Goal: Information Seeking & Learning: Learn about a topic

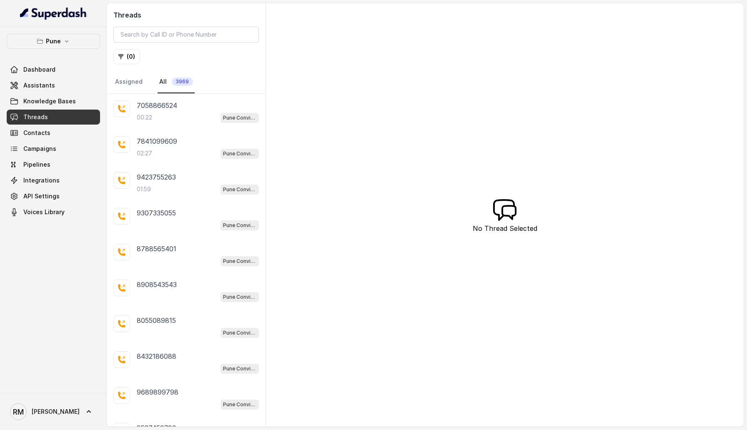
scroll to position [47, 0]
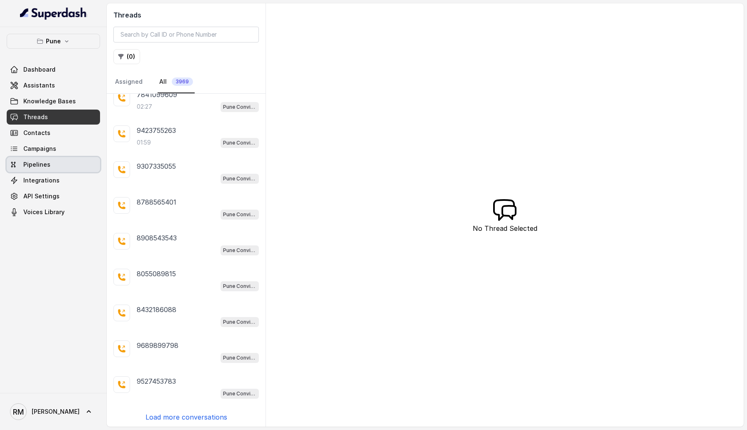
click at [49, 160] on link "Pipelines" at bounding box center [53, 164] width 93 height 15
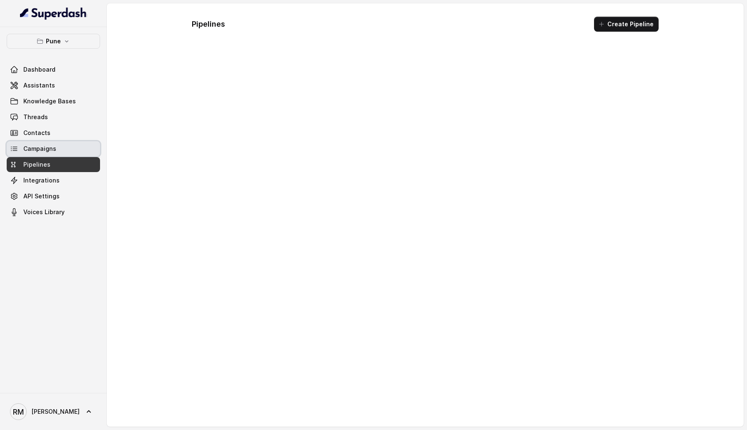
click at [49, 150] on span "Campaigns" at bounding box center [39, 149] width 33 height 8
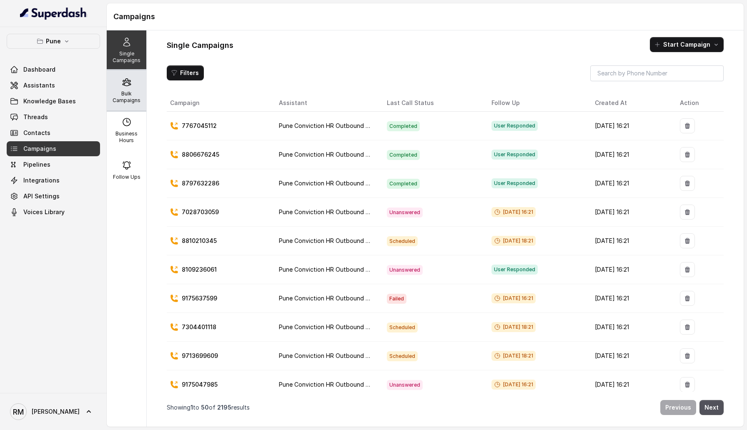
click at [123, 90] on div "Bulk Campaigns" at bounding box center [127, 90] width 40 height 40
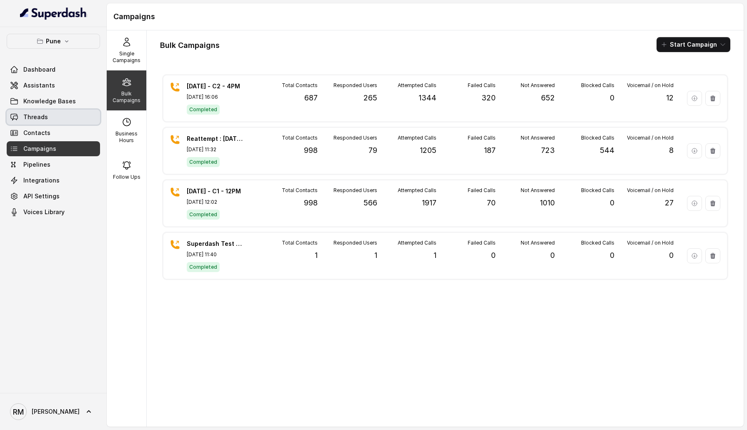
click at [42, 115] on span "Threads" at bounding box center [35, 117] width 25 height 8
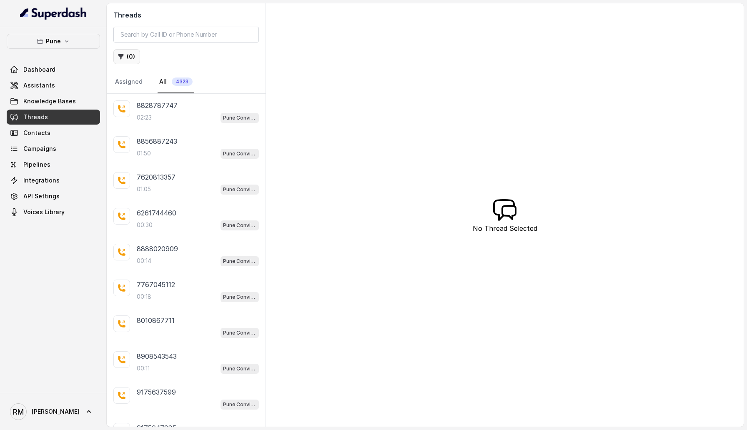
click at [127, 60] on button "( 0 )" at bounding box center [126, 56] width 27 height 15
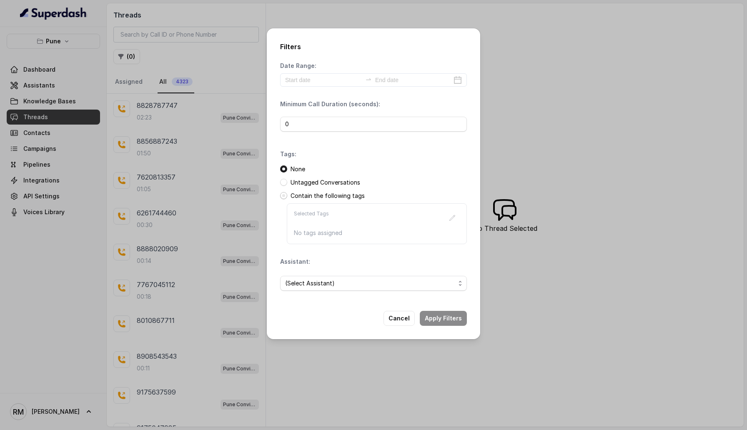
click at [283, 195] on span at bounding box center [283, 195] width 7 height 7
click at [452, 218] on icon "button" at bounding box center [452, 218] width 7 height 7
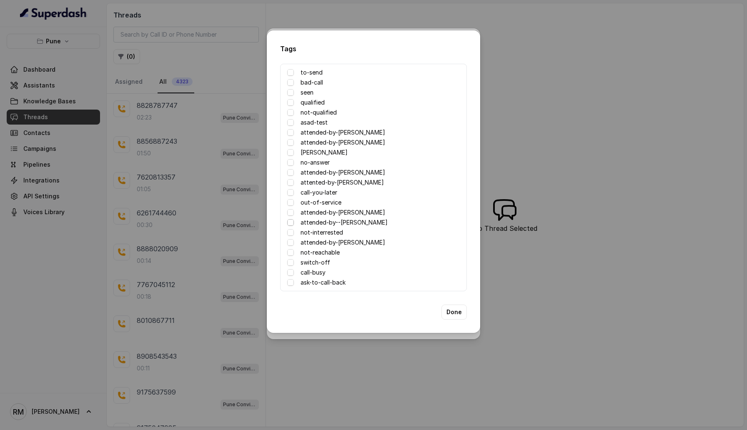
click at [289, 222] on span at bounding box center [290, 222] width 7 height 7
click at [289, 214] on span at bounding box center [290, 212] width 7 height 7
click at [290, 183] on span at bounding box center [290, 182] width 7 height 7
click at [288, 172] on span at bounding box center [290, 172] width 7 height 7
click at [290, 142] on span at bounding box center [290, 142] width 7 height 7
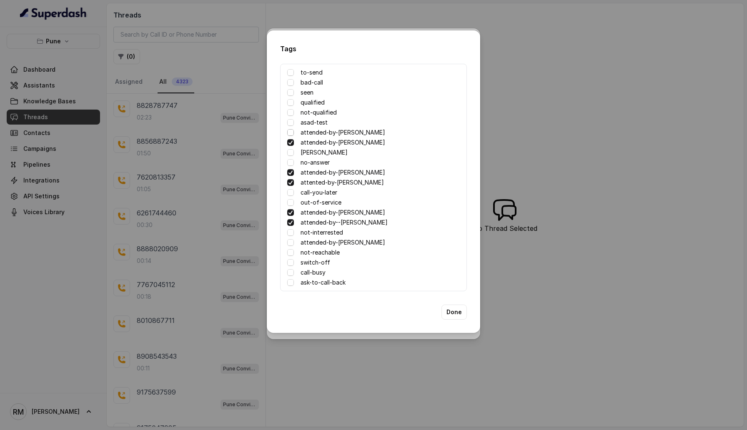
click at [290, 132] on span at bounding box center [290, 132] width 7 height 7
click at [289, 241] on span at bounding box center [290, 242] width 7 height 7
click at [452, 313] on button "Done" at bounding box center [453, 312] width 25 height 15
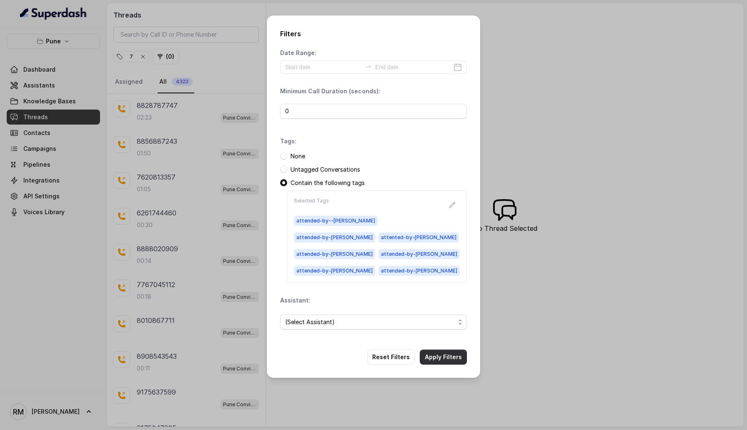
click at [444, 350] on button "Apply Filters" at bounding box center [443, 357] width 47 height 15
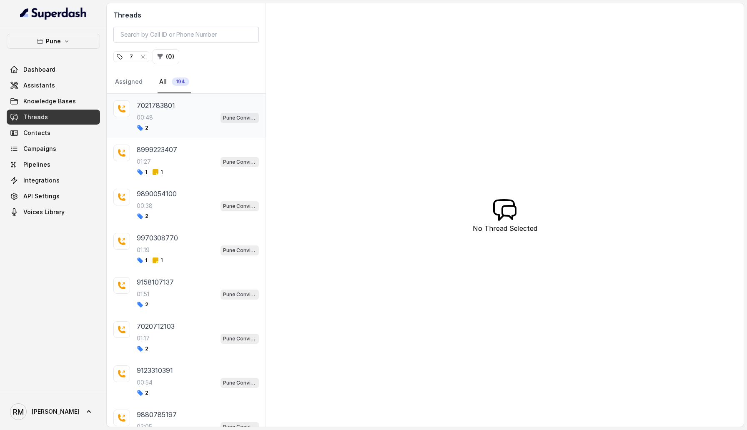
click at [196, 127] on div "2" at bounding box center [198, 128] width 122 height 7
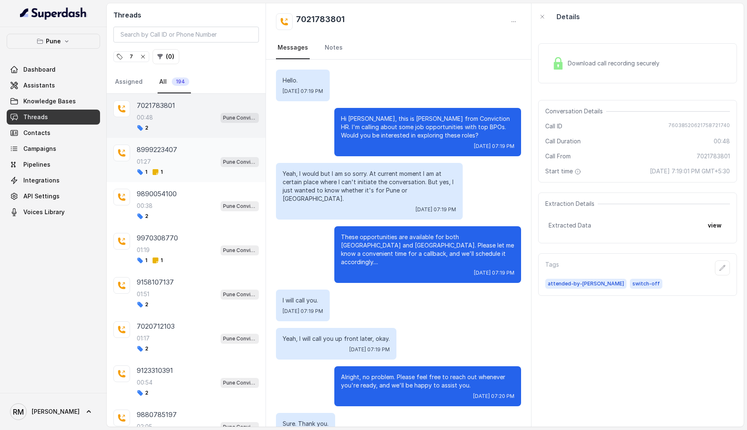
scroll to position [50, 0]
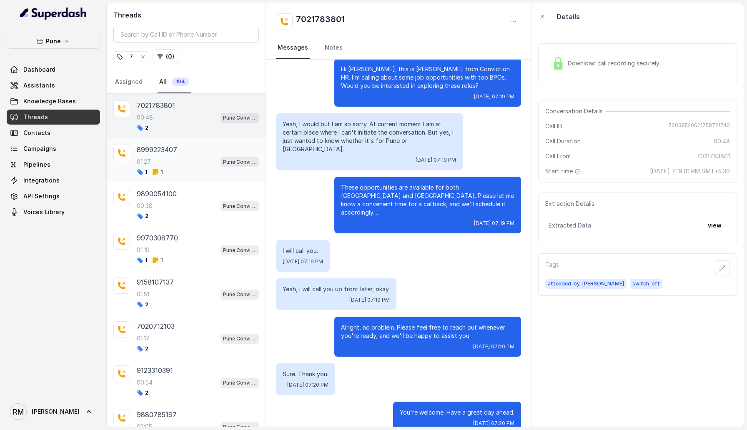
click at [195, 151] on div "8999223407" at bounding box center [198, 150] width 122 height 10
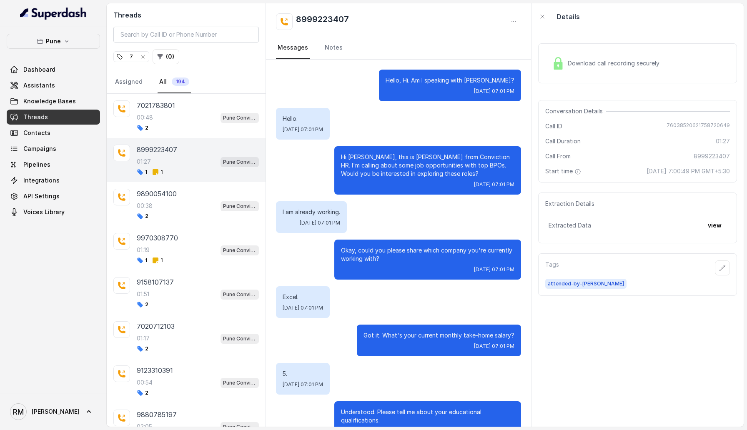
scroll to position [416, 0]
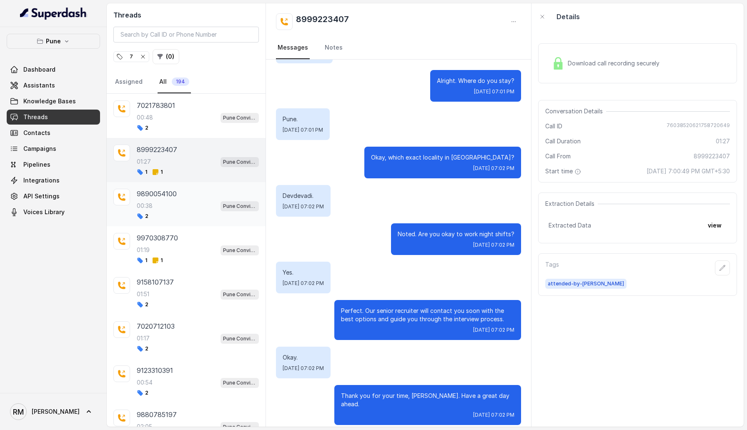
click at [183, 199] on div "9890054100 00:38 Pune Conviction HR Outbound Assistant 2" at bounding box center [198, 204] width 122 height 31
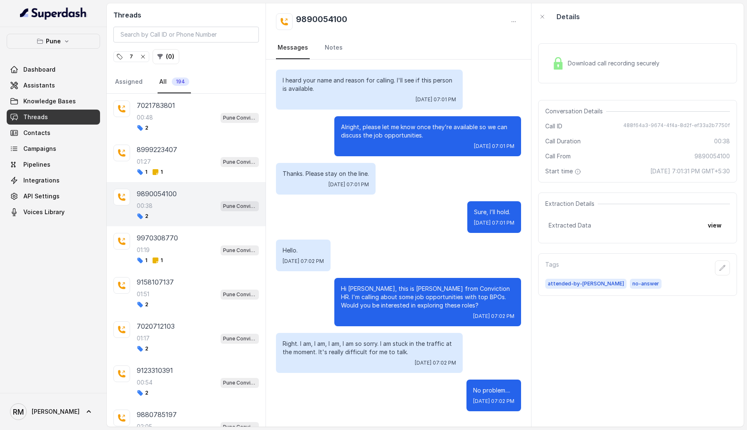
click at [145, 55] on icon "button" at bounding box center [143, 56] width 7 height 7
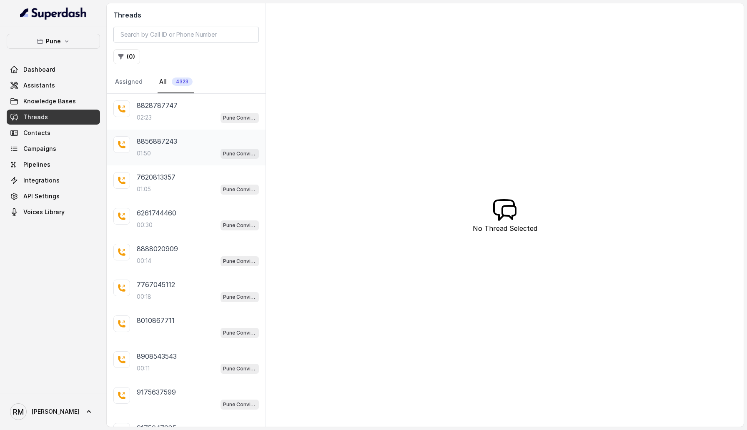
click at [200, 144] on div "8856887243" at bounding box center [198, 141] width 122 height 10
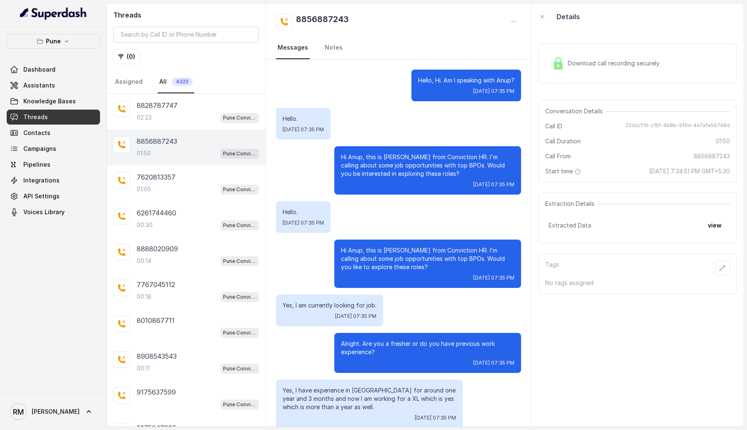
scroll to position [466, 0]
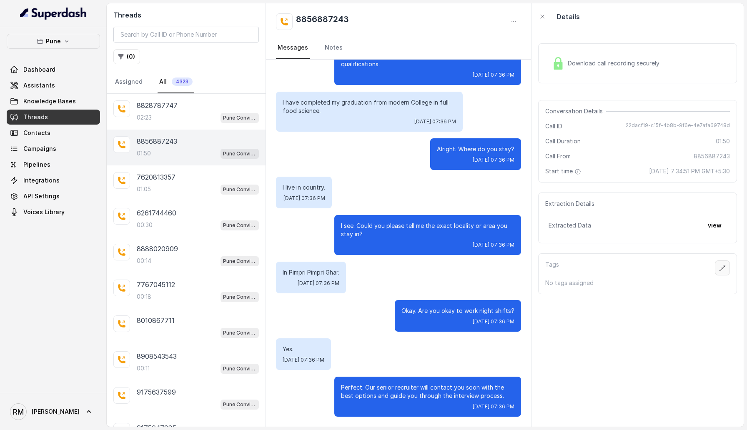
click at [722, 267] on icon "button" at bounding box center [722, 268] width 7 height 7
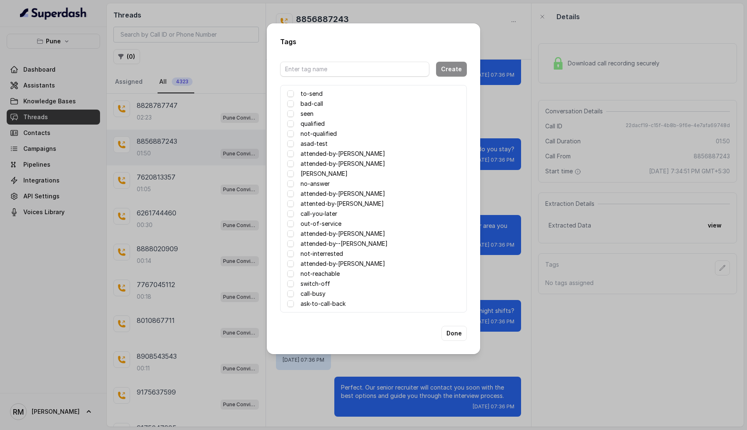
click at [313, 125] on label "qualified" at bounding box center [312, 124] width 24 height 10
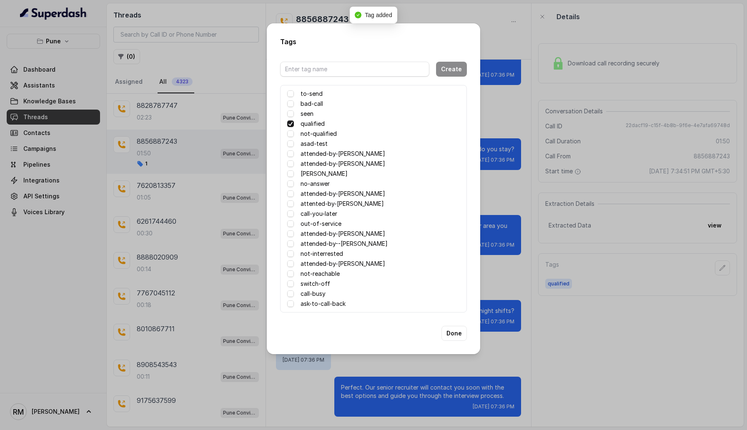
click at [319, 126] on label "qualified" at bounding box center [312, 124] width 24 height 10
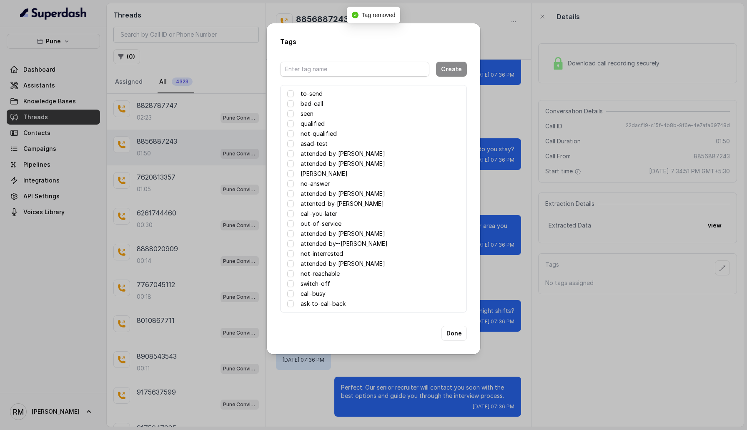
click at [642, 313] on div "Tags Create to-send bad-call seen qualified not-qualified asad-test attended-by…" at bounding box center [373, 215] width 747 height 430
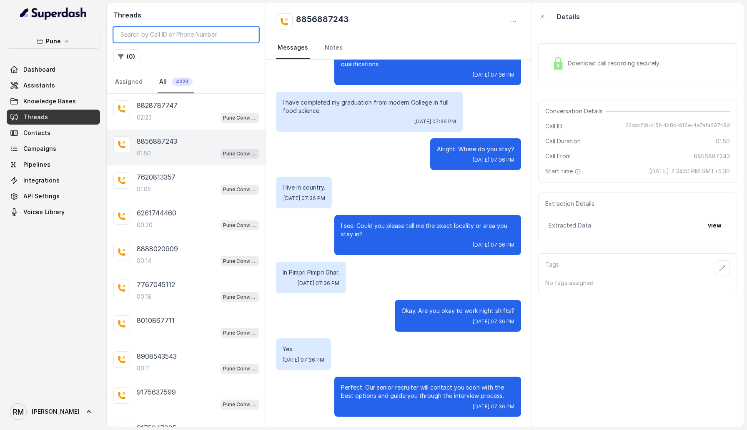
click at [167, 38] on input "search" at bounding box center [185, 35] width 145 height 16
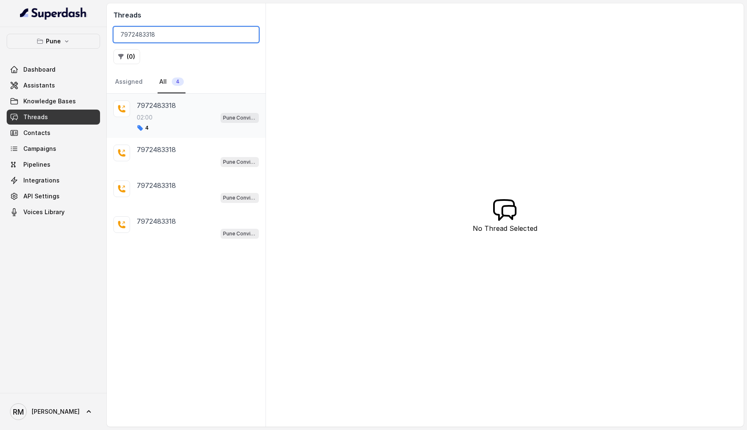
type input "7972483318"
click at [186, 115] on div "02:00 Pune Conviction HR Outbound Assistant" at bounding box center [198, 117] width 122 height 11
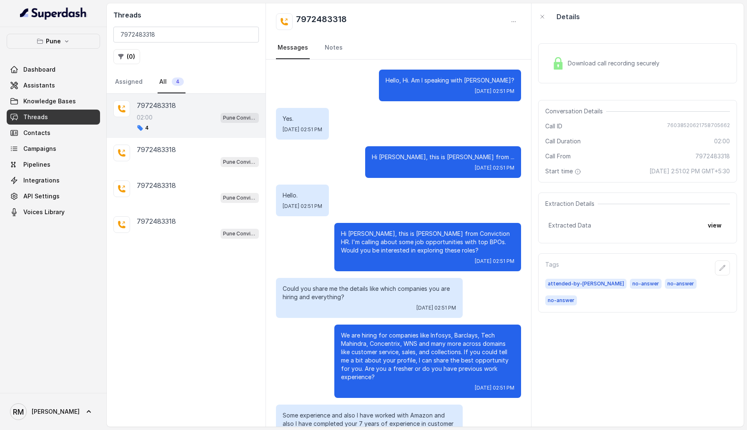
scroll to position [675, 0]
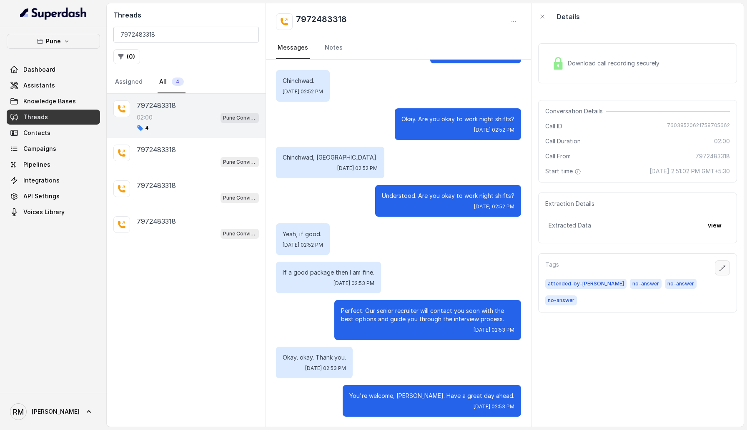
click at [721, 269] on icon "button" at bounding box center [722, 268] width 7 height 7
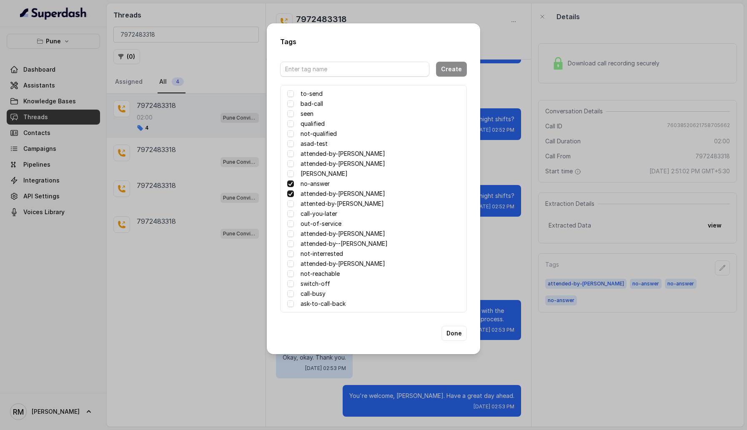
click at [290, 184] on span at bounding box center [290, 183] width 7 height 7
click at [455, 329] on button "Done" at bounding box center [453, 333] width 25 height 15
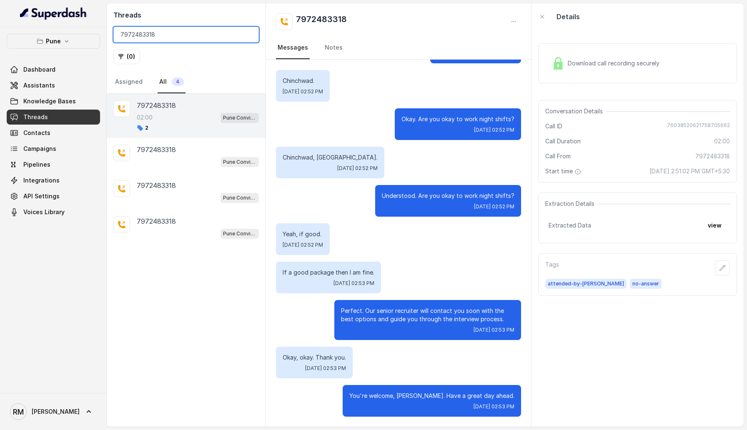
click at [250, 34] on input "7972483318" at bounding box center [185, 35] width 145 height 16
click at [250, 35] on input "7972483318" at bounding box center [185, 35] width 145 height 16
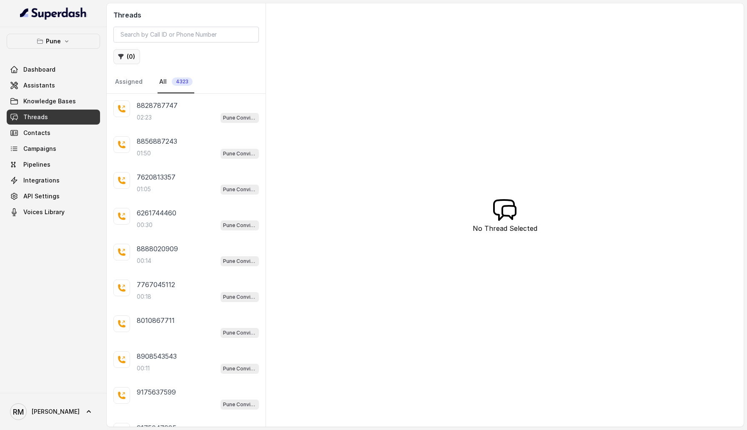
click at [119, 59] on icon "button" at bounding box center [121, 56] width 7 height 7
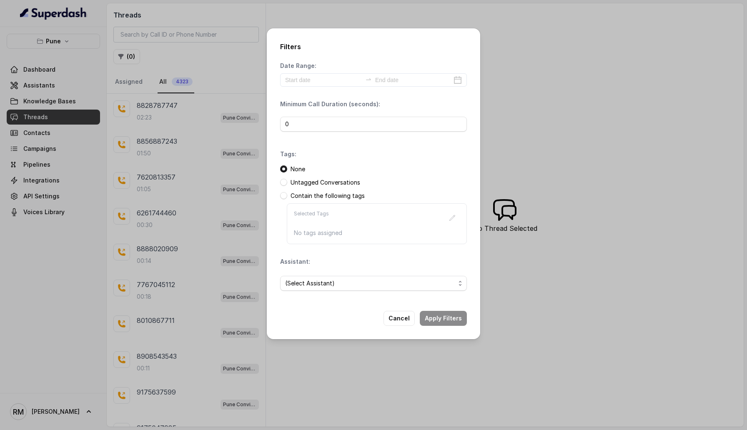
click at [288, 198] on div "Contain the following tags" at bounding box center [373, 196] width 187 height 8
click at [280, 197] on span at bounding box center [283, 195] width 7 height 7
click at [451, 215] on icon "button" at bounding box center [452, 218] width 7 height 7
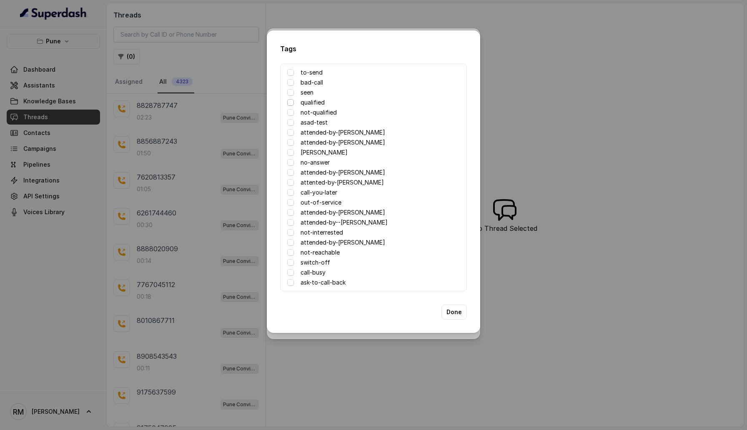
click at [292, 103] on span at bounding box center [290, 102] width 7 height 7
click at [456, 311] on button "Done" at bounding box center [453, 312] width 25 height 15
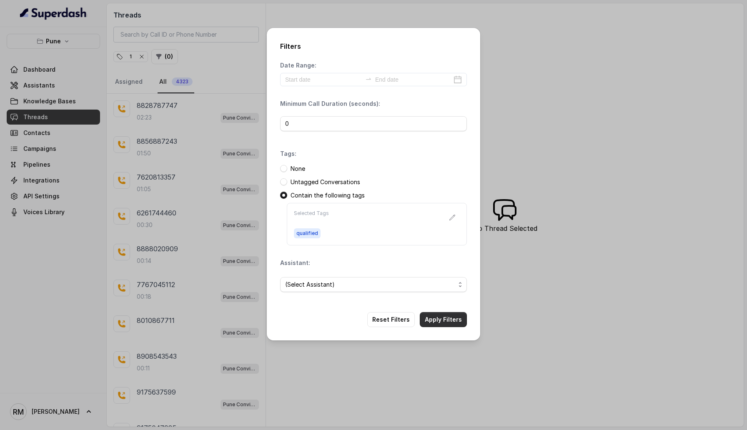
click at [443, 314] on button "Apply Filters" at bounding box center [443, 319] width 47 height 15
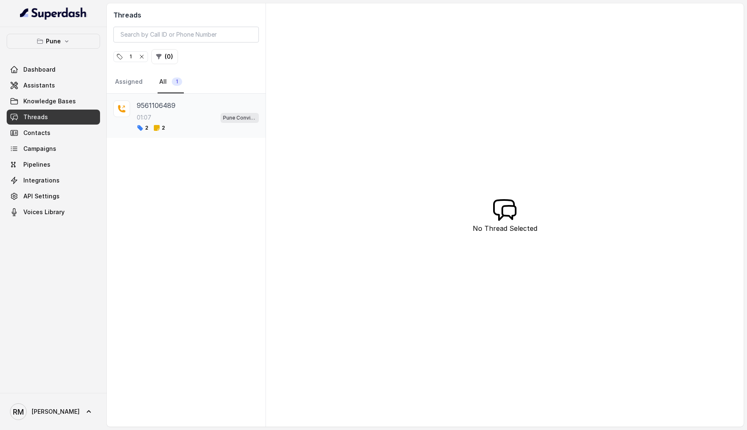
click at [193, 122] on div "01:07 Pune Conviction HR Outbound Assistant" at bounding box center [198, 117] width 122 height 11
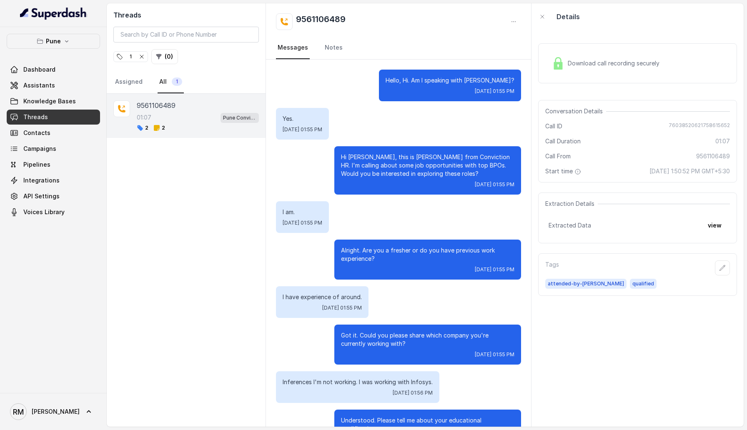
scroll to position [271, 0]
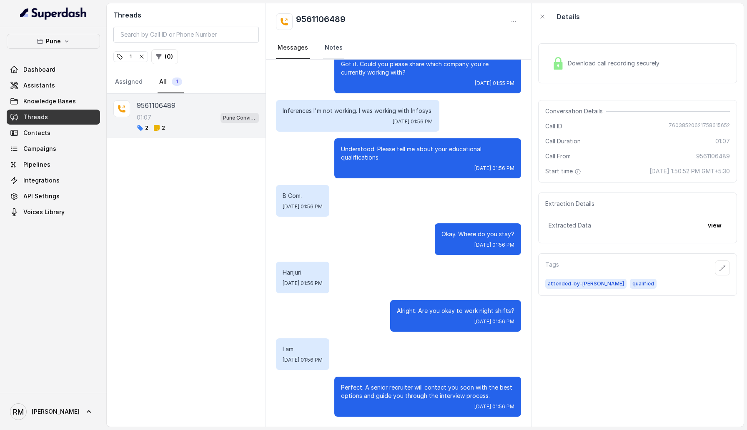
click at [323, 50] on link "Notes" at bounding box center [333, 48] width 21 height 23
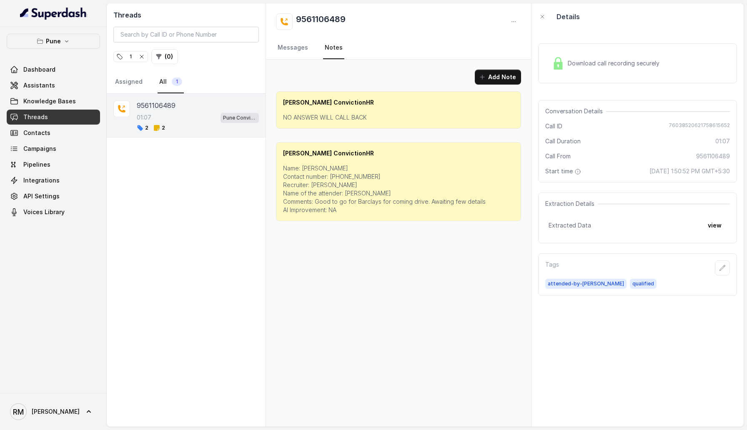
click at [142, 54] on icon "button" at bounding box center [141, 56] width 7 height 7
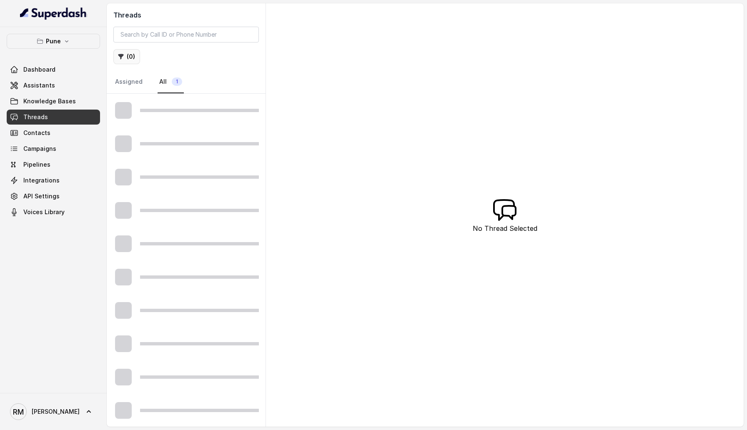
click at [119, 53] on icon "button" at bounding box center [121, 56] width 7 height 7
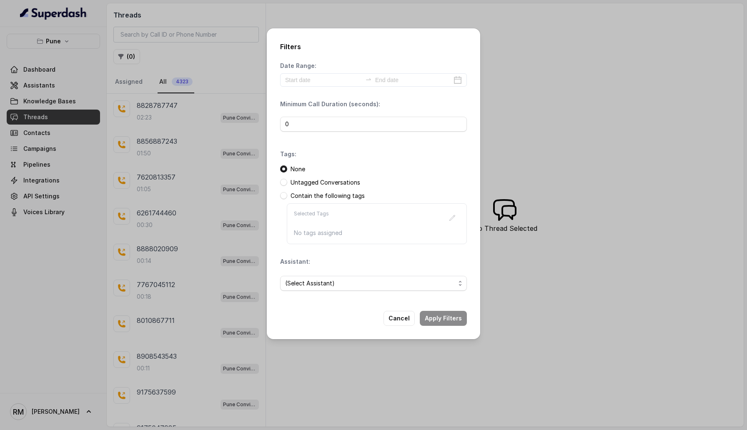
click at [317, 204] on div "Selected Tags No tags assigned" at bounding box center [377, 223] width 180 height 41
click at [283, 198] on span at bounding box center [283, 195] width 7 height 7
click at [450, 212] on button "button" at bounding box center [452, 217] width 15 height 15
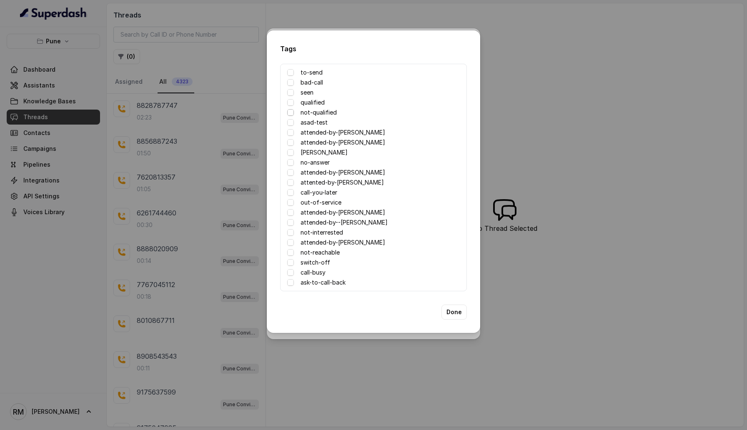
click at [290, 115] on span at bounding box center [290, 112] width 7 height 7
click at [455, 313] on button "Done" at bounding box center [453, 312] width 25 height 15
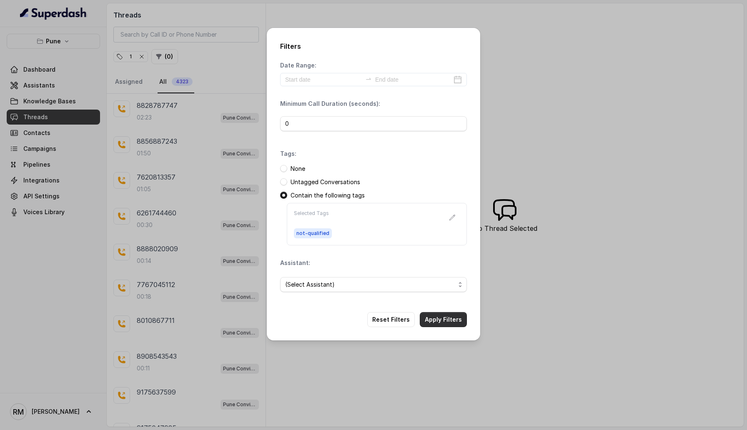
click at [447, 323] on button "Apply Filters" at bounding box center [443, 319] width 47 height 15
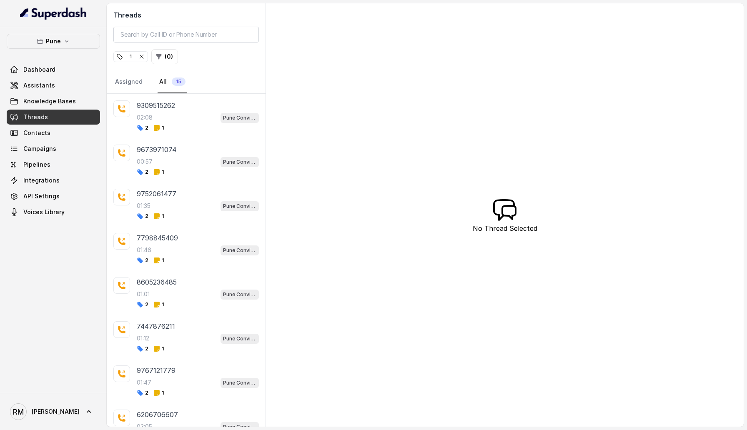
scroll to position [130, 0]
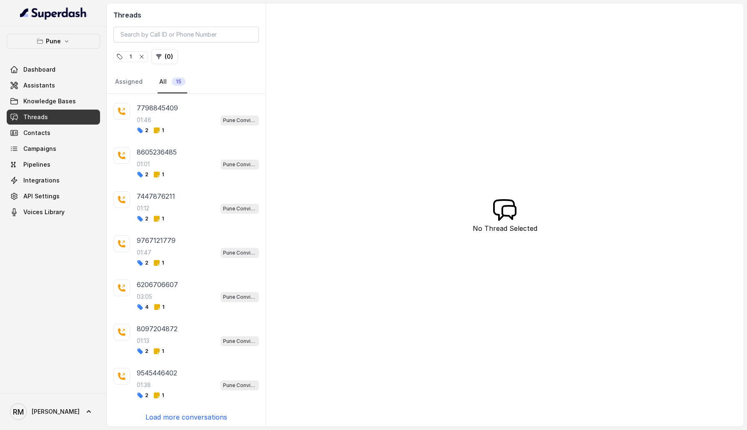
click at [220, 412] on p "Load more conversations" at bounding box center [186, 417] width 82 height 10
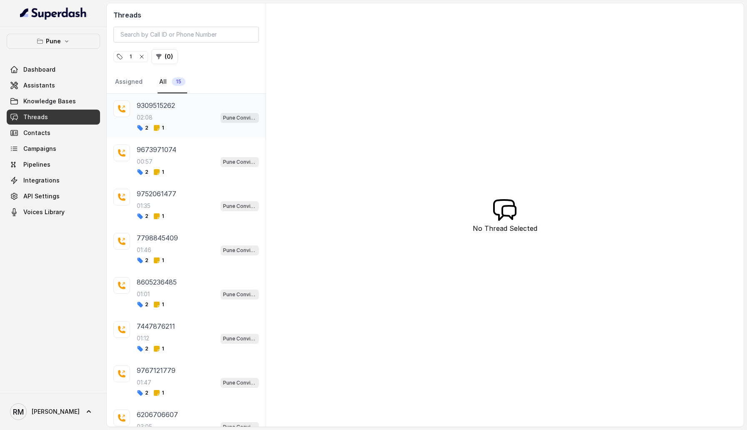
click at [173, 127] on div "2 1" at bounding box center [198, 128] width 122 height 7
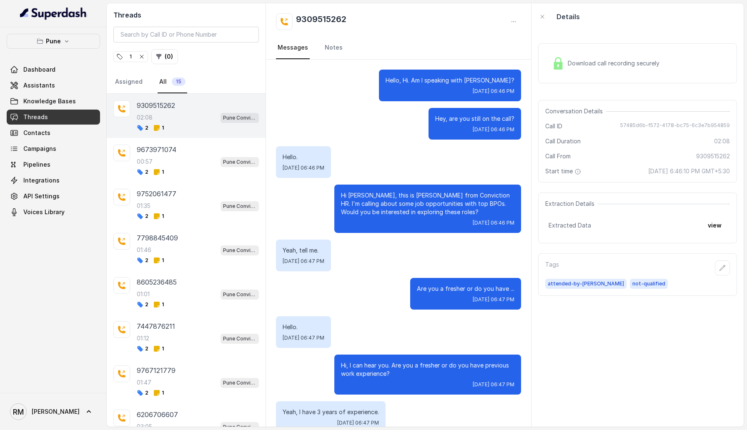
scroll to position [696, 0]
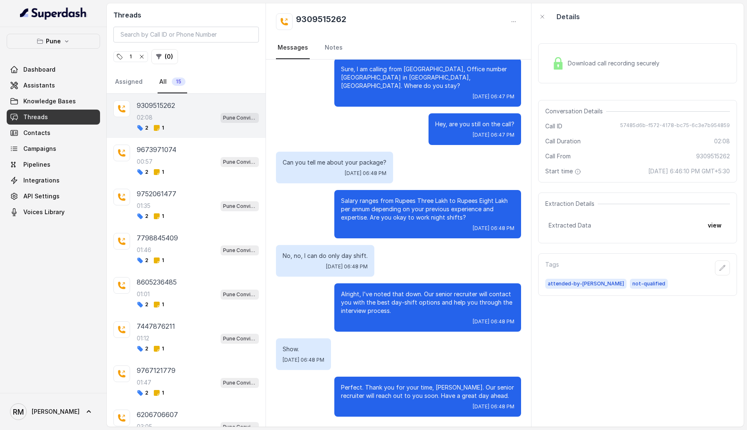
click at [341, 45] on nav "Messages Notes" at bounding box center [398, 48] width 245 height 23
click at [328, 46] on link "Notes" at bounding box center [333, 48] width 21 height 23
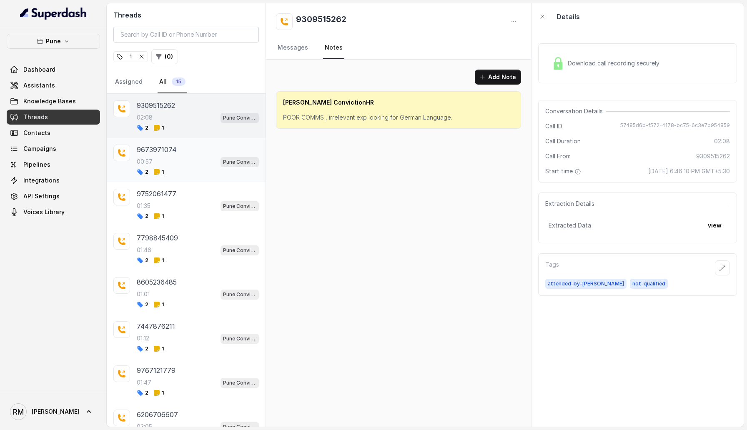
click at [182, 164] on div "00:57 Pune Conviction HR Outbound Assistant" at bounding box center [198, 161] width 122 height 11
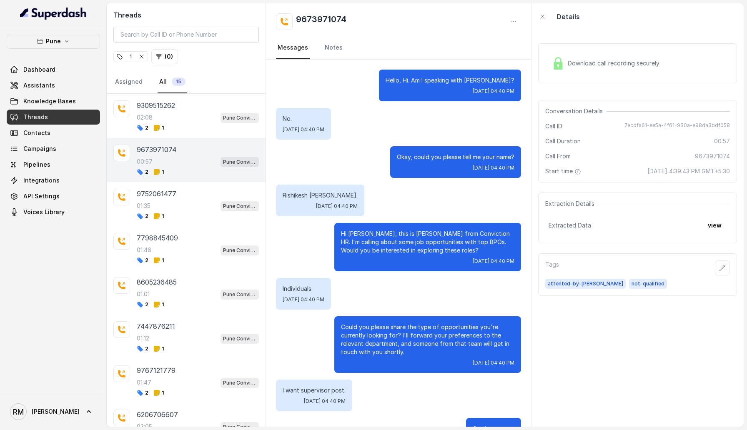
scroll to position [195, 0]
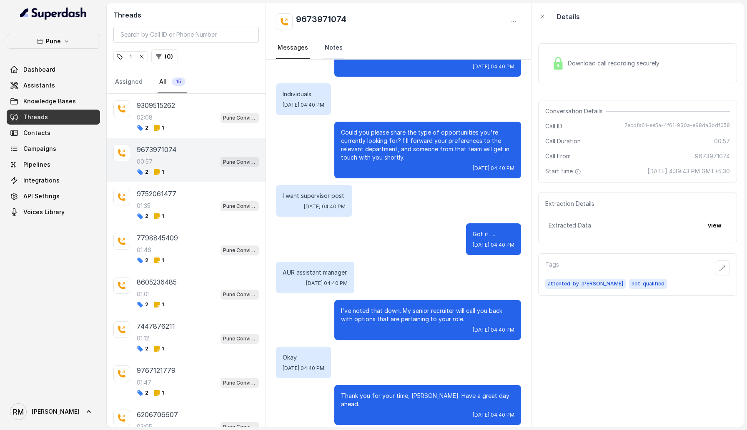
click at [327, 43] on link "Notes" at bounding box center [333, 48] width 21 height 23
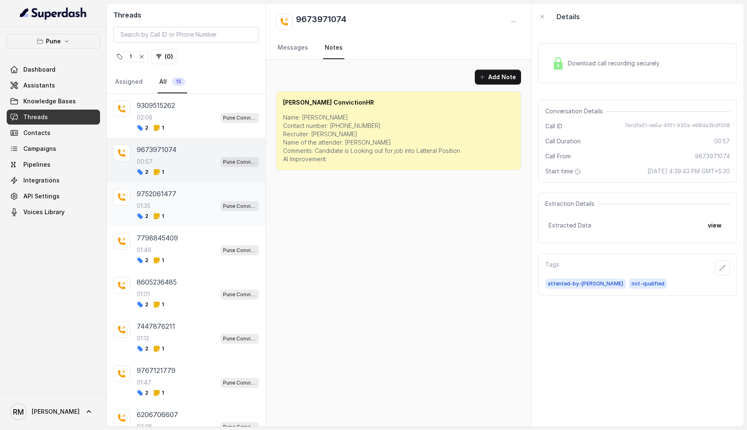
click at [185, 190] on div "9752061477" at bounding box center [198, 194] width 122 height 10
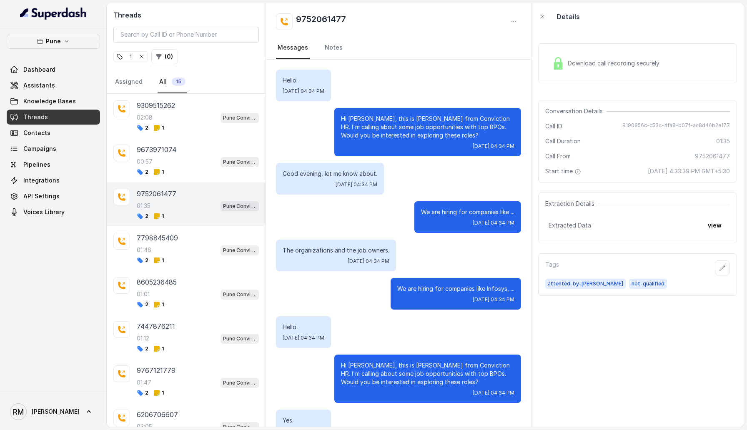
scroll to position [710, 0]
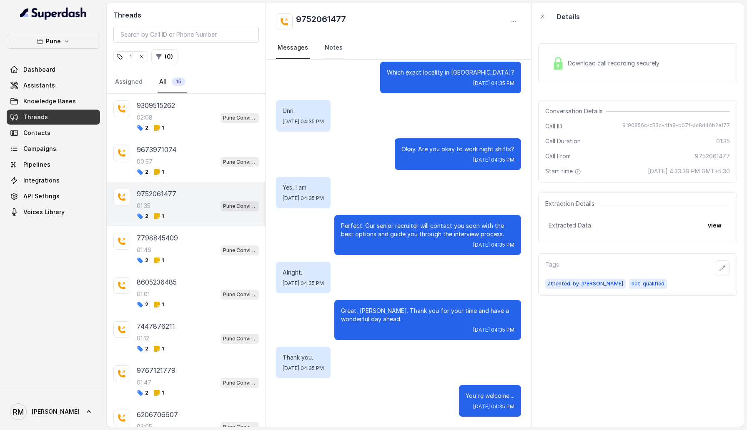
click at [330, 44] on link "Notes" at bounding box center [333, 48] width 21 height 23
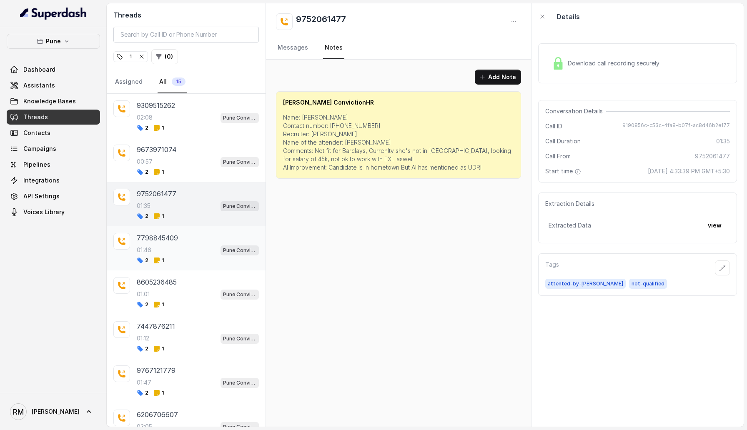
click at [194, 265] on div "7798845409 01:46 Pune Conviction HR Outbound Assistant 2 1" at bounding box center [186, 248] width 159 height 44
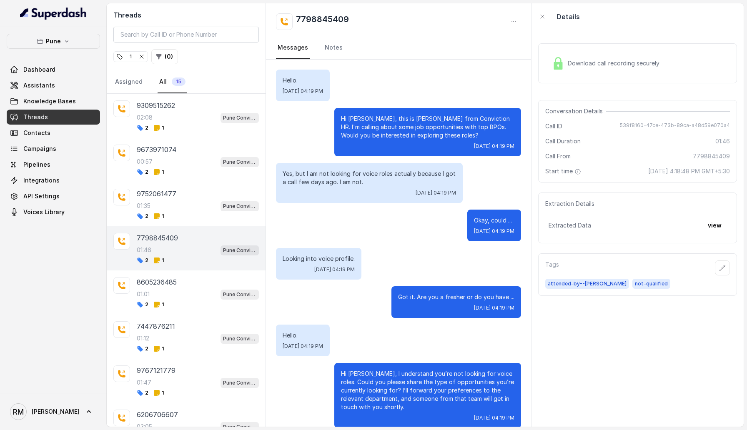
scroll to position [555, 0]
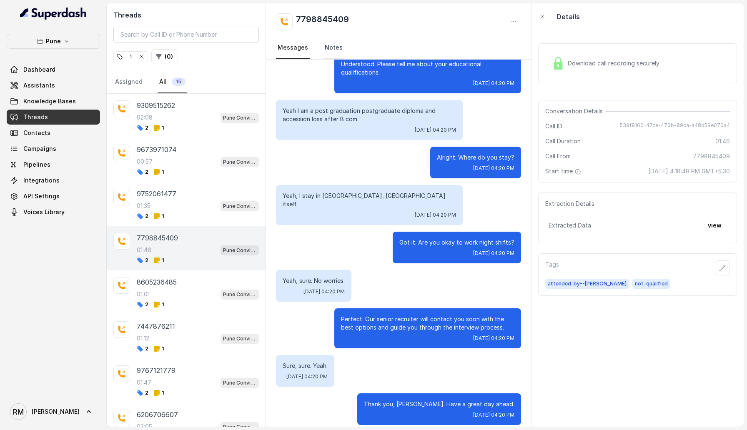
click at [333, 43] on link "Notes" at bounding box center [333, 48] width 21 height 23
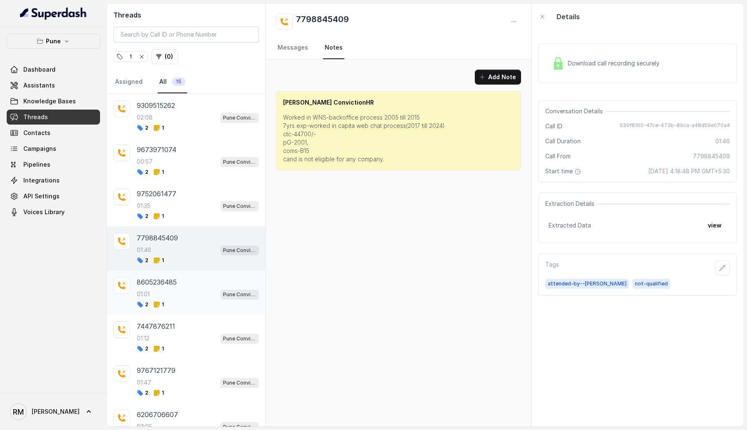
click at [197, 283] on div "8605236485" at bounding box center [198, 282] width 122 height 10
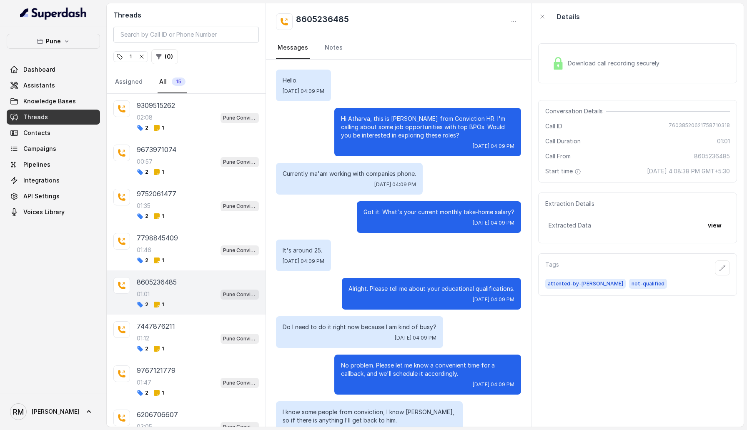
scroll to position [156, 0]
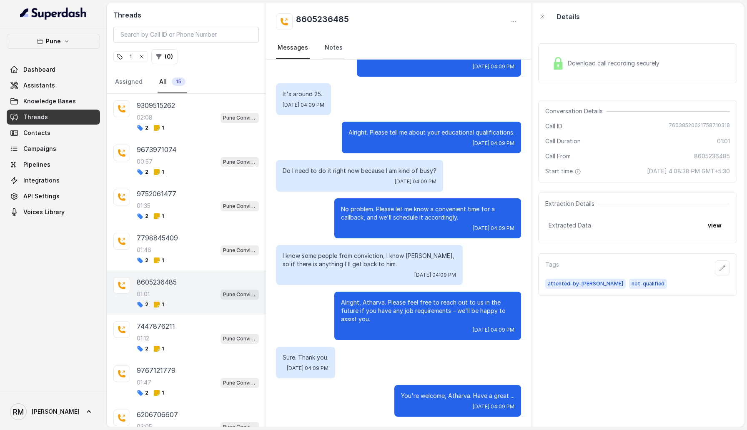
click at [323, 53] on link "Notes" at bounding box center [333, 48] width 21 height 23
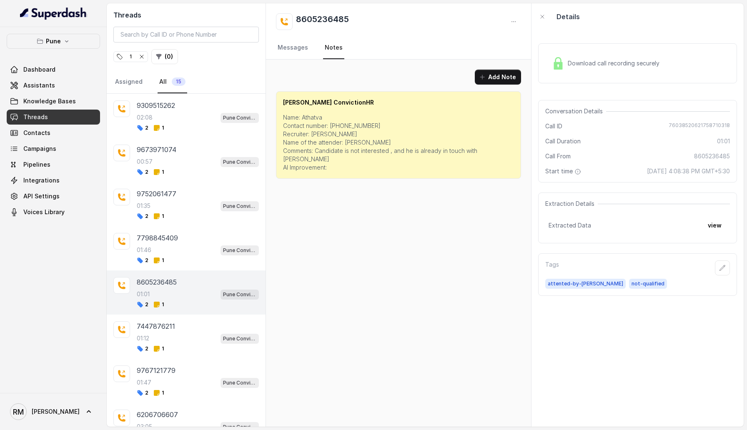
scroll to position [0, 0]
drag, startPoint x: 185, startPoint y: 330, endPoint x: 218, endPoint y: 280, distance: 60.0
click at [218, 280] on div "9309515262 02:08 Pune Conviction HR Outbound Assistant 2 1 9673971074 00:57 Pun…" at bounding box center [186, 425] width 159 height 663
click at [192, 284] on div "8605236485" at bounding box center [198, 282] width 122 height 10
click at [193, 331] on div "7447876211 01:12 Pune Conviction HR Outbound Assistant 2 1" at bounding box center [198, 336] width 122 height 31
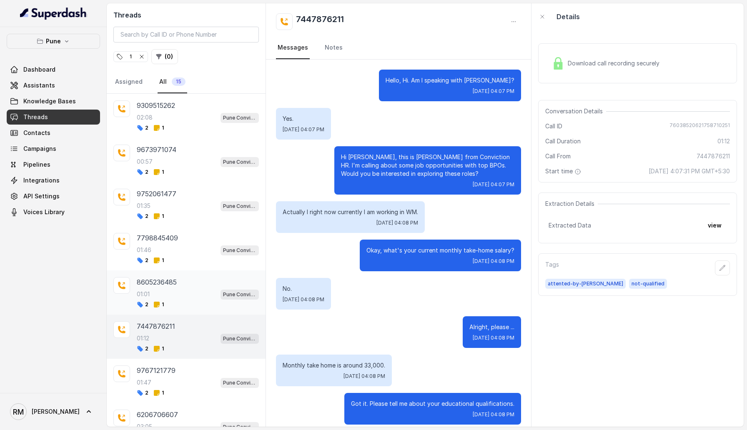
scroll to position [370, 0]
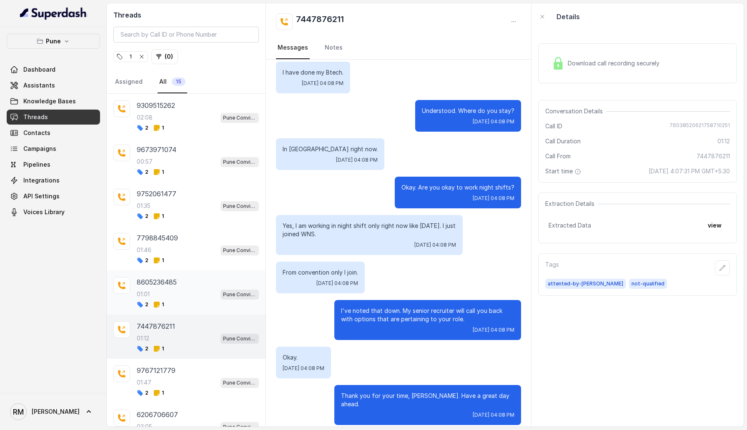
click at [193, 297] on div "01:01 Pune Conviction HR Outbound Assistant" at bounding box center [198, 294] width 122 height 11
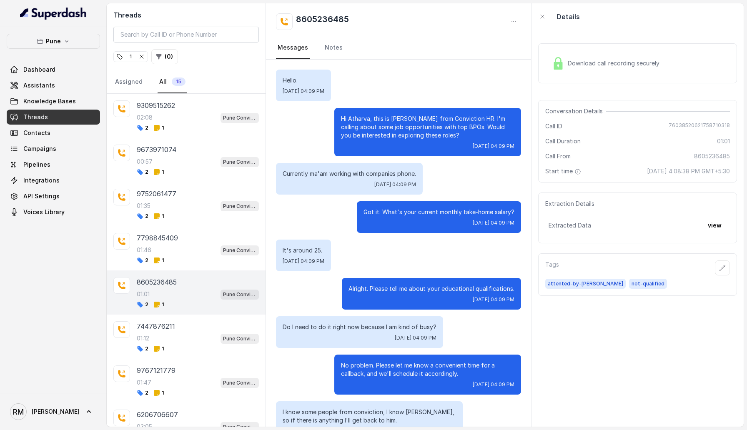
scroll to position [156, 0]
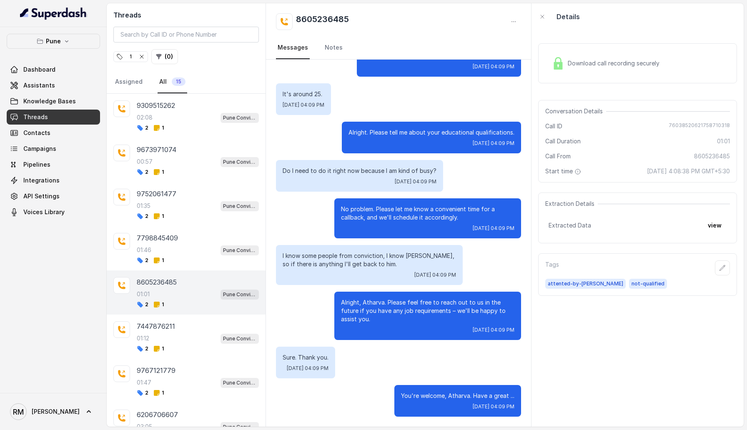
click at [723, 228] on button "view" at bounding box center [715, 225] width 24 height 15
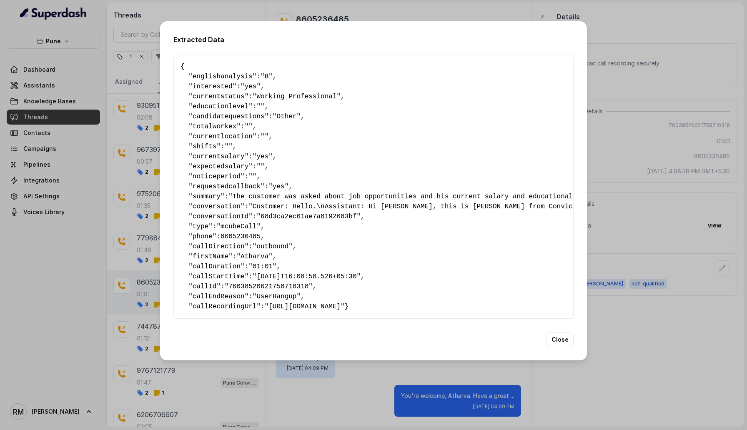
click at [631, 351] on div "Extracted Data { " englishanalysis ": "B" , " interested ": "yes" , " currentst…" at bounding box center [373, 215] width 747 height 430
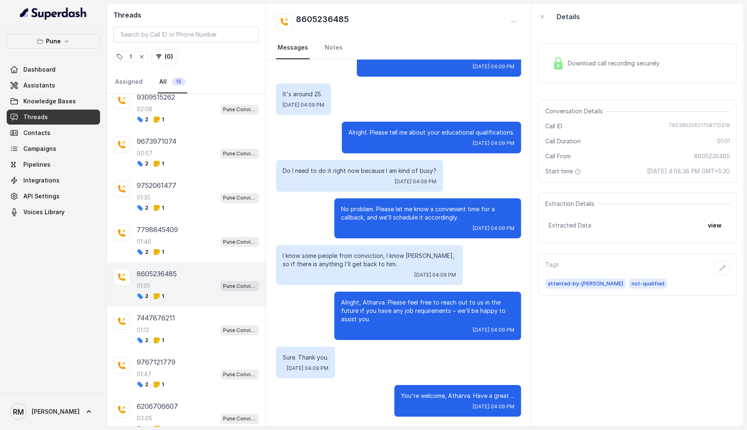
scroll to position [10, 0]
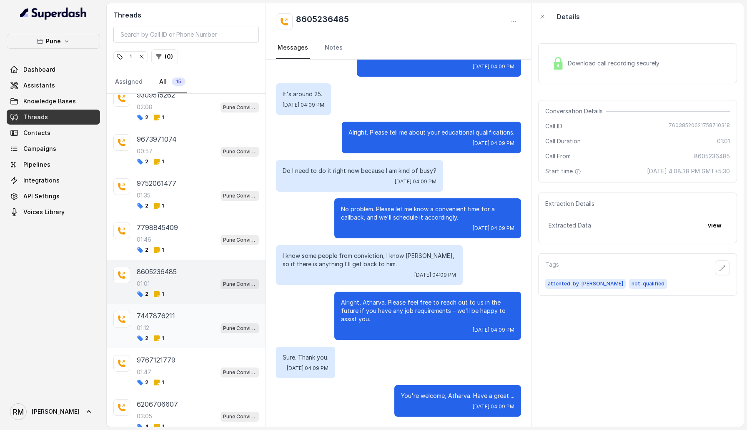
click at [170, 328] on div "01:12 Pune Conviction HR Outbound Assistant" at bounding box center [198, 328] width 122 height 11
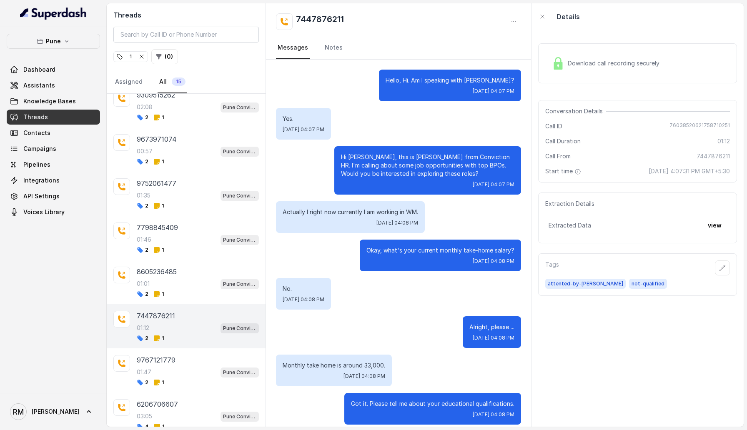
scroll to position [370, 0]
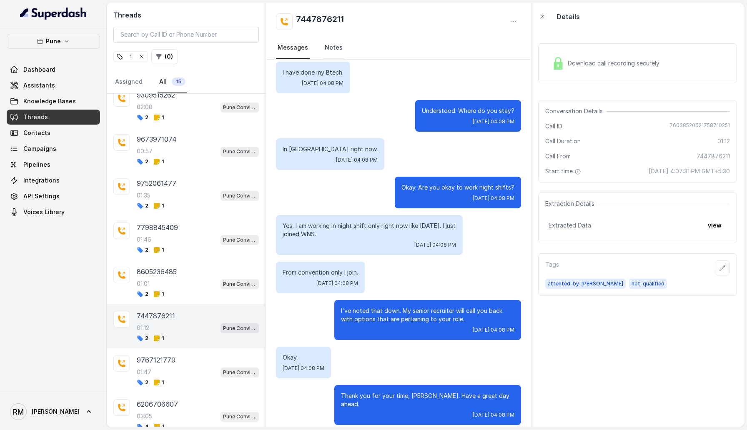
click at [335, 52] on link "Notes" at bounding box center [333, 48] width 21 height 23
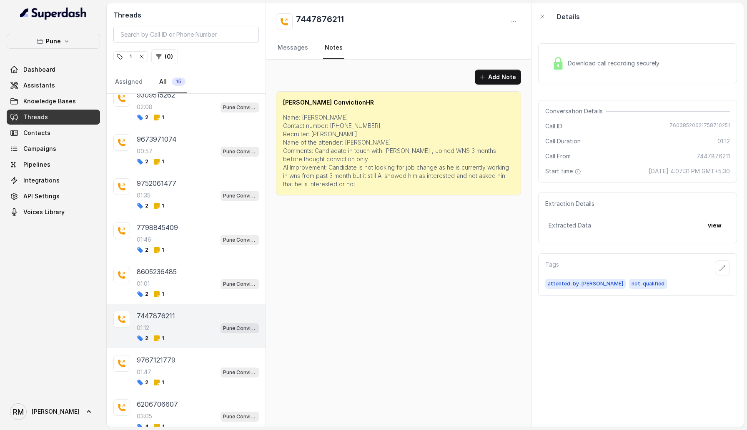
scroll to position [20, 0]
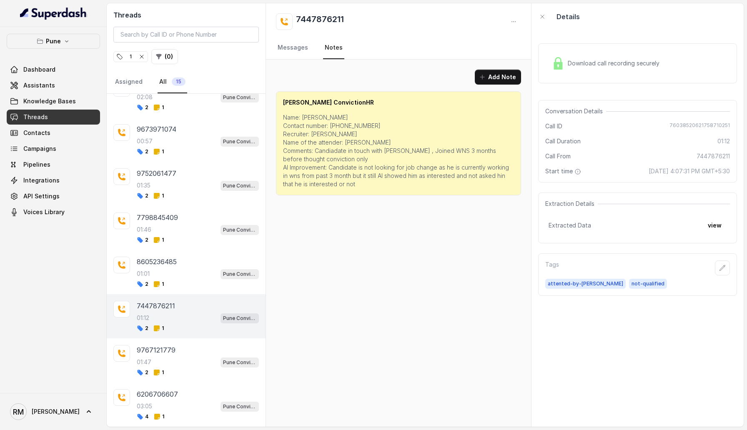
click at [135, 53] on div "1" at bounding box center [130, 57] width 29 height 8
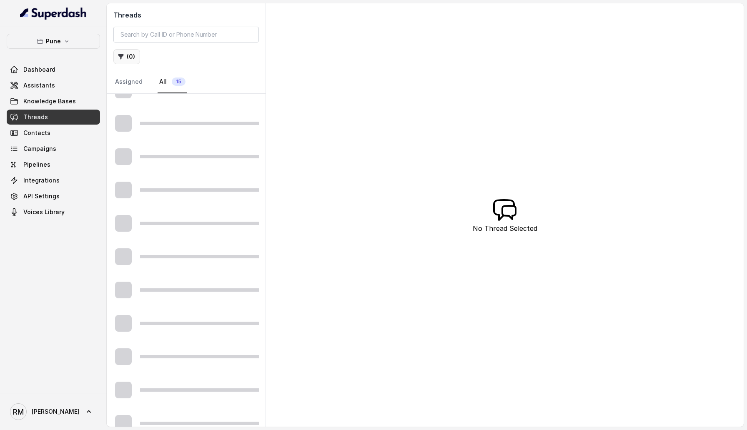
click at [128, 53] on button "( 0 )" at bounding box center [126, 56] width 27 height 15
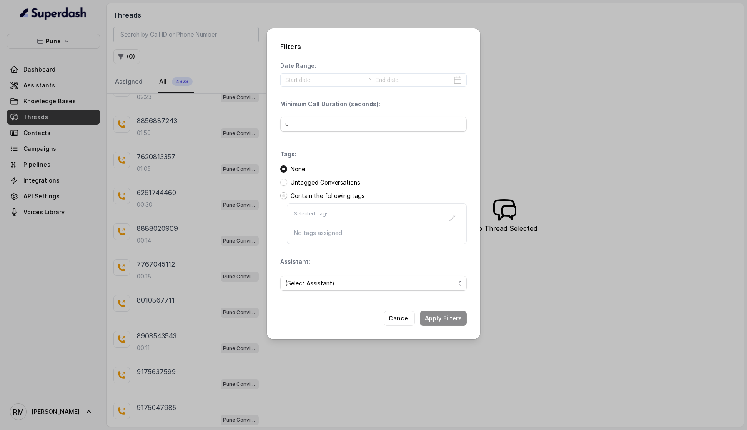
click at [282, 195] on span at bounding box center [283, 195] width 7 height 7
click at [445, 212] on button "button" at bounding box center [452, 217] width 15 height 15
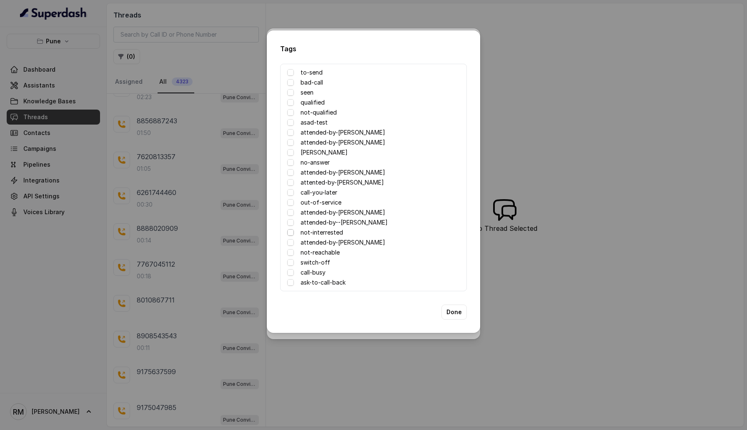
click at [293, 230] on span at bounding box center [290, 232] width 7 height 7
click at [456, 310] on button "Done" at bounding box center [453, 312] width 25 height 15
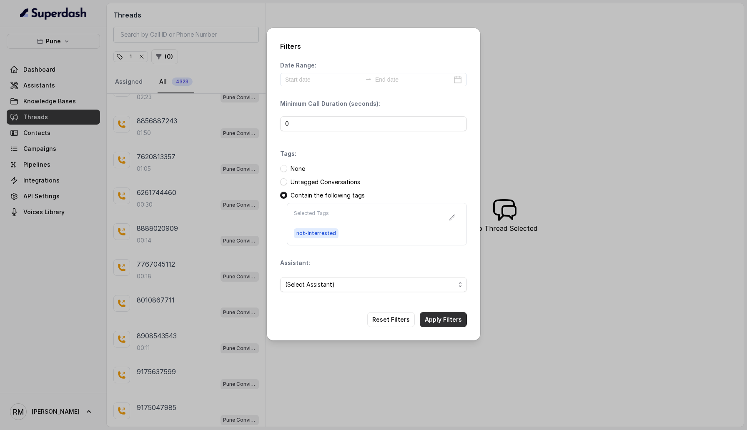
click at [455, 319] on button "Apply Filters" at bounding box center [443, 319] width 47 height 15
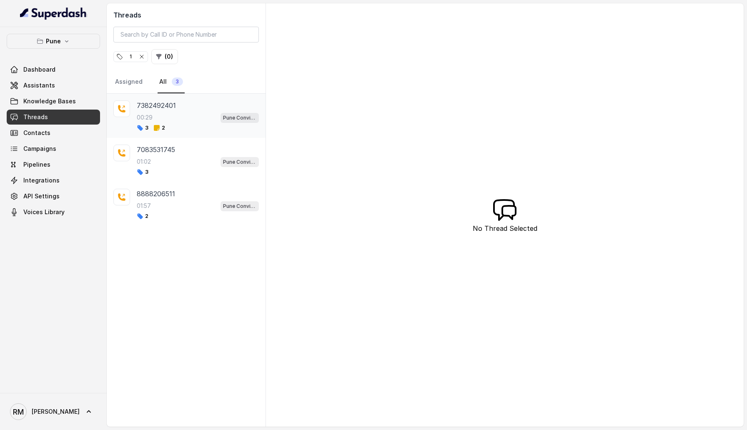
click at [165, 120] on div "00:29 Pune Conviction HR Outbound Assistant" at bounding box center [198, 117] width 122 height 11
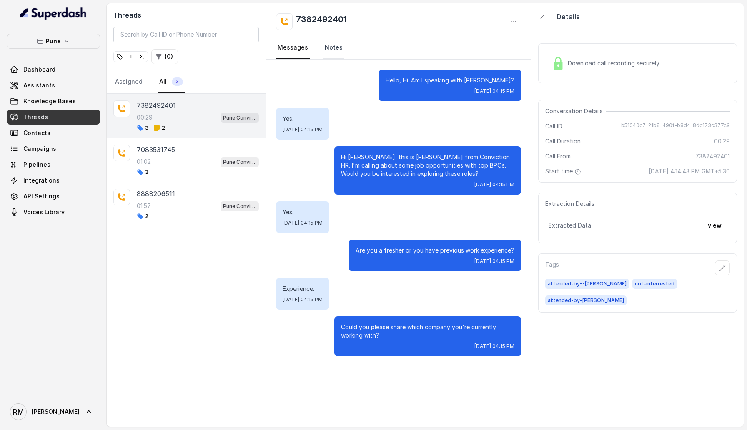
click at [331, 47] on link "Notes" at bounding box center [333, 48] width 21 height 23
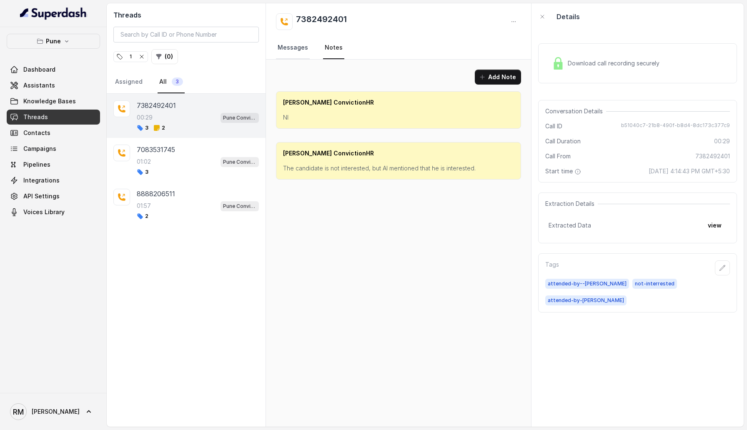
click at [303, 50] on link "Messages" at bounding box center [293, 48] width 34 height 23
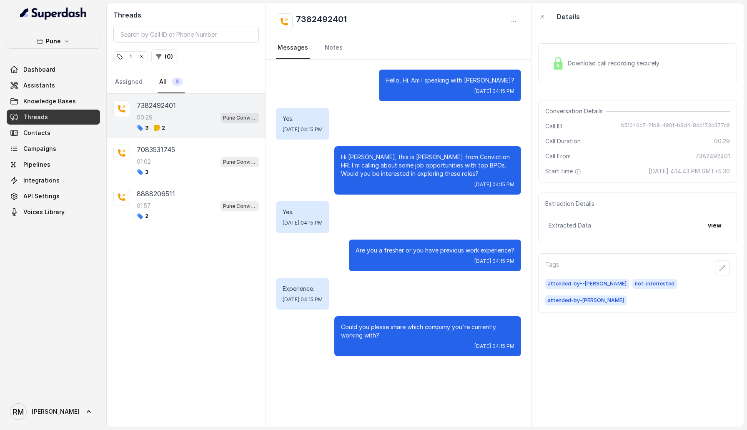
click at [165, 62] on button "( 0 )" at bounding box center [164, 56] width 27 height 15
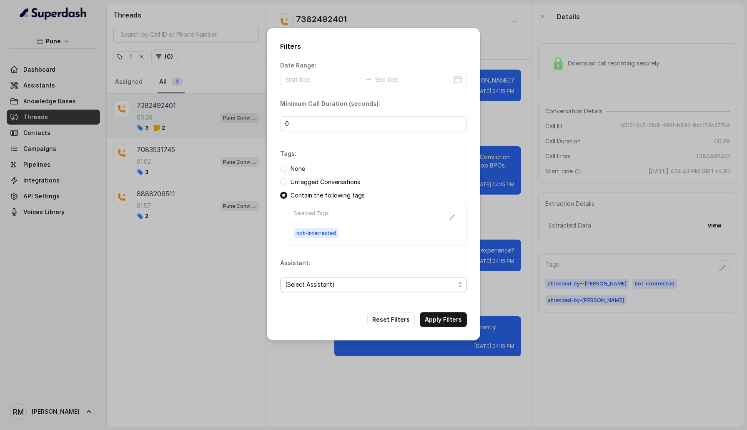
click at [320, 277] on span "(Select Assistant)" at bounding box center [373, 284] width 187 height 15
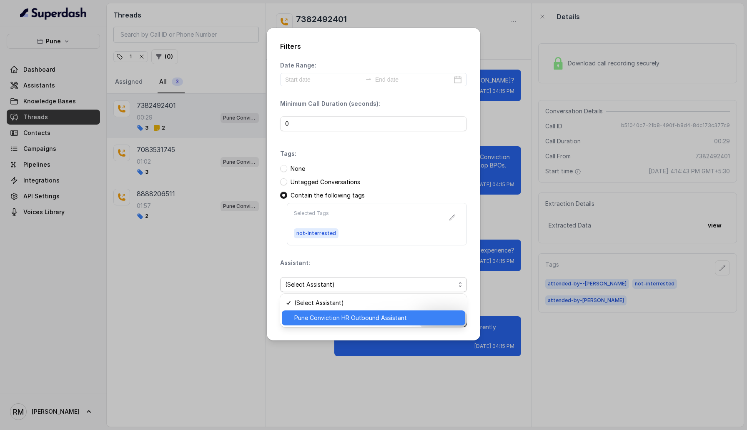
click at [323, 322] on span "Pune Conviction HR Outbound Assistant" at bounding box center [377, 318] width 166 height 10
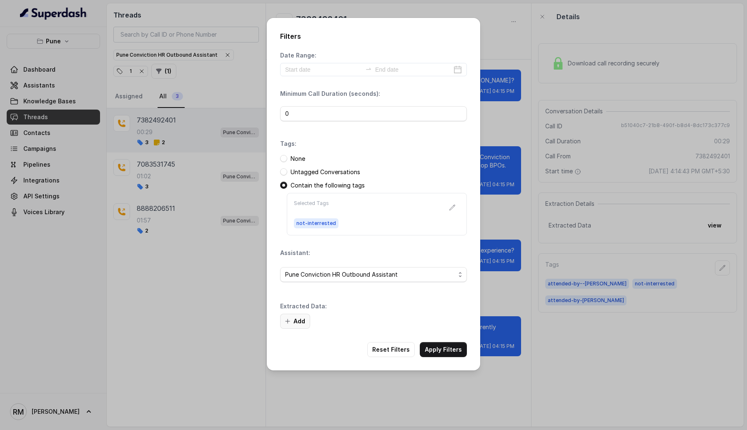
click at [292, 320] on button "Add" at bounding box center [295, 321] width 30 height 15
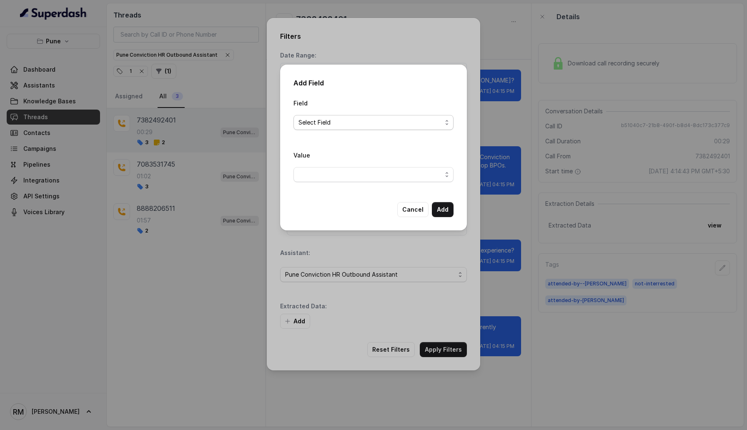
click at [333, 125] on span "Select Field" at bounding box center [369, 123] width 143 height 10
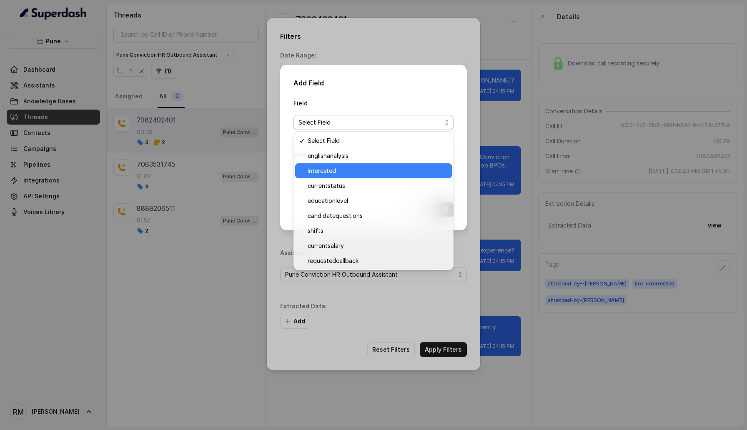
click at [333, 175] on span "interested" at bounding box center [377, 171] width 139 height 10
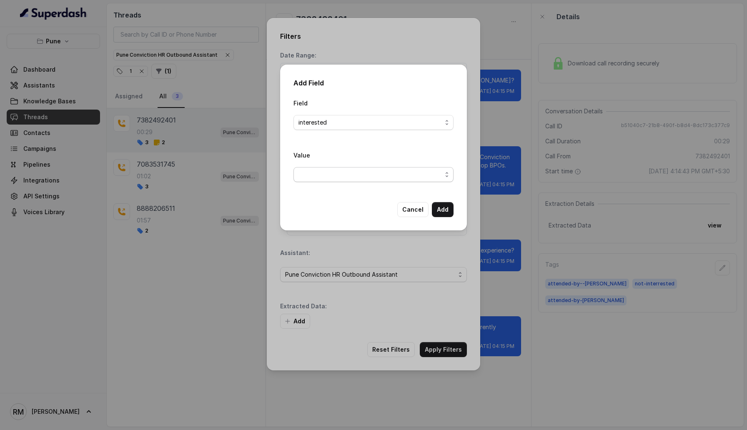
click at [335, 175] on span "button" at bounding box center [373, 174] width 160 height 15
click at [335, 202] on div "Yes" at bounding box center [373, 207] width 157 height 15
click at [440, 204] on button "Add" at bounding box center [443, 209] width 22 height 15
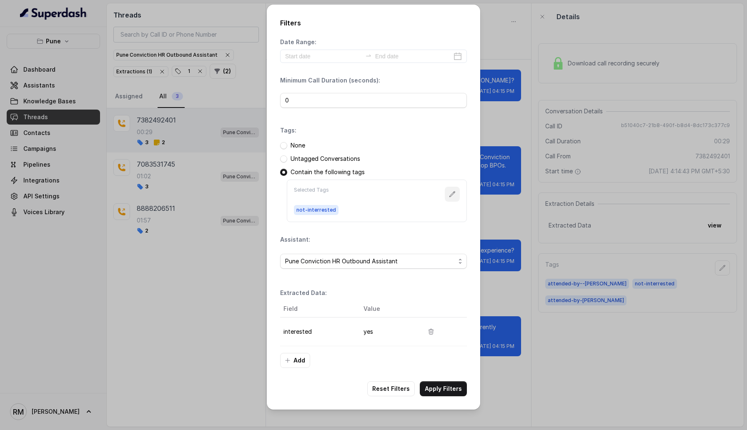
click at [453, 193] on icon "button" at bounding box center [452, 194] width 7 height 7
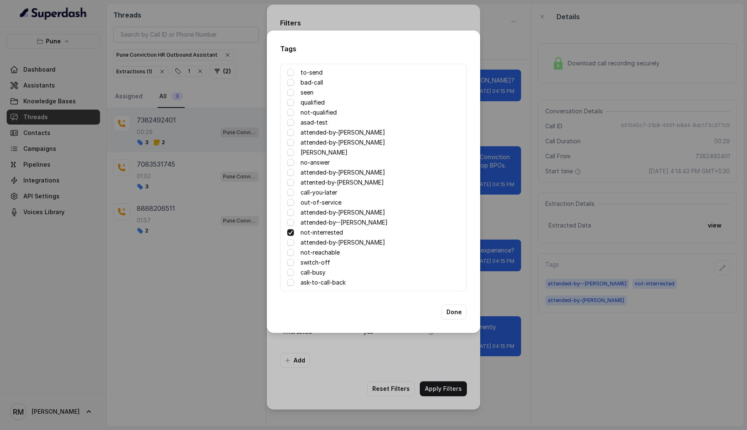
click at [288, 234] on span at bounding box center [290, 232] width 7 height 7
click at [451, 307] on button "Done" at bounding box center [453, 312] width 25 height 15
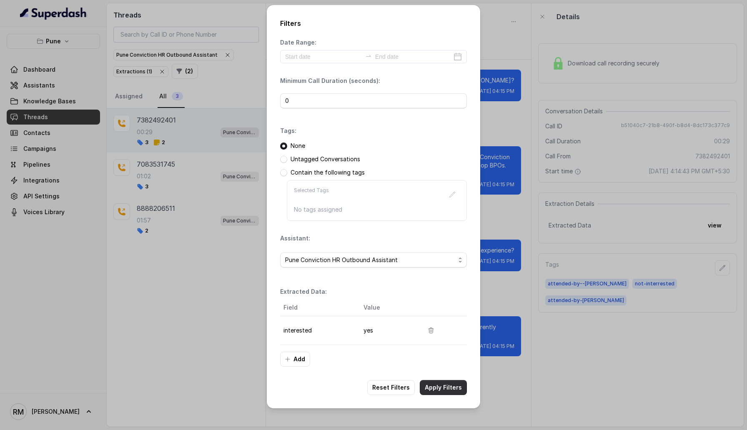
click at [455, 383] on button "Apply Filters" at bounding box center [443, 387] width 47 height 15
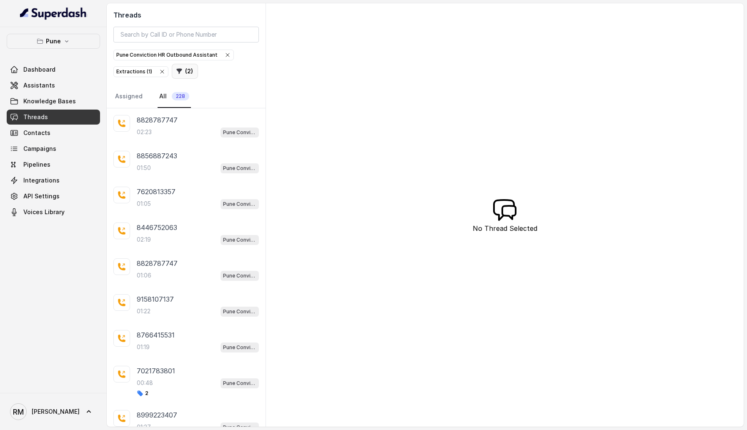
click at [180, 71] on button "( 2 )" at bounding box center [185, 71] width 26 height 15
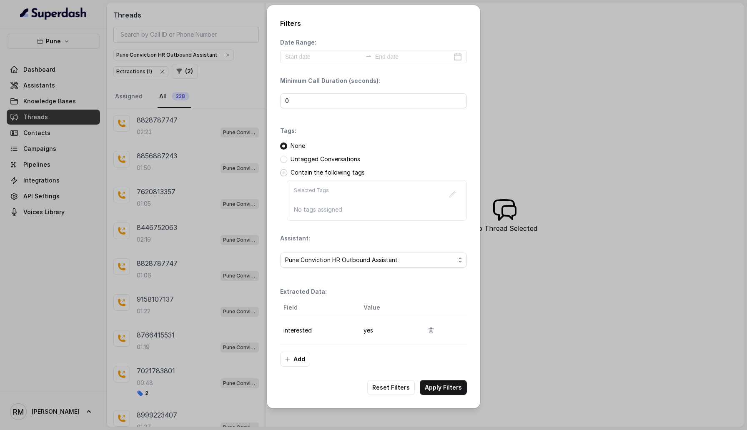
click at [282, 170] on span at bounding box center [283, 172] width 7 height 7
click at [452, 193] on icon "button" at bounding box center [452, 194] width 7 height 7
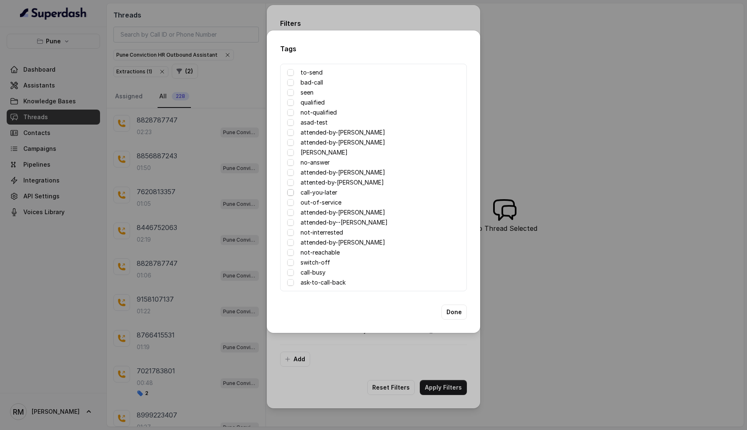
click at [293, 192] on span at bounding box center [290, 192] width 7 height 7
click at [290, 200] on span at bounding box center [290, 202] width 7 height 7
click at [290, 233] on span at bounding box center [290, 232] width 7 height 7
click at [291, 261] on span at bounding box center [290, 262] width 7 height 7
click at [290, 270] on span at bounding box center [290, 272] width 7 height 7
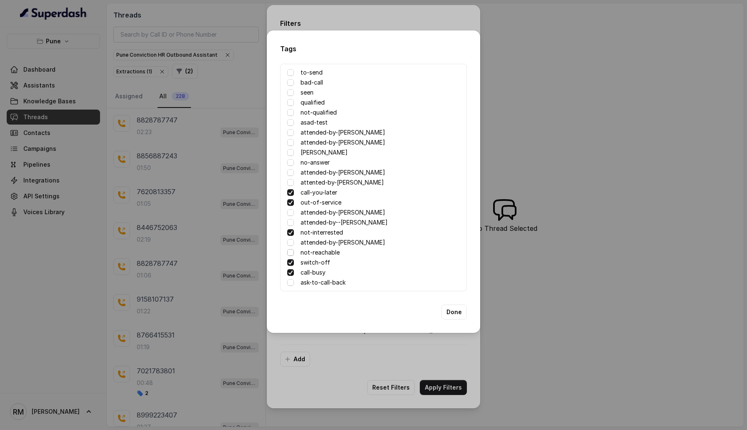
click at [290, 253] on span at bounding box center [290, 252] width 7 height 7
click at [290, 160] on span at bounding box center [290, 162] width 7 height 7
click at [291, 80] on span at bounding box center [290, 82] width 7 height 7
click at [457, 312] on button "Done" at bounding box center [453, 312] width 25 height 15
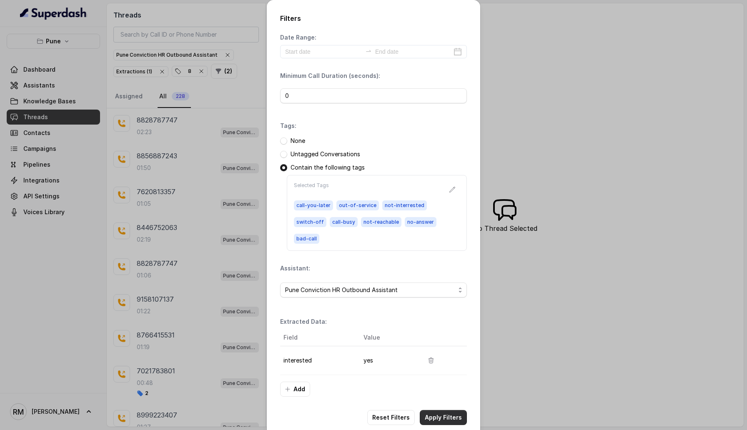
click at [458, 410] on button "Apply Filters" at bounding box center [443, 417] width 47 height 15
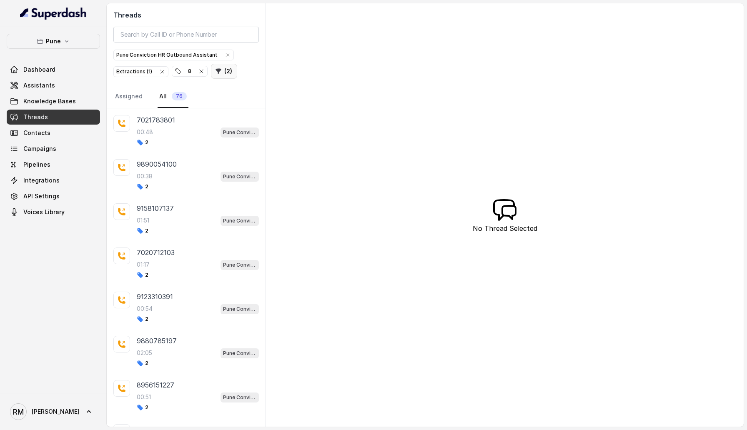
click at [228, 75] on button "( 2 )" at bounding box center [224, 71] width 26 height 15
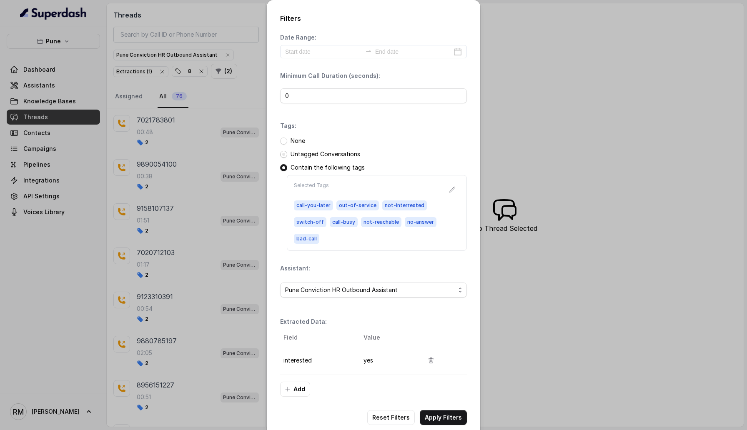
click at [284, 155] on span at bounding box center [283, 154] width 7 height 7
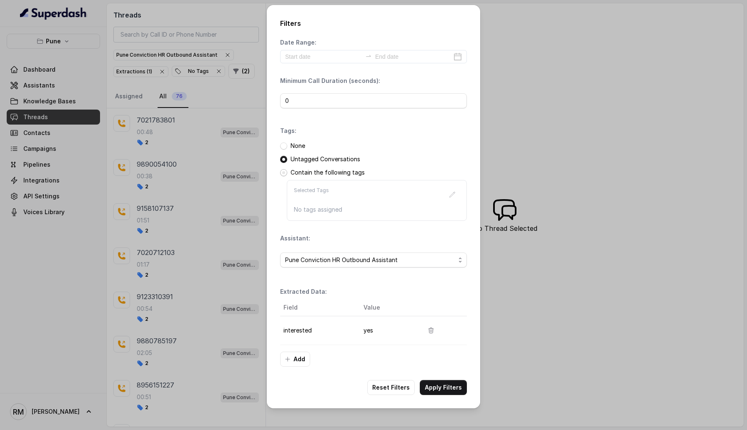
click at [282, 173] on span at bounding box center [283, 172] width 7 height 7
click at [283, 173] on span at bounding box center [283, 172] width 7 height 7
click at [458, 196] on button "button" at bounding box center [452, 194] width 15 height 15
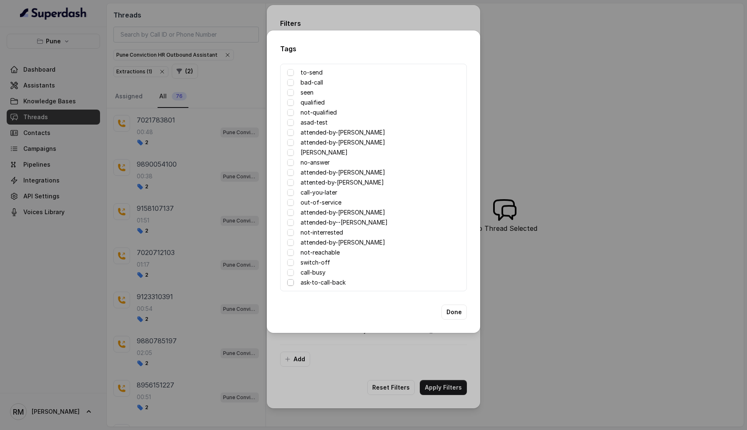
click at [291, 280] on span at bounding box center [290, 282] width 7 height 7
click at [291, 195] on span at bounding box center [290, 192] width 7 height 7
click at [463, 308] on button "Done" at bounding box center [453, 312] width 25 height 15
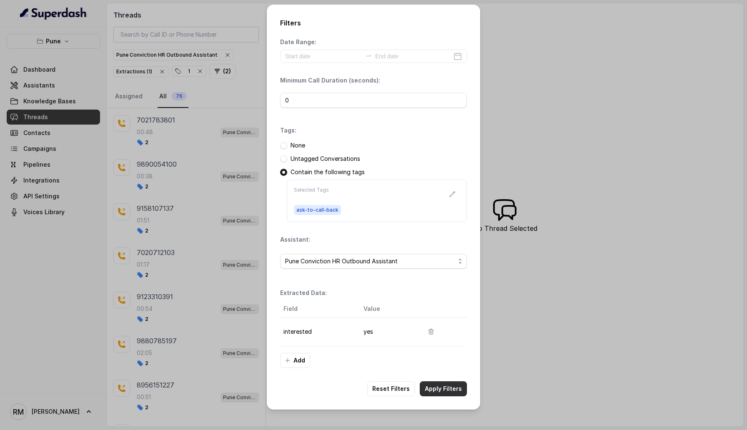
click at [456, 390] on button "Apply Filters" at bounding box center [443, 388] width 47 height 15
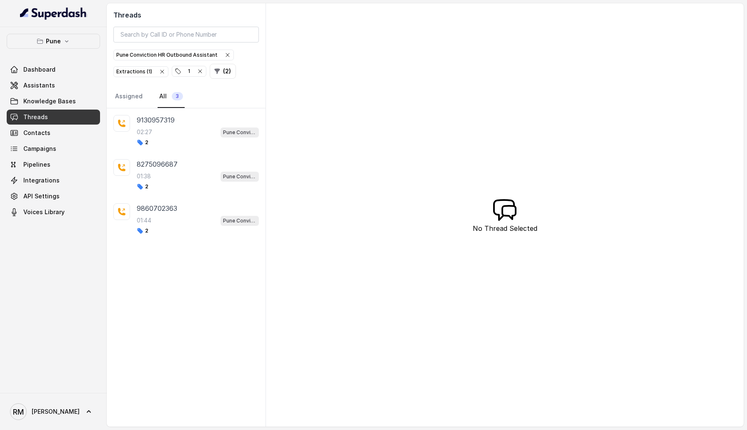
click at [200, 70] on icon "button" at bounding box center [199, 71] width 3 height 3
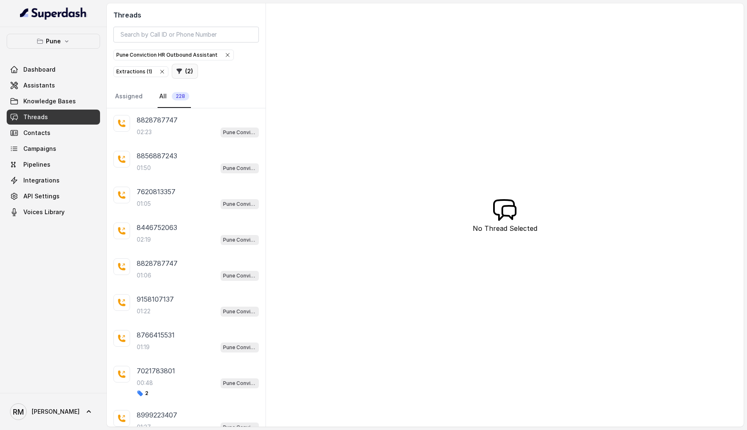
click at [192, 69] on button "( 2 )" at bounding box center [185, 71] width 26 height 15
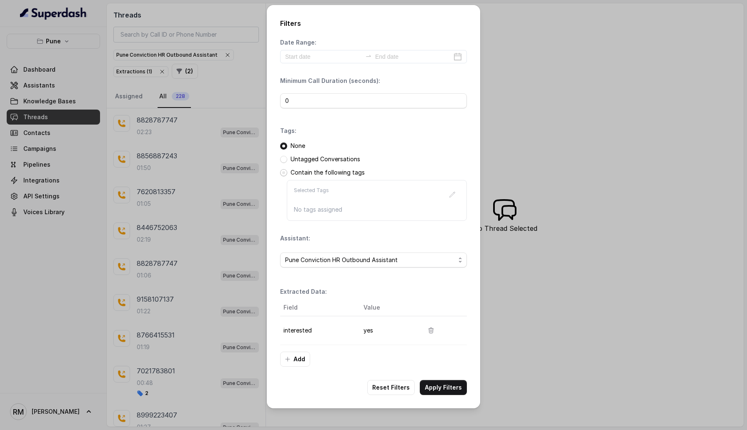
click at [281, 170] on span at bounding box center [283, 172] width 7 height 7
click at [447, 196] on button "button" at bounding box center [452, 194] width 15 height 15
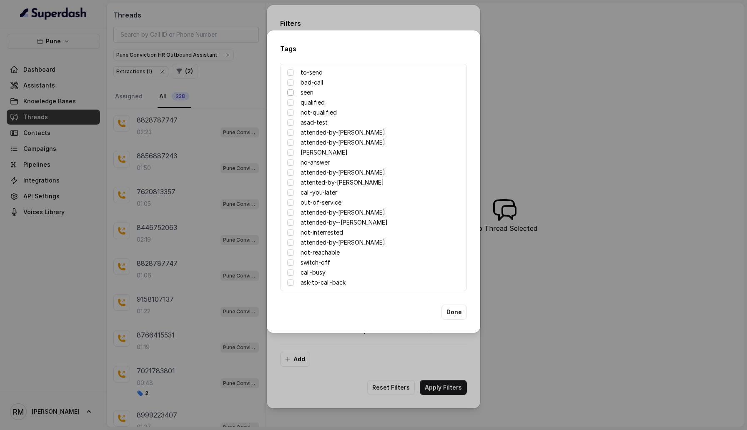
click at [290, 91] on span at bounding box center [290, 92] width 7 height 7
click at [459, 313] on button "Done" at bounding box center [453, 312] width 25 height 15
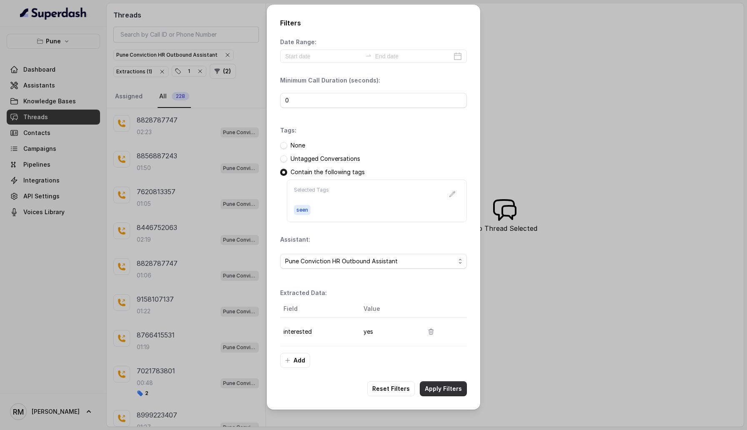
click at [450, 383] on button "Apply Filters" at bounding box center [443, 388] width 47 height 15
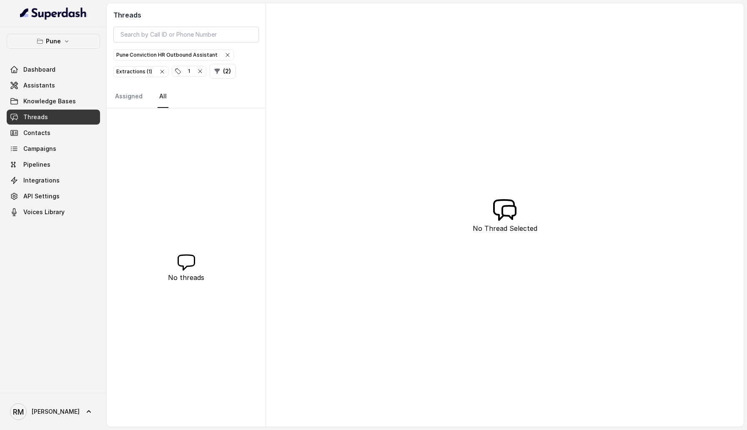
click at [198, 72] on icon "button" at bounding box center [199, 71] width 3 height 3
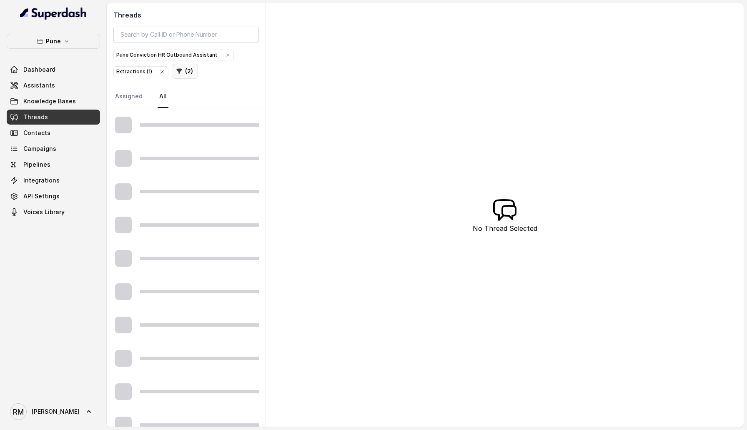
click at [185, 72] on button "( 2 )" at bounding box center [185, 71] width 26 height 15
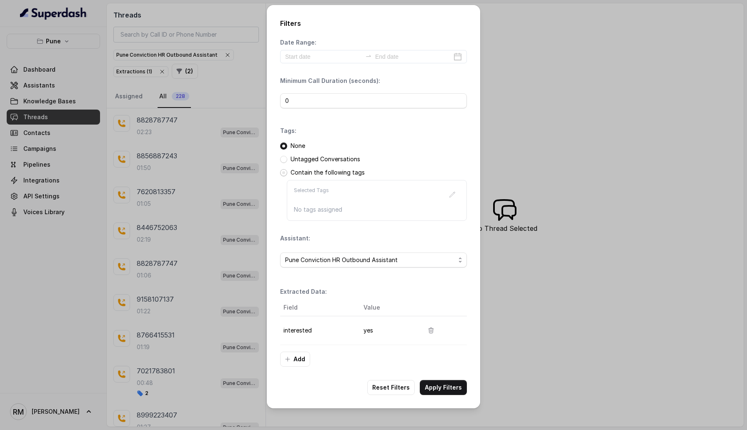
click at [285, 169] on span at bounding box center [283, 172] width 7 height 7
click at [445, 192] on button "button" at bounding box center [452, 194] width 15 height 15
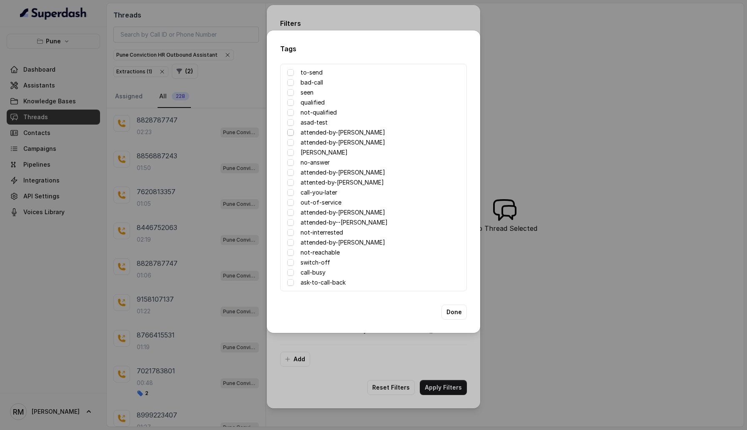
click at [289, 132] on span at bounding box center [290, 132] width 7 height 7
click at [288, 142] on span at bounding box center [290, 142] width 7 height 7
click at [290, 167] on div "no-answer" at bounding box center [373, 163] width 173 height 10
click at [289, 170] on span at bounding box center [290, 172] width 7 height 7
click at [289, 181] on span at bounding box center [290, 182] width 7 height 7
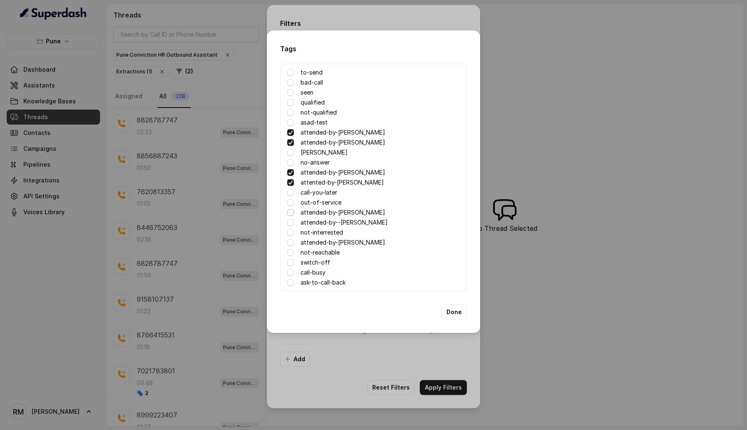
click at [290, 210] on span at bounding box center [290, 212] width 7 height 7
click at [290, 221] on span at bounding box center [290, 222] width 7 height 7
click at [289, 244] on span at bounding box center [290, 242] width 7 height 7
click at [291, 150] on span at bounding box center [290, 152] width 7 height 7
click at [453, 316] on button "Done" at bounding box center [453, 312] width 25 height 15
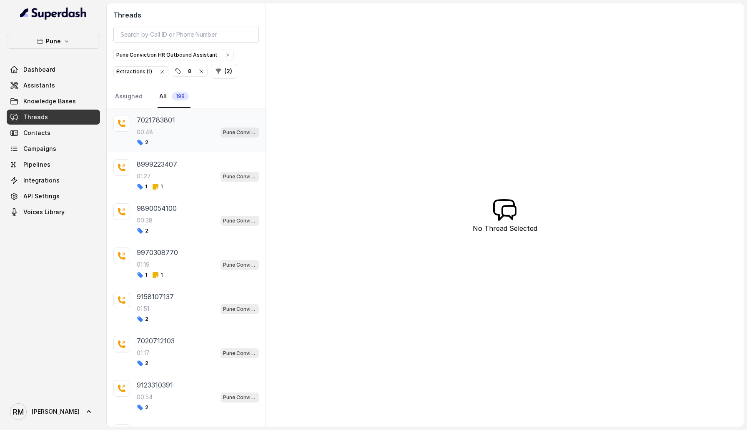
click at [154, 135] on div "00:48 Pune Conviction HR Outbound Assistant" at bounding box center [198, 132] width 122 height 11
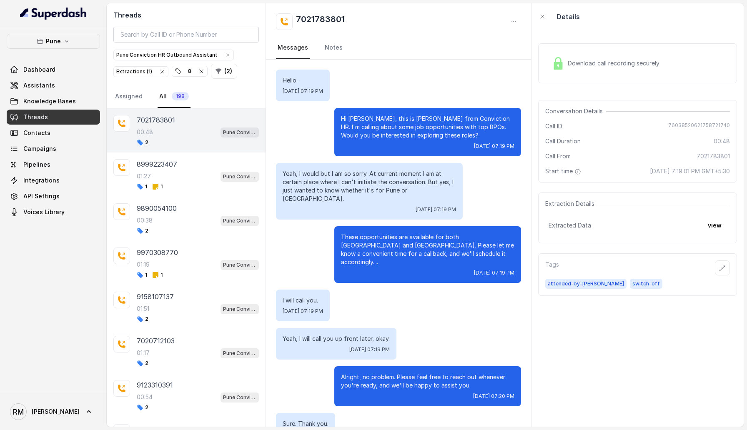
scroll to position [50, 0]
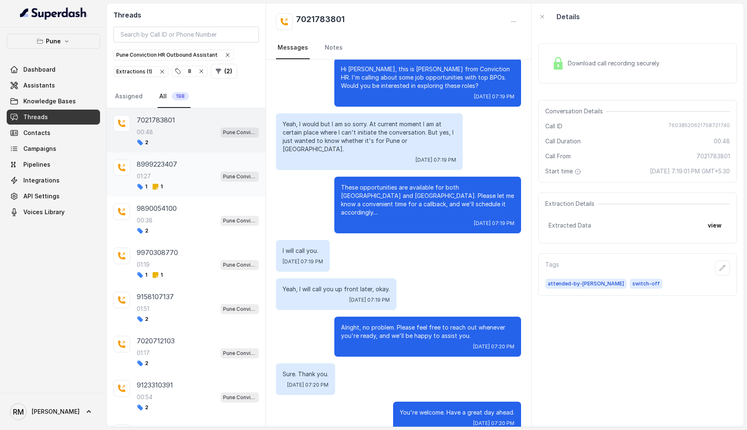
click at [165, 178] on div "01:27 Pune Conviction HR Outbound Assistant" at bounding box center [198, 176] width 122 height 11
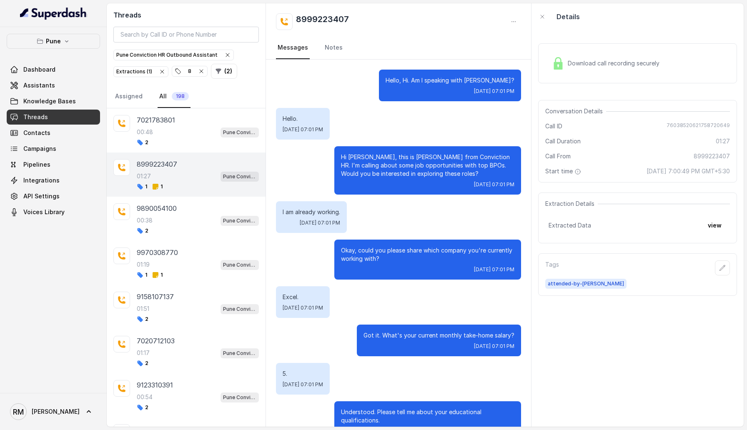
scroll to position [416, 0]
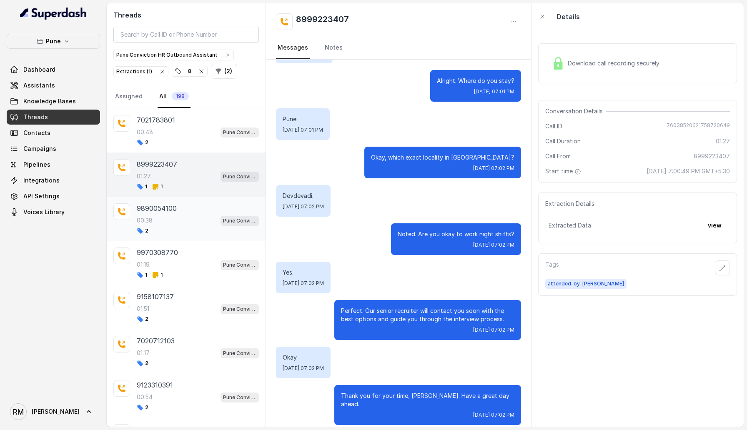
click at [189, 217] on div "00:38 Pune Conviction HR Outbound Assistant" at bounding box center [198, 220] width 122 height 11
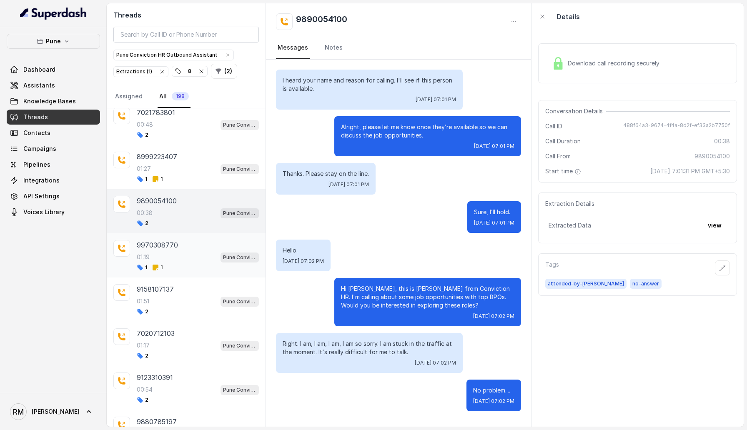
scroll to position [11, 0]
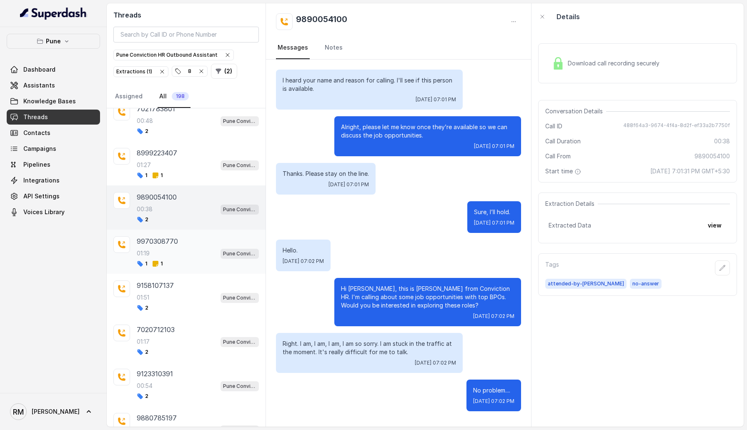
click at [190, 245] on div "9970308770" at bounding box center [198, 241] width 122 height 10
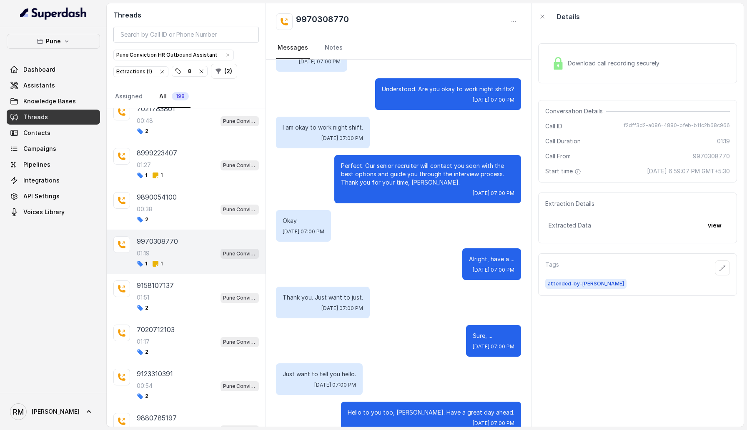
scroll to position [40, 0]
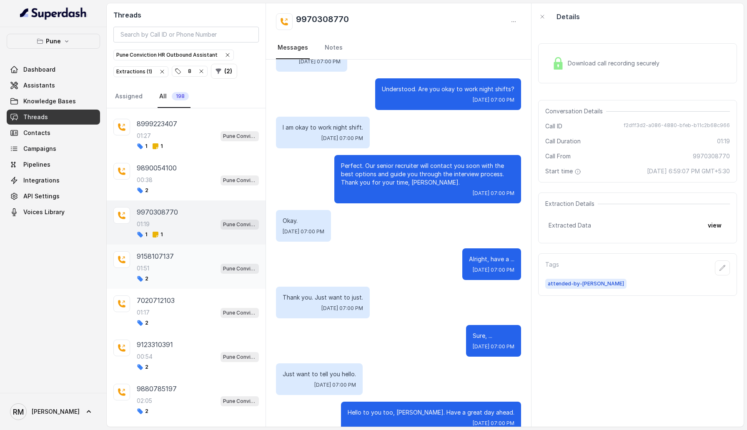
click at [190, 266] on div "01:51 Pune Conviction HR Outbound Assistant" at bounding box center [198, 268] width 122 height 11
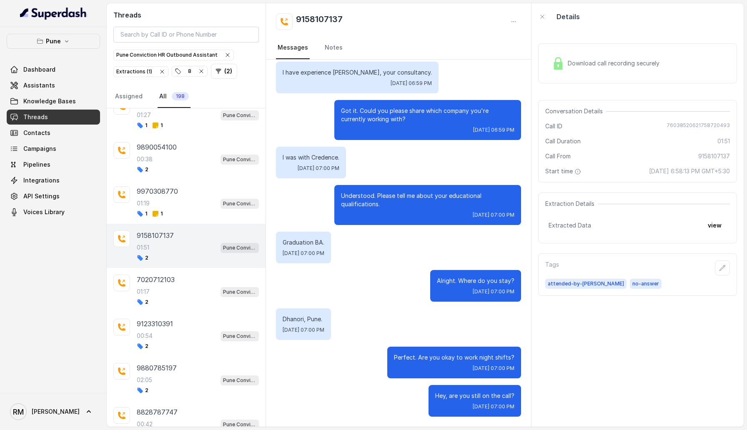
scroll to position [62, 0]
click at [189, 279] on div "7020712103" at bounding box center [198, 279] width 122 height 10
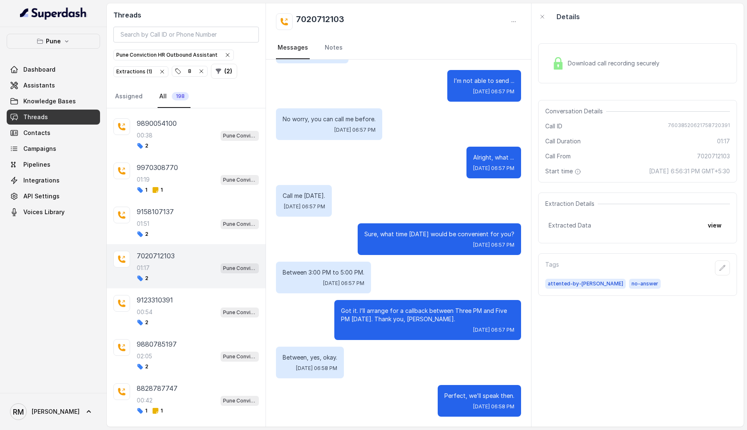
scroll to position [86, 0]
click at [187, 322] on div "2" at bounding box center [198, 321] width 122 height 7
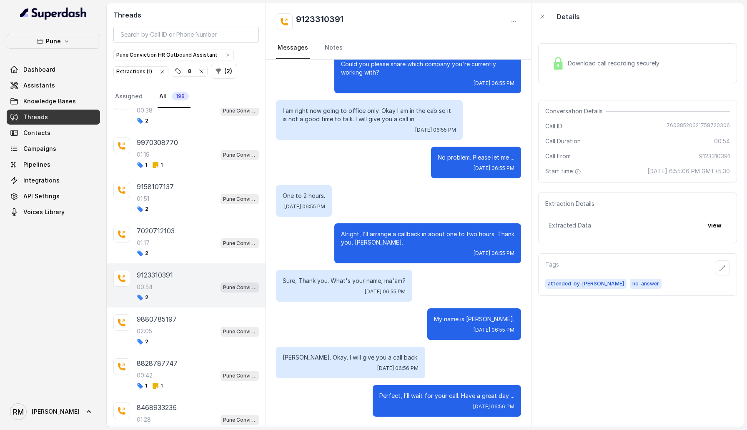
scroll to position [112, 0]
click at [187, 318] on div "9880785197" at bounding box center [198, 318] width 122 height 10
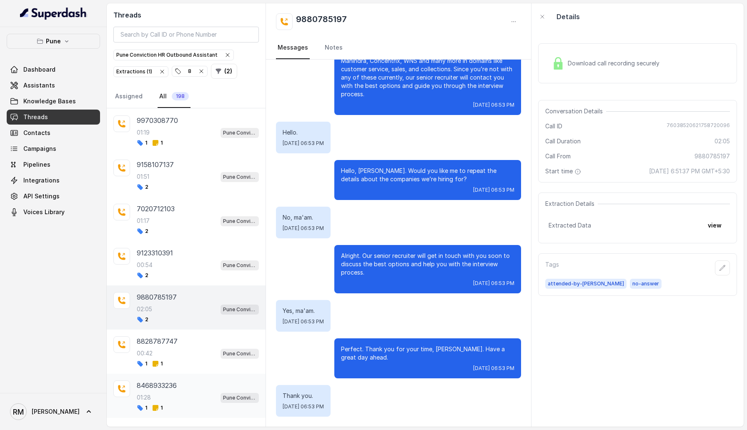
scroll to position [144, 0]
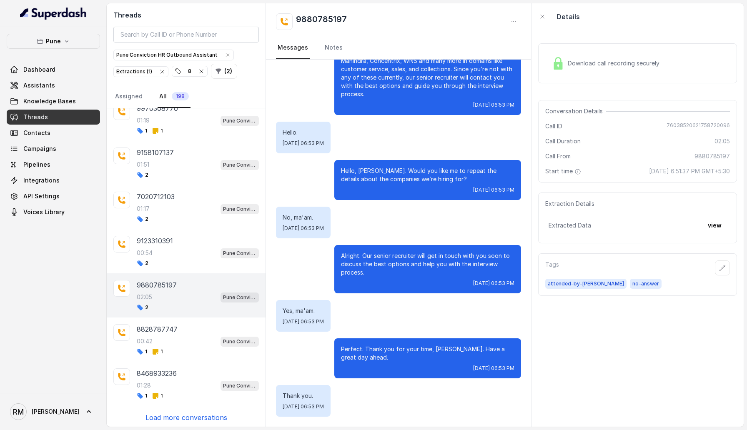
click at [165, 418] on p "Load more conversations" at bounding box center [186, 418] width 82 height 10
click at [171, 415] on p "8956151227" at bounding box center [156, 418] width 38 height 10
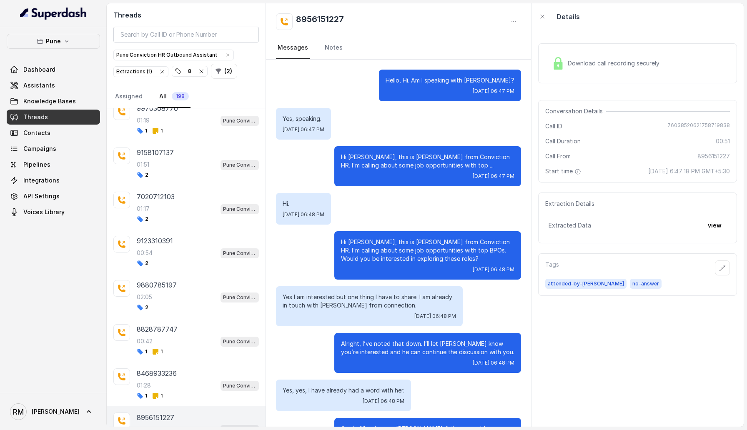
scroll to position [118, 0]
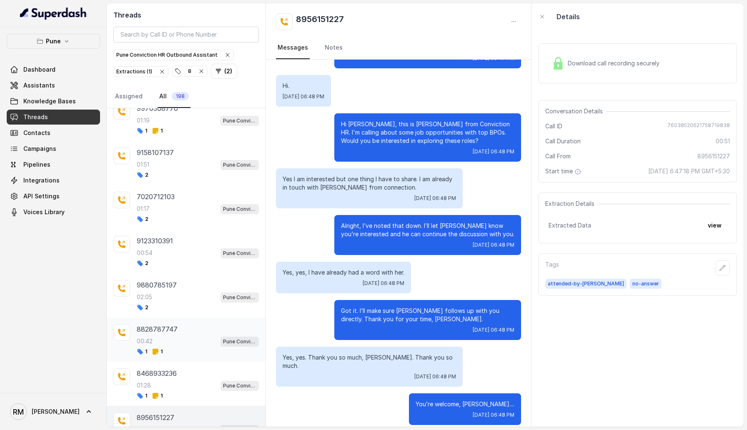
click at [176, 318] on div "8828787747 00:42 Pune Conviction HR Outbound Assistant 1 1" at bounding box center [186, 340] width 159 height 44
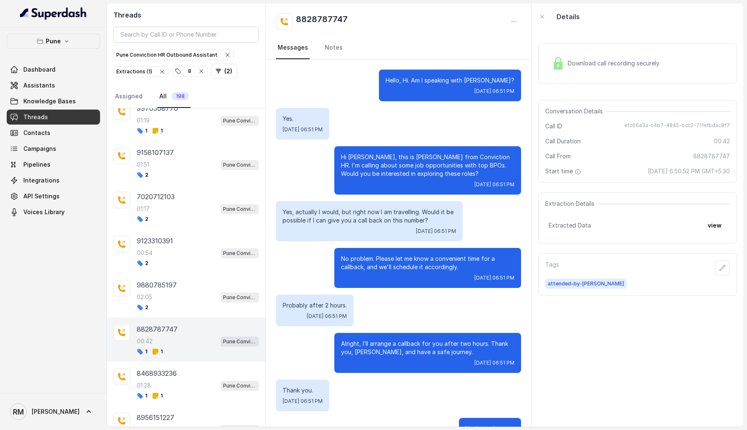
scroll to position [33, 0]
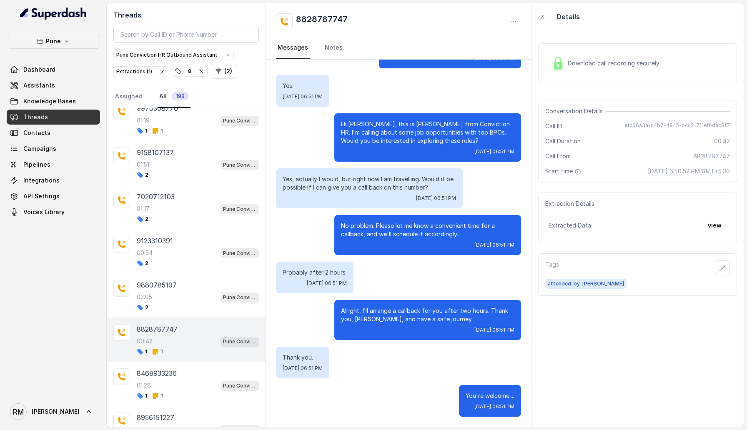
click at [176, 336] on div "00:42 Pune Conviction HR Outbound Assistant" at bounding box center [198, 341] width 122 height 11
click at [331, 48] on link "Notes" at bounding box center [333, 48] width 21 height 23
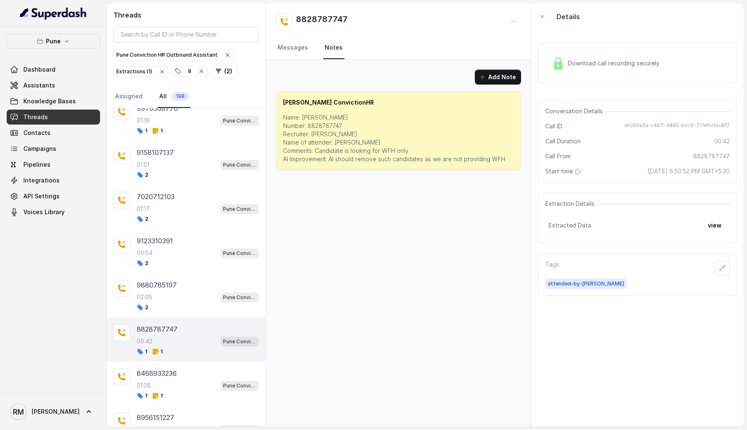
click at [331, 48] on link "Notes" at bounding box center [333, 48] width 21 height 23
click at [195, 378] on div "8468933236 01:28 Pune Conviction HR Outbound Assistant 1 1" at bounding box center [198, 383] width 122 height 31
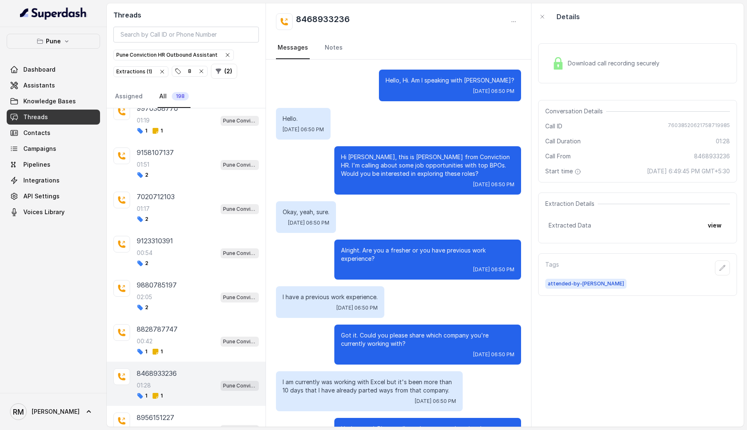
scroll to position [326, 0]
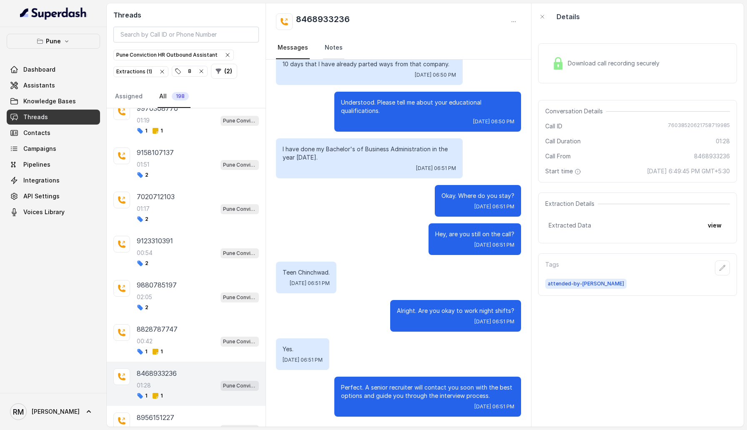
click at [333, 48] on link "Notes" at bounding box center [333, 48] width 21 height 23
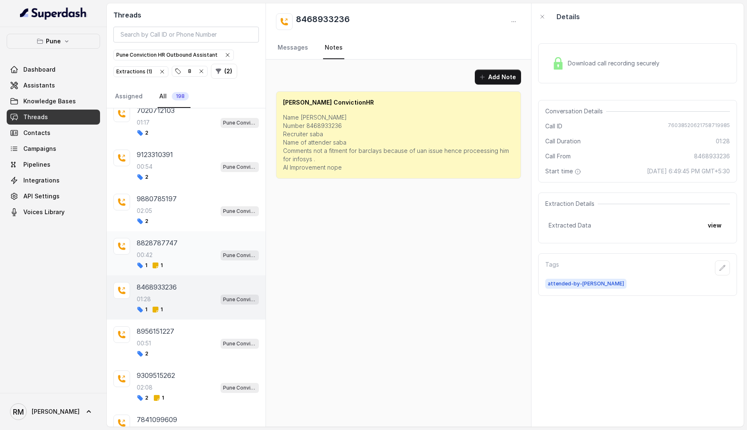
scroll to position [249, 0]
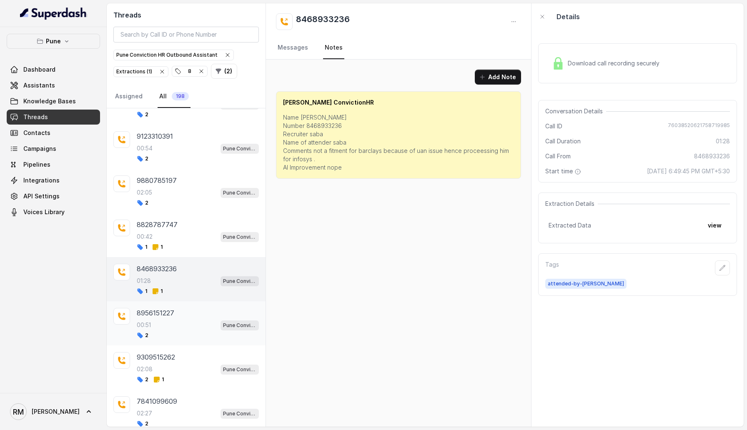
click at [180, 320] on div "00:51 Pune Conviction HR Outbound Assistant" at bounding box center [198, 325] width 122 height 11
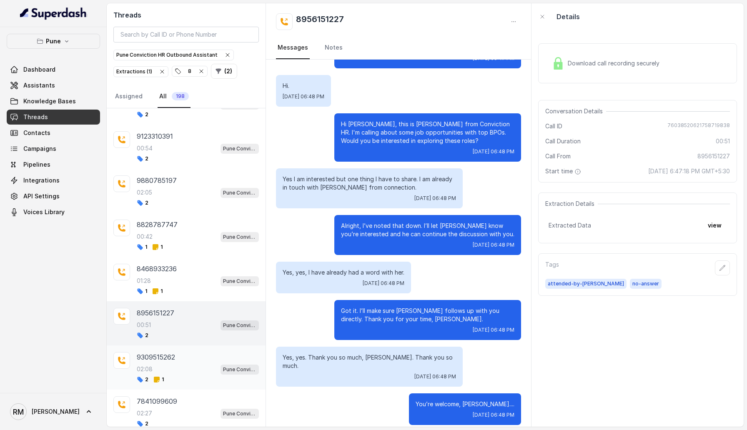
scroll to position [275, 0]
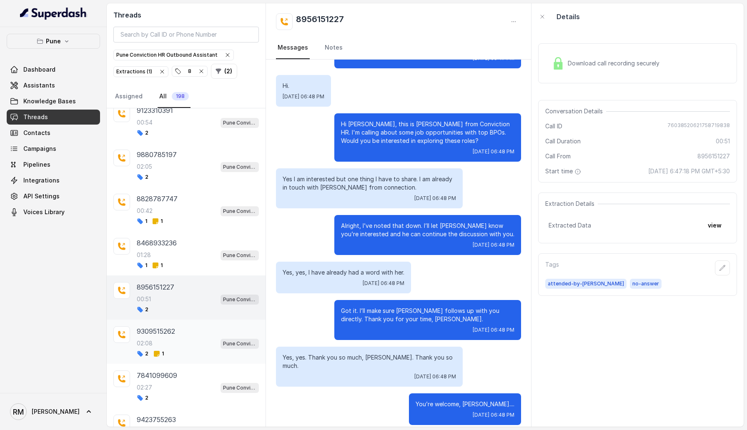
click at [198, 338] on div "02:08 Pune Conviction HR Outbound Assistant" at bounding box center [198, 343] width 122 height 11
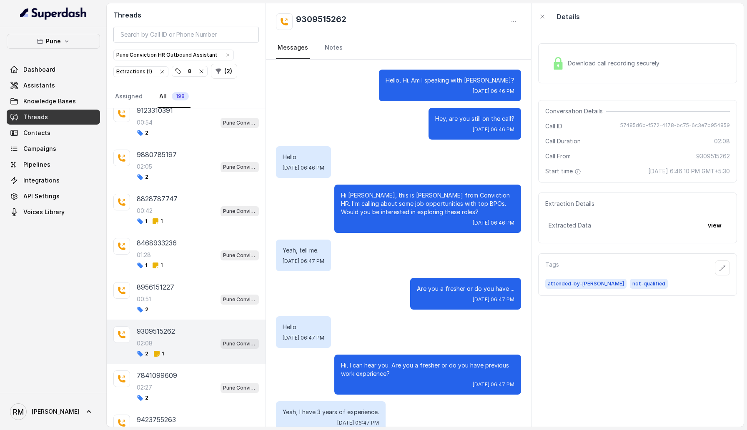
scroll to position [696, 0]
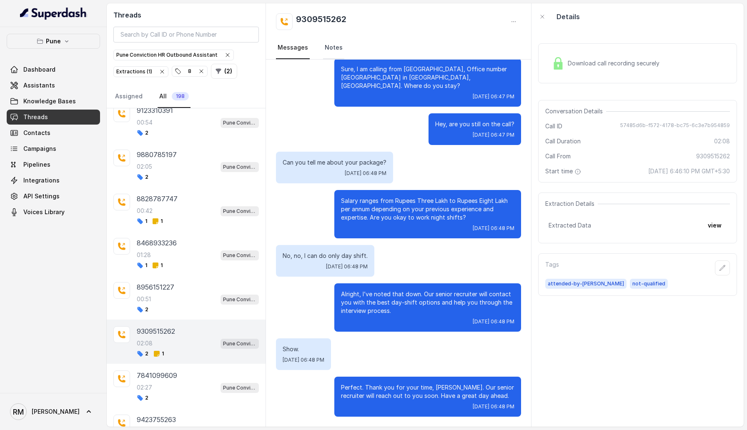
click at [329, 45] on link "Notes" at bounding box center [333, 48] width 21 height 23
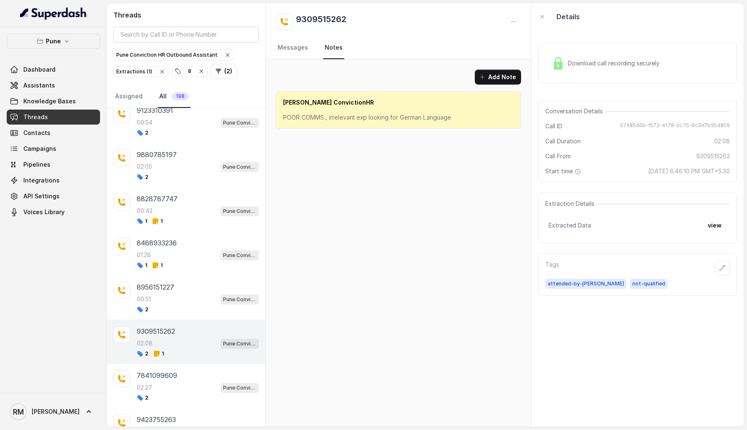
scroll to position [0, 0]
click at [297, 48] on link "Messages" at bounding box center [293, 48] width 34 height 23
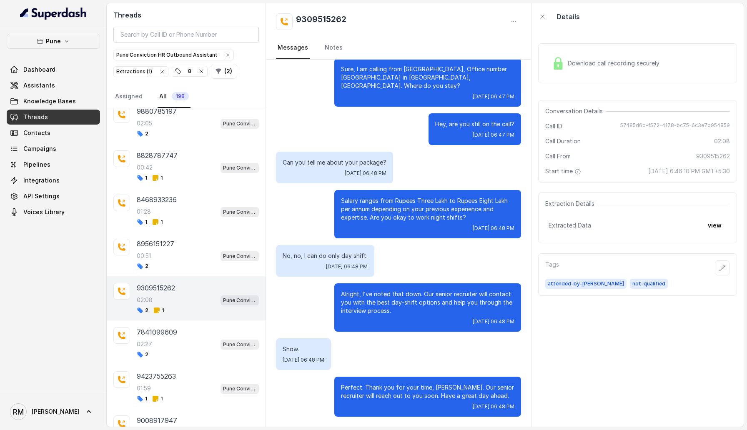
scroll to position [345, 0]
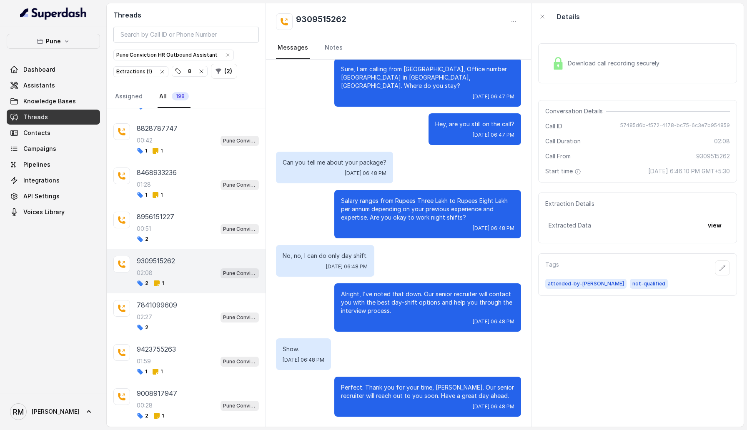
click at [192, 315] on div "02:27 Pune Conviction HR Outbound Assistant" at bounding box center [198, 317] width 122 height 11
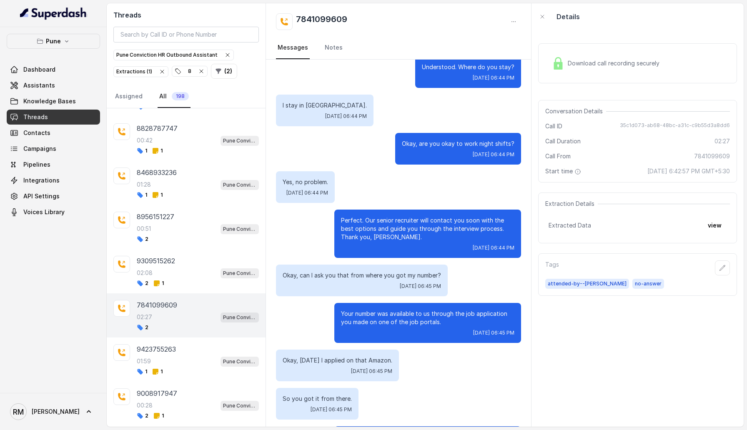
scroll to position [596, 0]
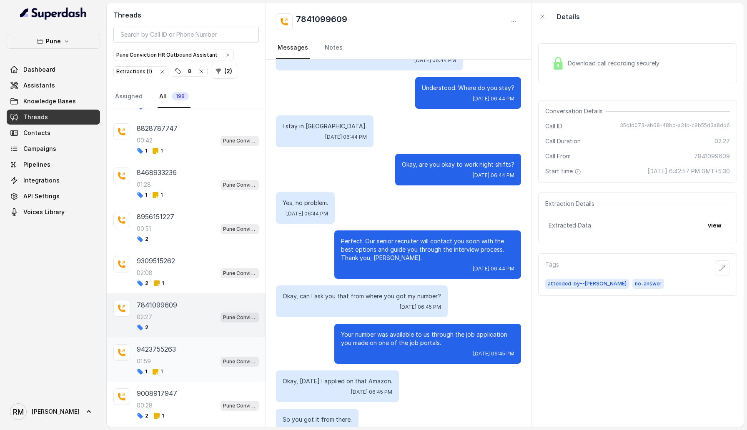
click at [180, 359] on div "01:59 Pune Conviction HR Outbound Assistant" at bounding box center [198, 361] width 122 height 11
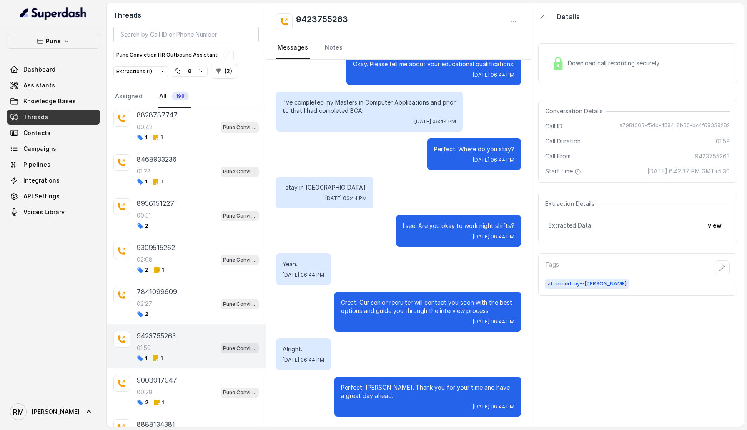
scroll to position [361, 0]
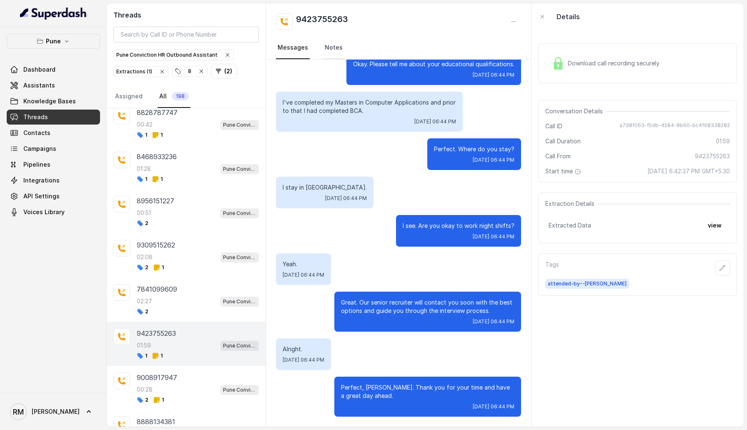
click at [326, 48] on link "Notes" at bounding box center [333, 48] width 21 height 23
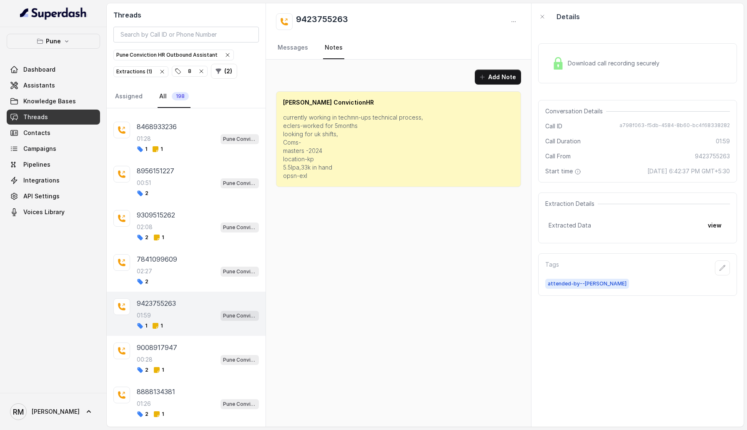
scroll to position [402, 0]
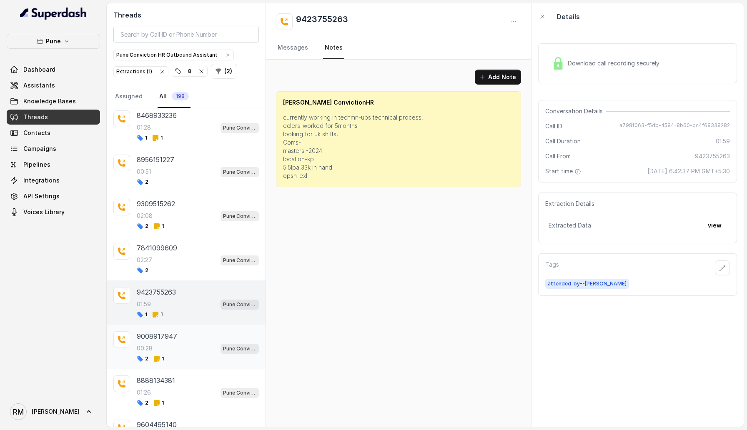
click at [160, 334] on p "9008917947" at bounding box center [157, 336] width 40 height 10
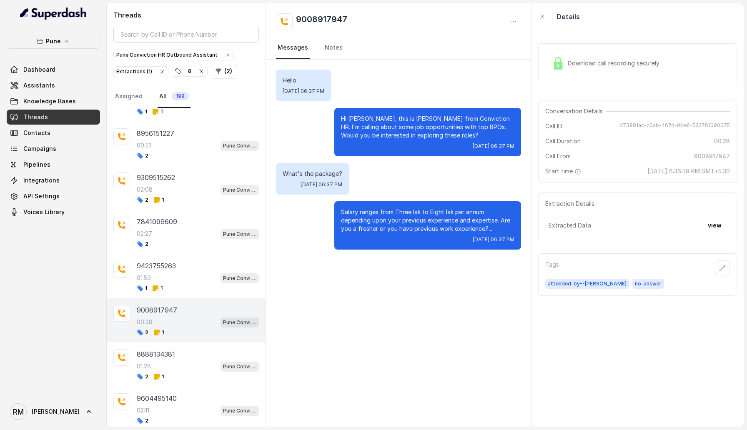
scroll to position [445, 0]
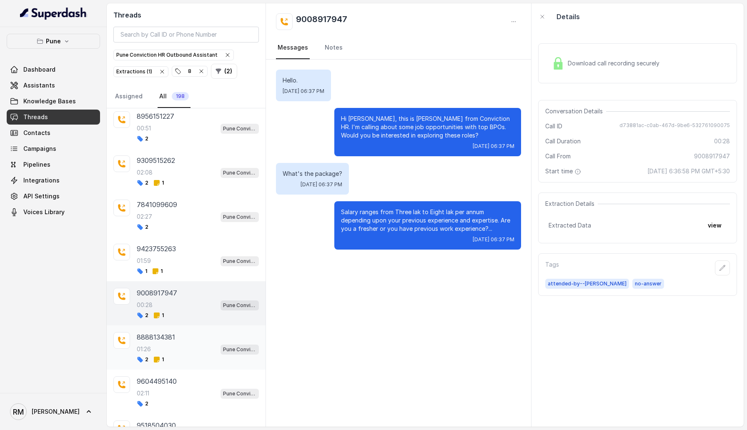
click at [160, 344] on div "01:26 Pune Conviction HR Outbound Assistant" at bounding box center [198, 349] width 122 height 11
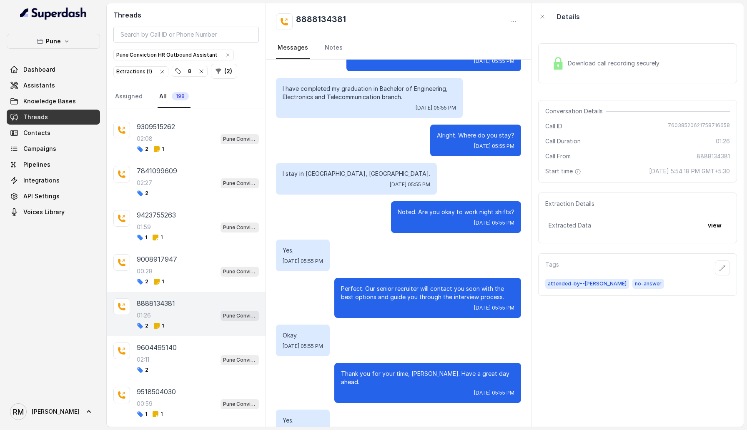
scroll to position [501, 0]
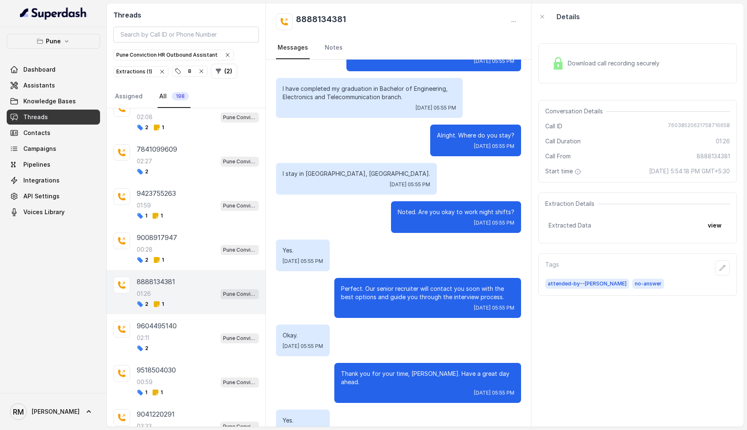
click at [315, 48] on nav "Messages Notes" at bounding box center [398, 48] width 245 height 23
click at [324, 48] on link "Notes" at bounding box center [333, 48] width 21 height 23
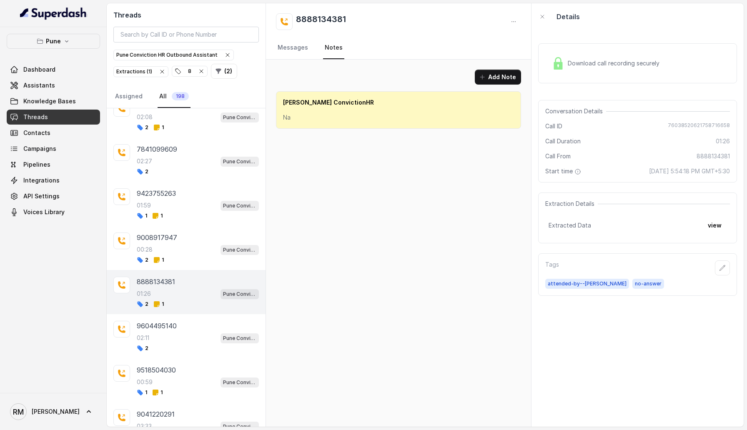
scroll to position [0, 0]
click at [166, 321] on p "9604495140" at bounding box center [157, 326] width 40 height 10
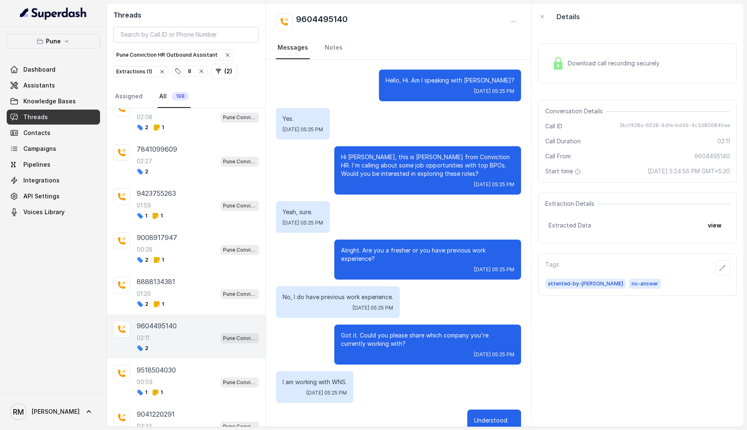
scroll to position [798, 0]
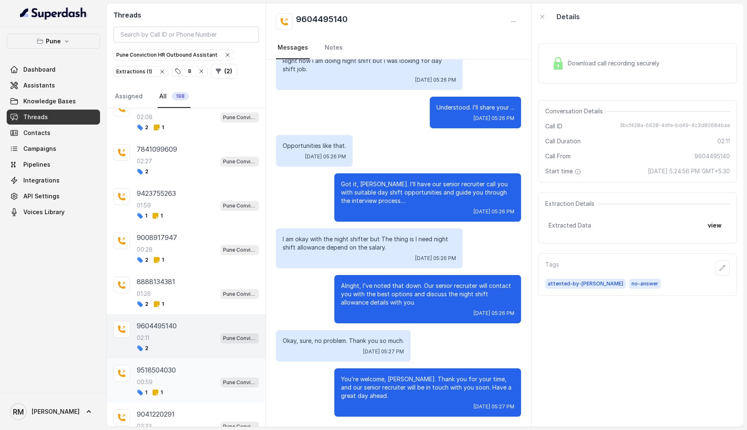
click at [169, 369] on p "9518504030" at bounding box center [156, 370] width 39 height 10
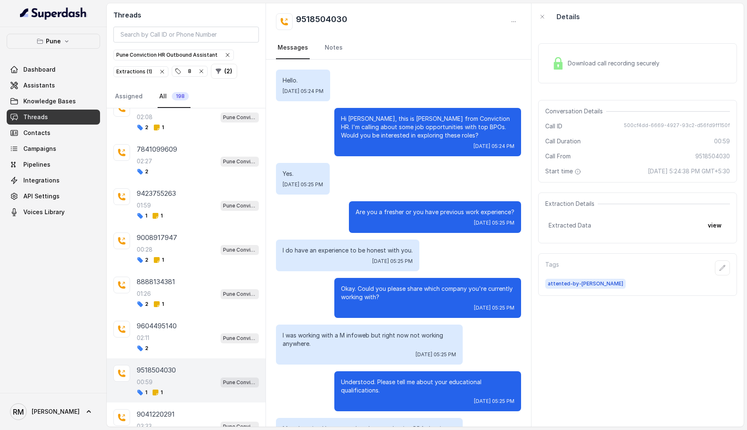
scroll to position [126, 0]
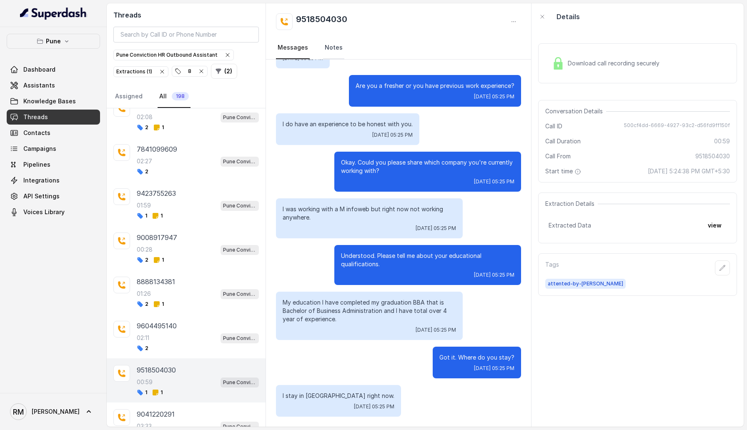
click at [337, 52] on link "Notes" at bounding box center [333, 48] width 21 height 23
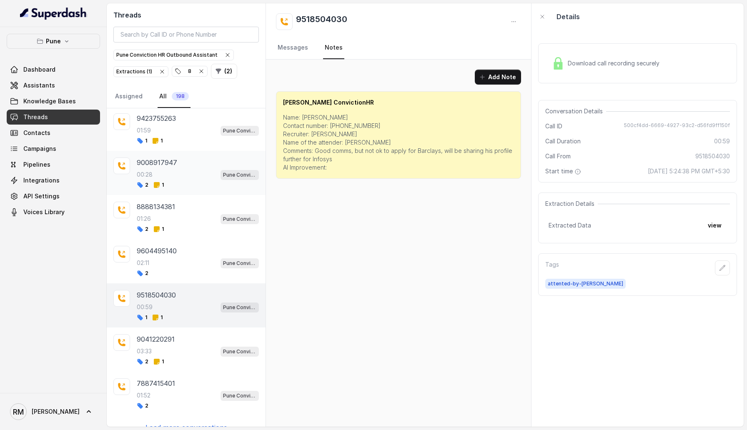
scroll to position [584, 0]
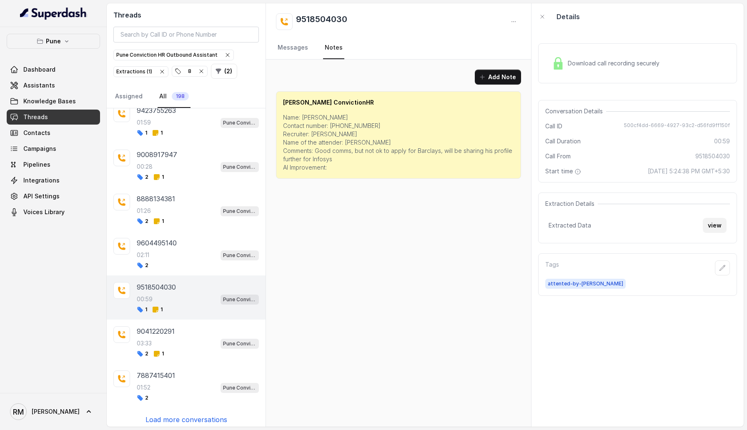
click at [721, 228] on button "view" at bounding box center [715, 225] width 24 height 15
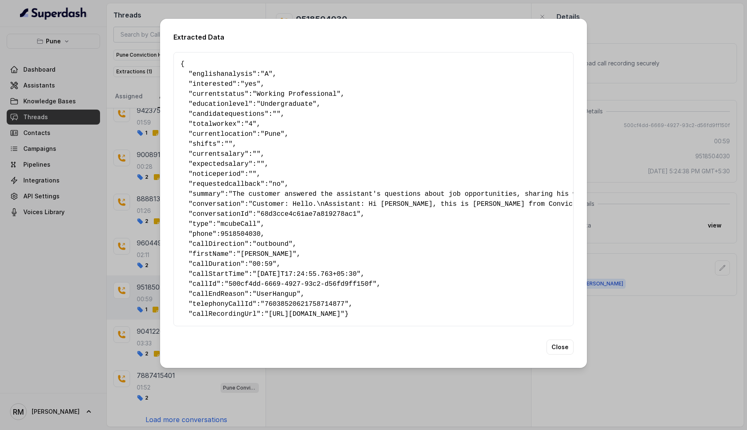
click at [218, 70] on span "englishanalysis" at bounding box center [223, 74] width 60 height 8
drag, startPoint x: 218, startPoint y: 70, endPoint x: 261, endPoint y: 70, distance: 42.9
click at [261, 70] on pre "{ " englishanalysis ": "A" , " interested ": "yes" , " currentstatus ": "Workin…" at bounding box center [373, 189] width 386 height 260
click at [35, 289] on div "Extracted Data { " englishanalysis ": "A" , " interested ": "yes" , " currentst…" at bounding box center [373, 215] width 747 height 430
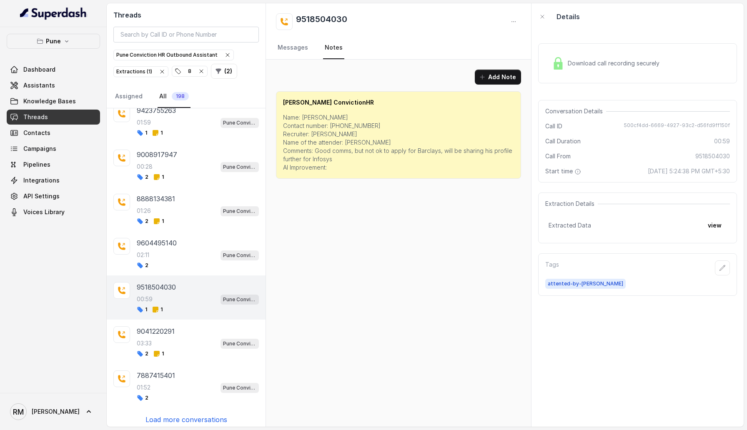
click at [620, 74] on div "Download call recording securely" at bounding box center [637, 63] width 199 height 40
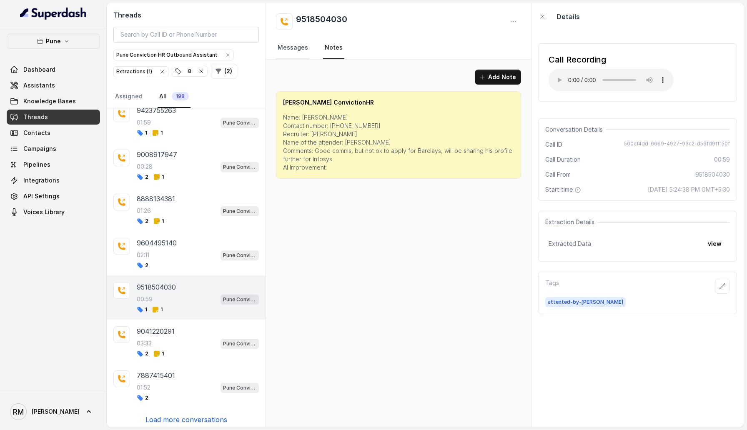
click at [285, 45] on link "Messages" at bounding box center [293, 48] width 34 height 23
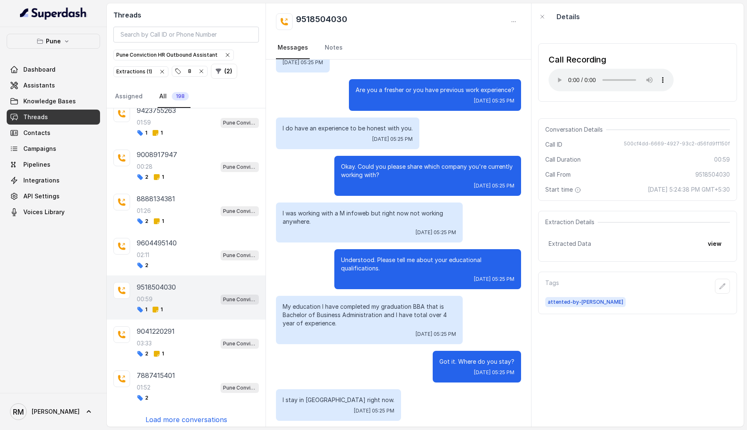
scroll to position [126, 0]
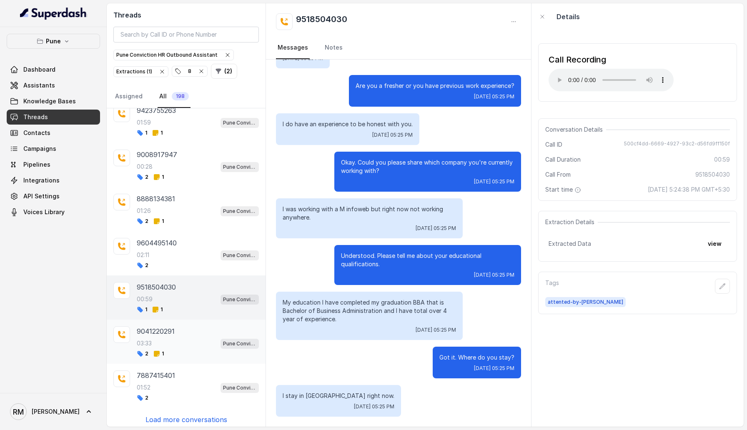
click at [195, 338] on div "03:33 Pune Conviction HR Outbound Assistant" at bounding box center [198, 343] width 122 height 11
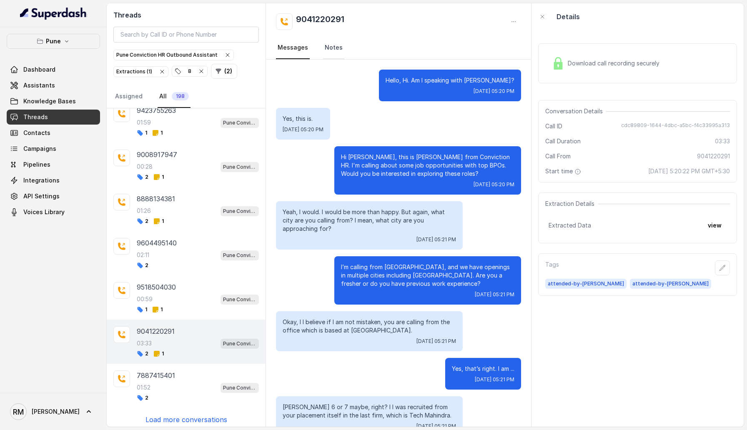
click at [338, 45] on link "Notes" at bounding box center [333, 48] width 21 height 23
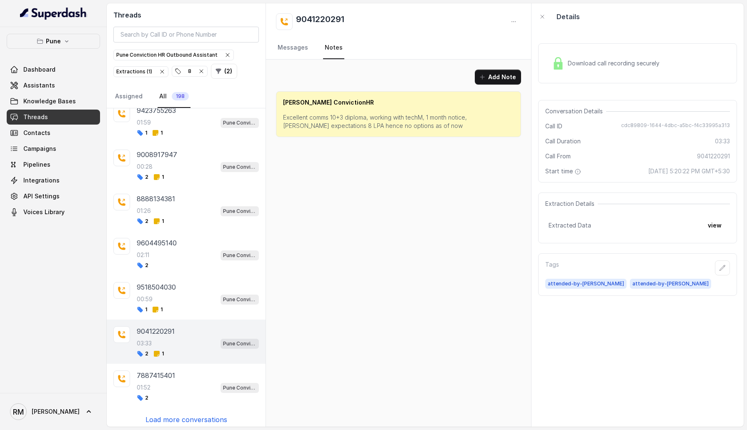
click at [636, 65] on span "Download call recording securely" at bounding box center [615, 63] width 95 height 8
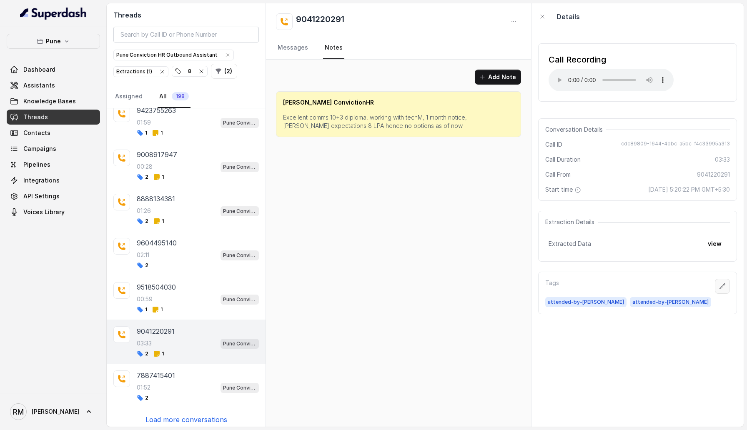
click at [725, 289] on icon "button" at bounding box center [722, 286] width 7 height 7
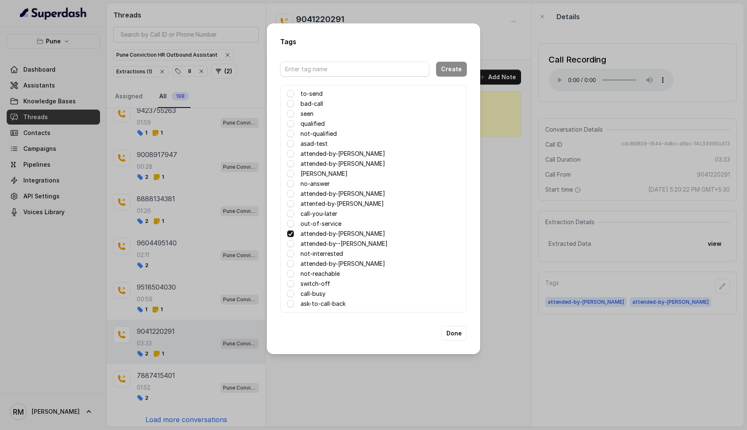
click at [288, 235] on span at bounding box center [290, 233] width 7 height 7
click at [455, 337] on button "Done" at bounding box center [453, 333] width 25 height 15
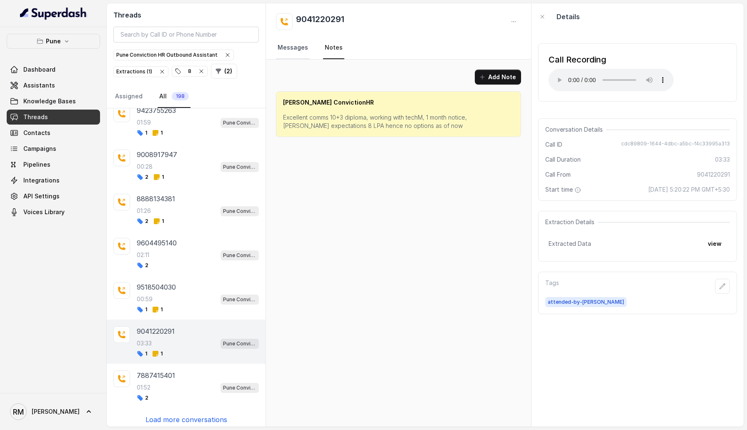
click at [298, 51] on link "Messages" at bounding box center [293, 48] width 34 height 23
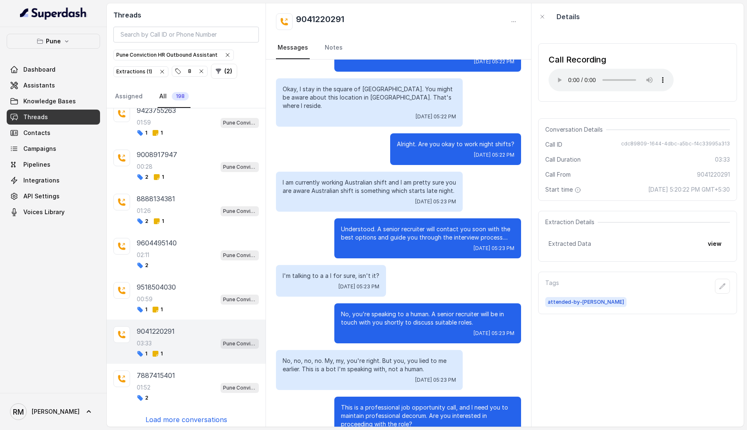
scroll to position [1221, 0]
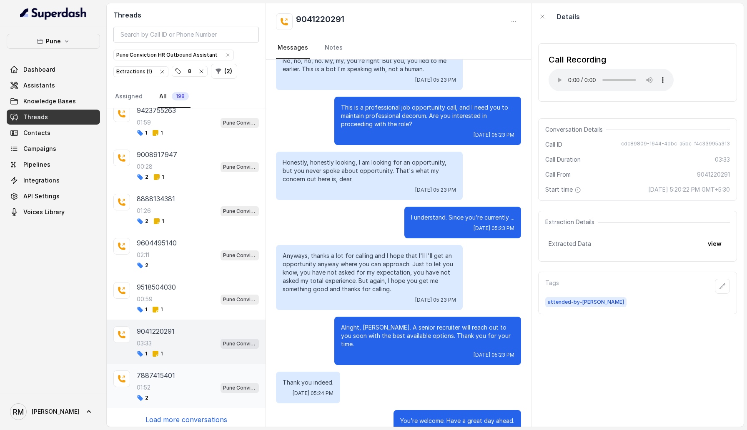
click at [177, 376] on div "7887415401 01:52 Pune Conviction HR Outbound Assistant 2" at bounding box center [198, 385] width 122 height 31
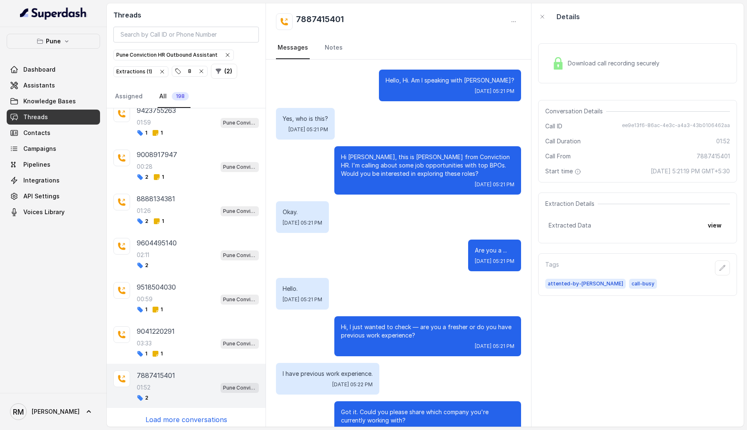
scroll to position [713, 0]
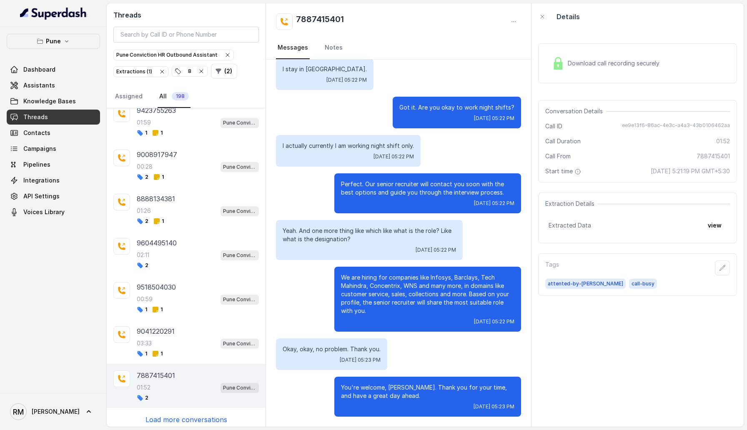
click at [164, 418] on p "Load more conversations" at bounding box center [186, 420] width 82 height 10
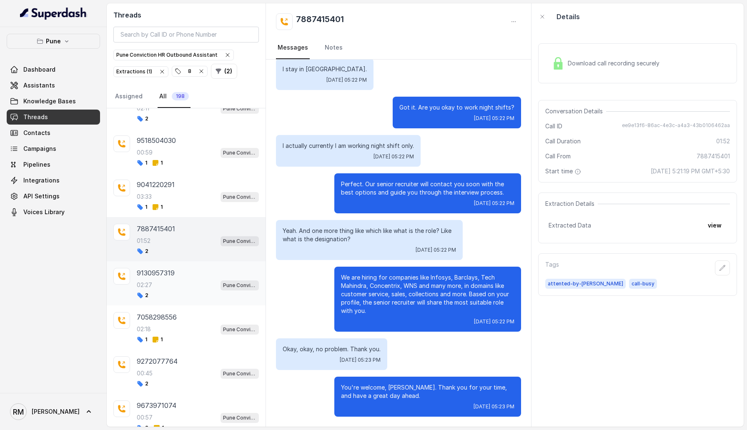
scroll to position [750, 0]
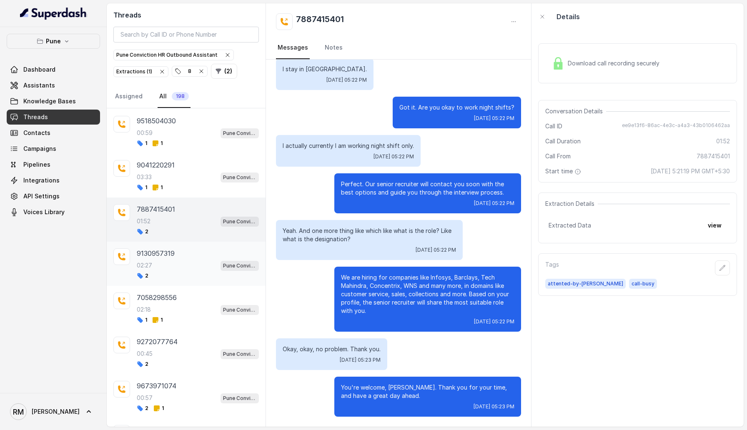
click at [182, 255] on div "9130957319 02:27 Pune Conviction HR Outbound Assistant 2" at bounding box center [198, 263] width 122 height 31
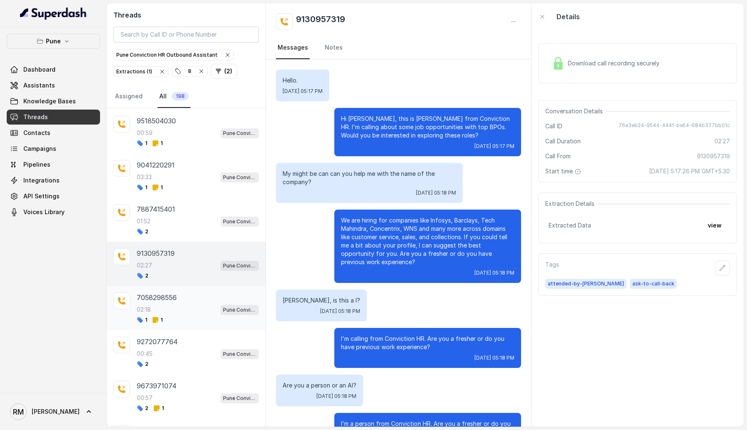
scroll to position [766, 0]
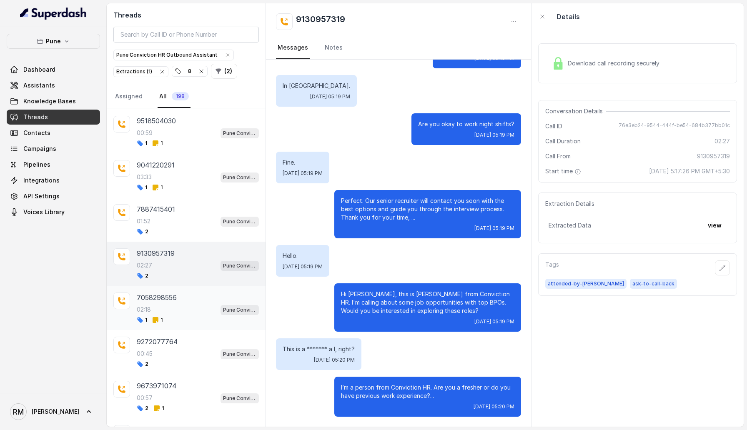
click at [183, 311] on div "7058298556 02:18 Pune Conviction HR Outbound Assistant 1 1" at bounding box center [198, 308] width 122 height 31
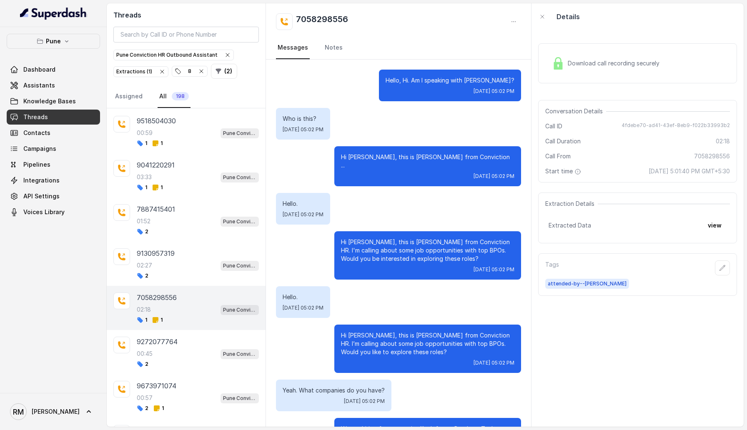
scroll to position [705, 0]
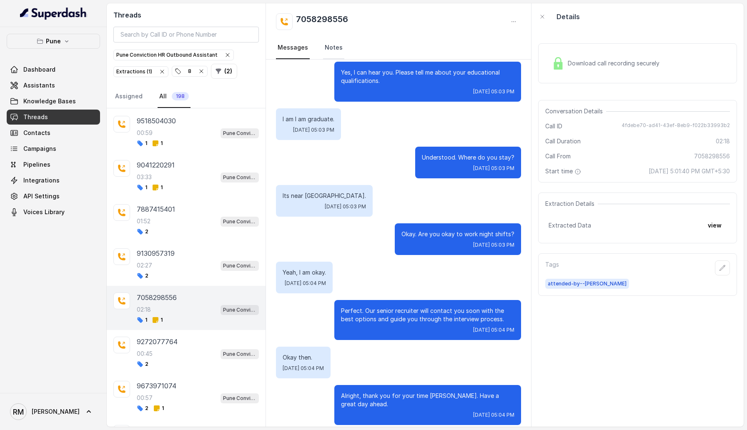
click at [329, 52] on link "Notes" at bounding box center [333, 48] width 21 height 23
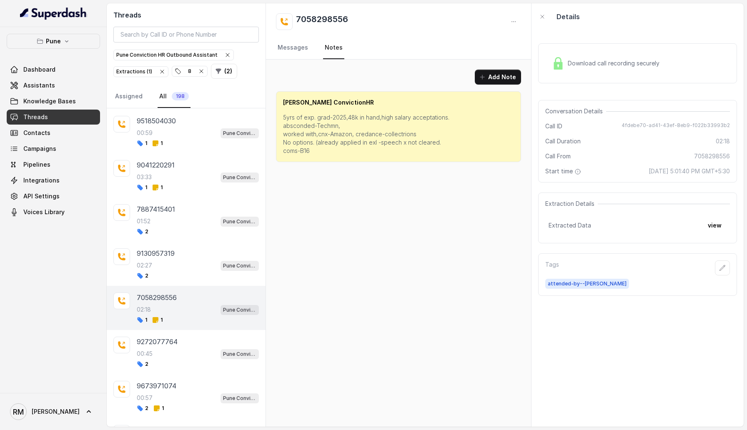
scroll to position [0, 0]
click at [194, 361] on div "2" at bounding box center [198, 364] width 122 height 7
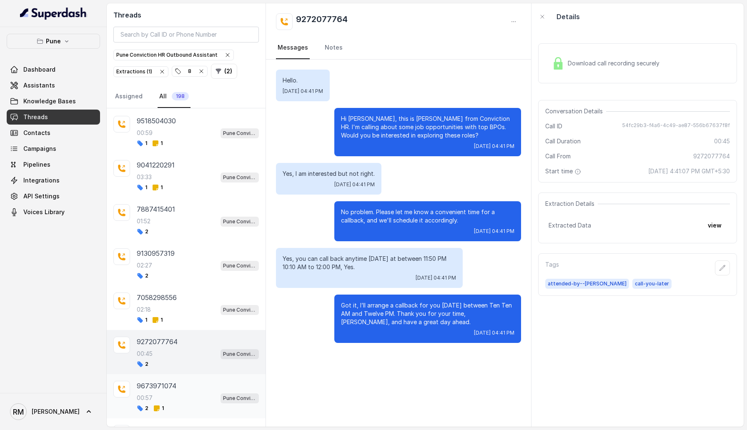
click at [195, 381] on div "9673971074" at bounding box center [198, 386] width 122 height 10
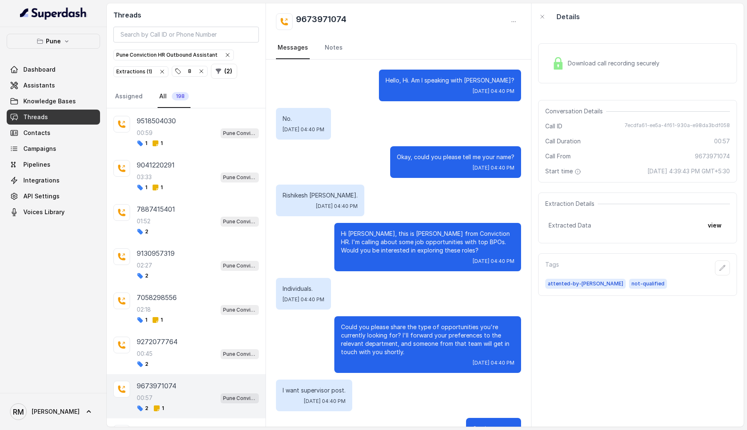
scroll to position [195, 0]
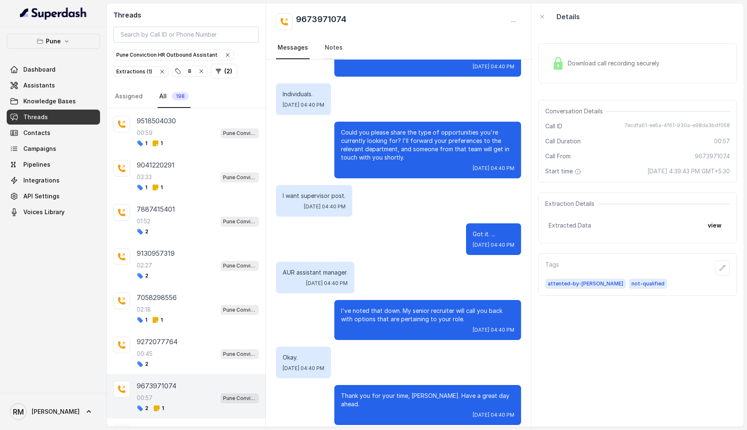
click at [332, 47] on link "Notes" at bounding box center [333, 48] width 21 height 23
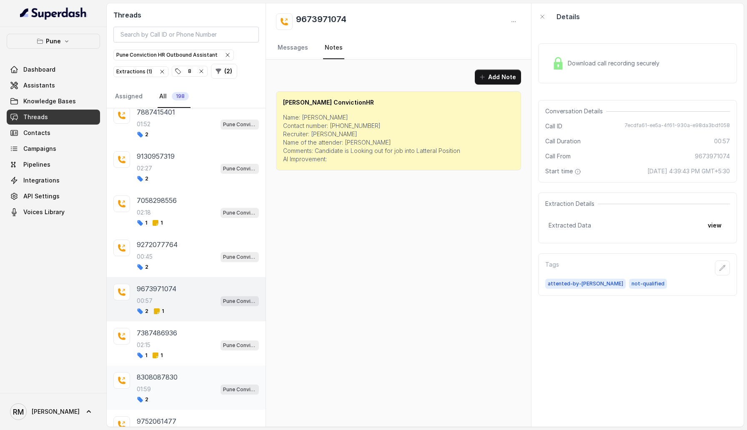
scroll to position [849, 0]
click at [178, 330] on div "7387486936" at bounding box center [198, 331] width 122 height 10
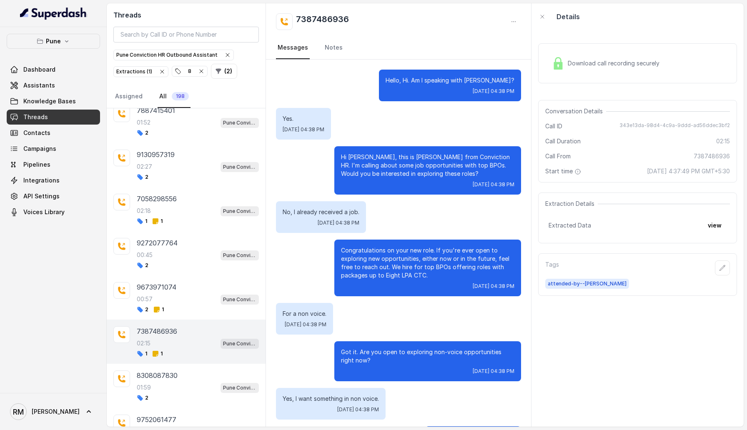
scroll to position [768, 0]
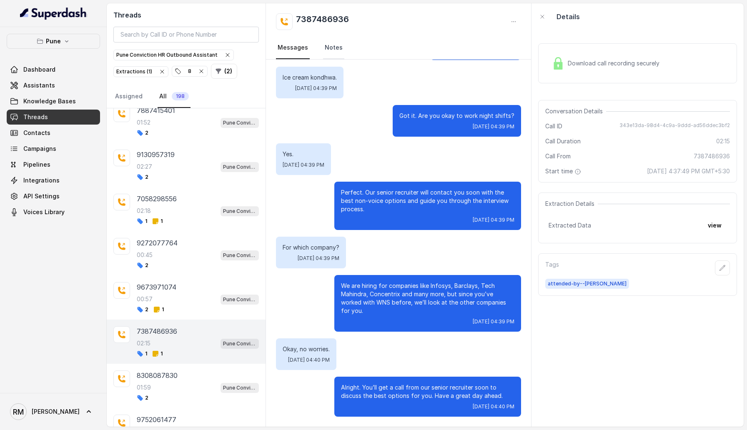
click at [325, 56] on link "Notes" at bounding box center [333, 48] width 21 height 23
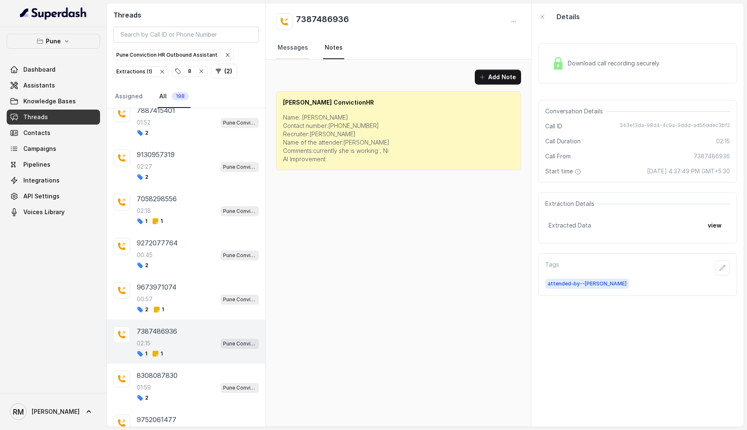
click at [300, 56] on link "Messages" at bounding box center [293, 48] width 34 height 23
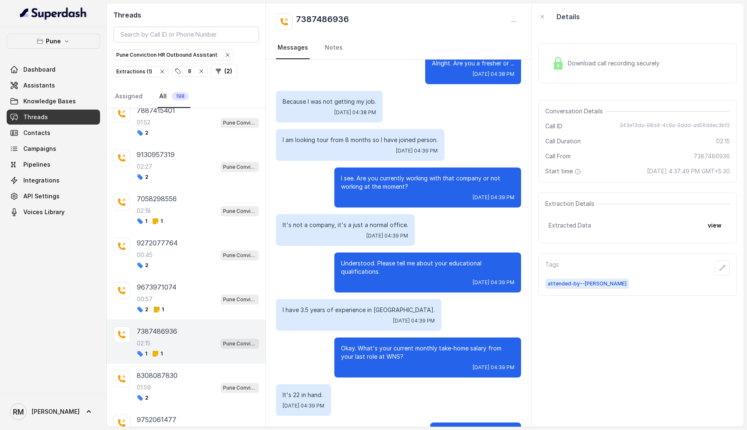
scroll to position [375, 0]
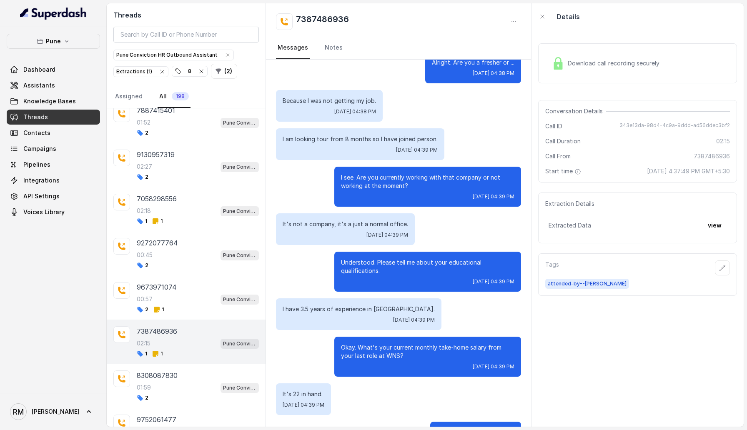
click at [727, 221] on div "Extraction Details Extracted Data view" at bounding box center [637, 218] width 199 height 51
click at [718, 223] on button "view" at bounding box center [715, 225] width 24 height 15
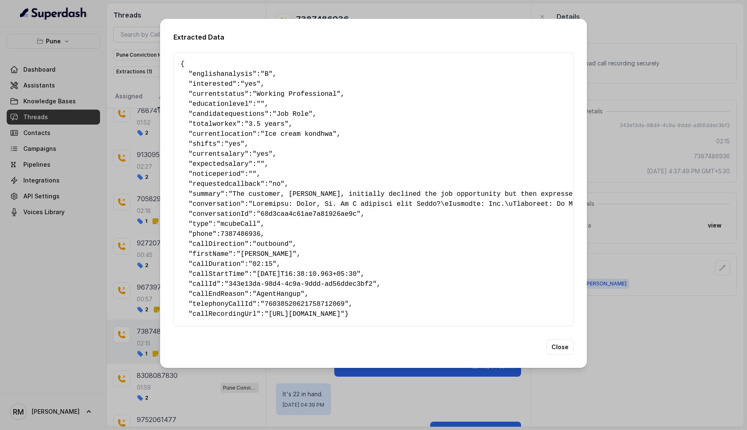
click at [672, 306] on div "Extracted Data { " englishanalysis ": "B" , " interested ": "yes" , " currentst…" at bounding box center [373, 215] width 747 height 430
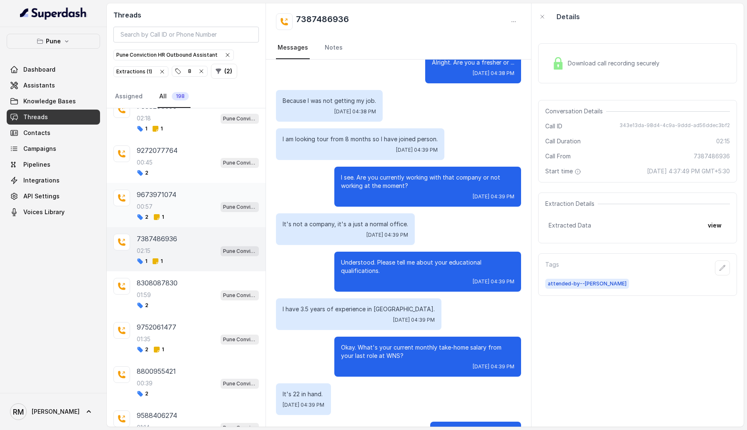
scroll to position [964, 0]
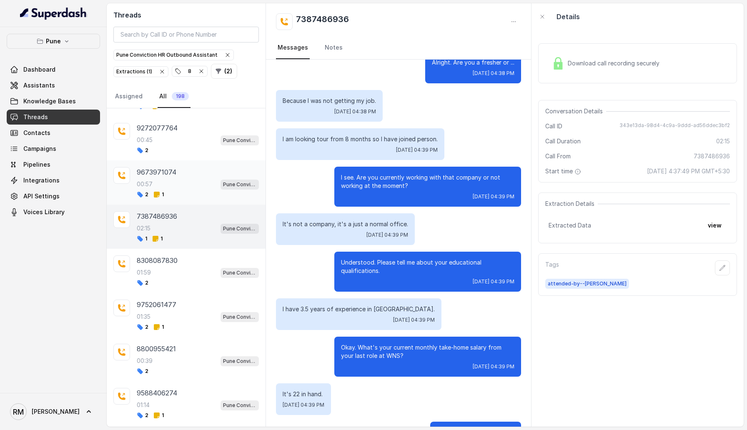
click at [196, 311] on div "01:35 Pune Conviction HR Outbound Assistant" at bounding box center [198, 316] width 122 height 11
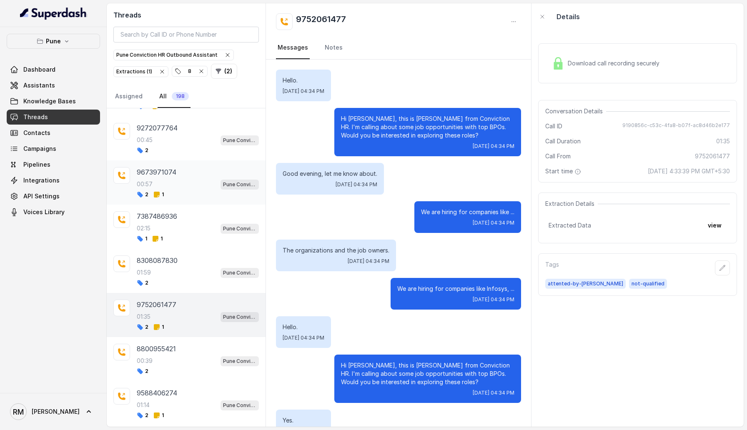
scroll to position [710, 0]
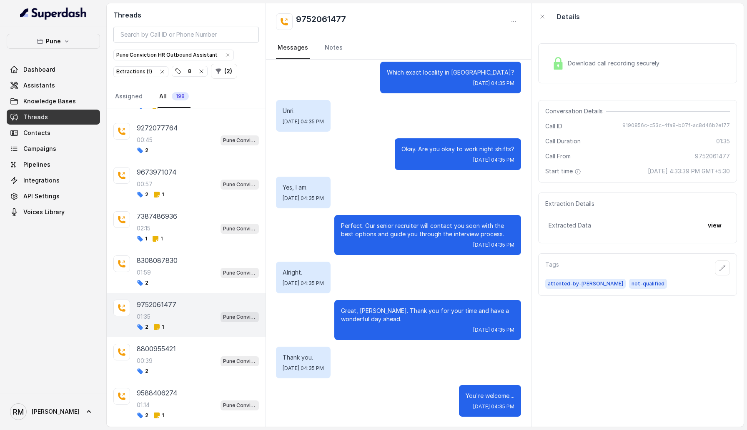
click at [315, 43] on nav "Messages Notes" at bounding box center [398, 48] width 245 height 23
click at [324, 46] on link "Notes" at bounding box center [333, 48] width 21 height 23
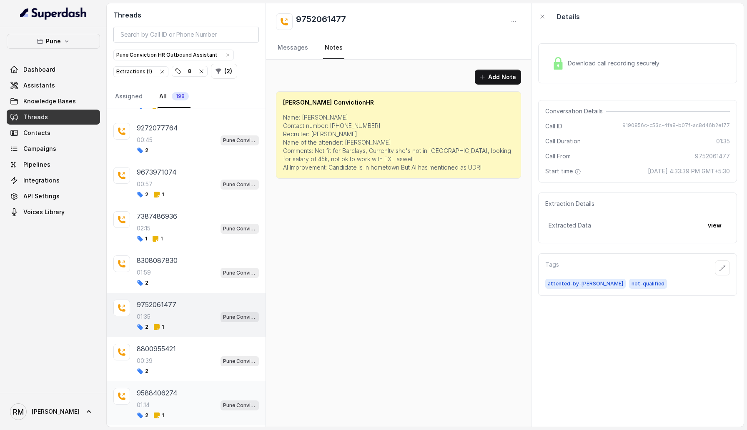
click at [199, 412] on div "2 1" at bounding box center [198, 415] width 122 height 7
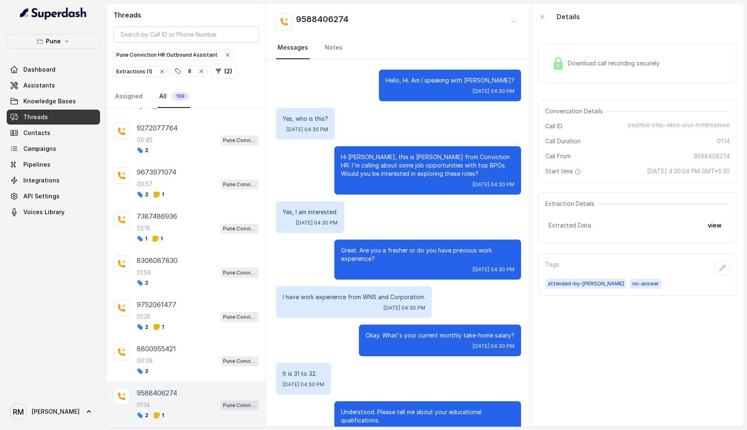
scroll to position [340, 0]
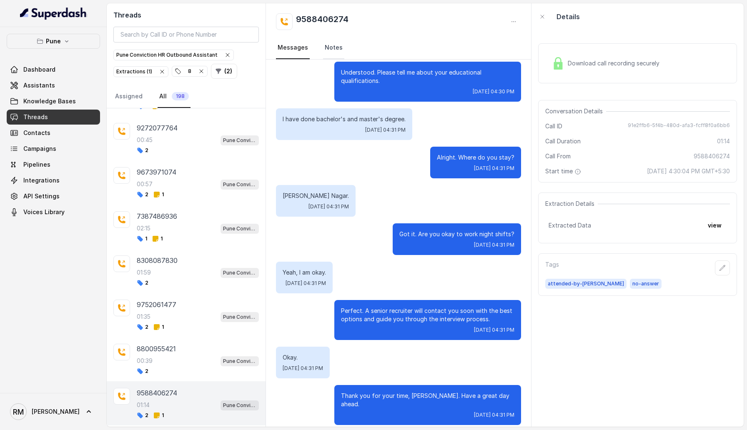
click at [323, 51] on link "Notes" at bounding box center [333, 48] width 21 height 23
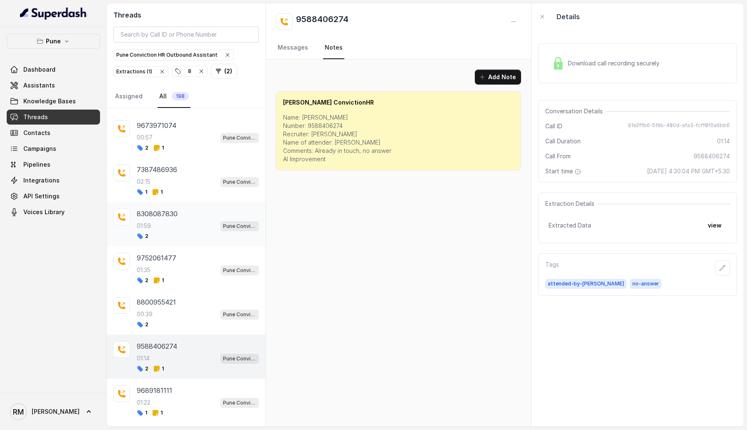
scroll to position [1023, 0]
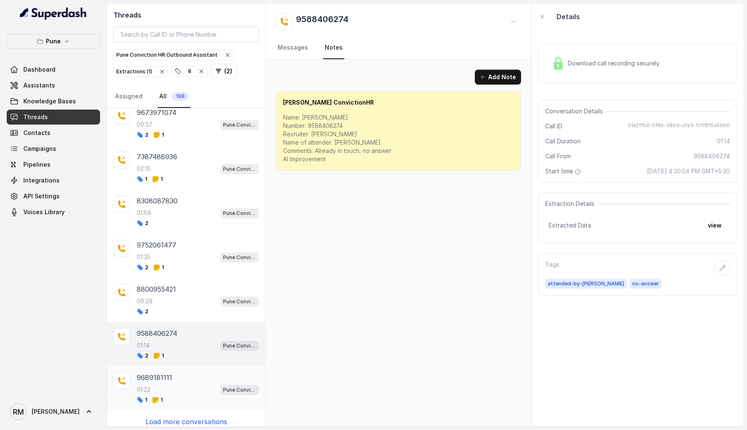
click at [167, 388] on div "01:22 Pune Conviction HR Outbound Assistant" at bounding box center [198, 389] width 122 height 11
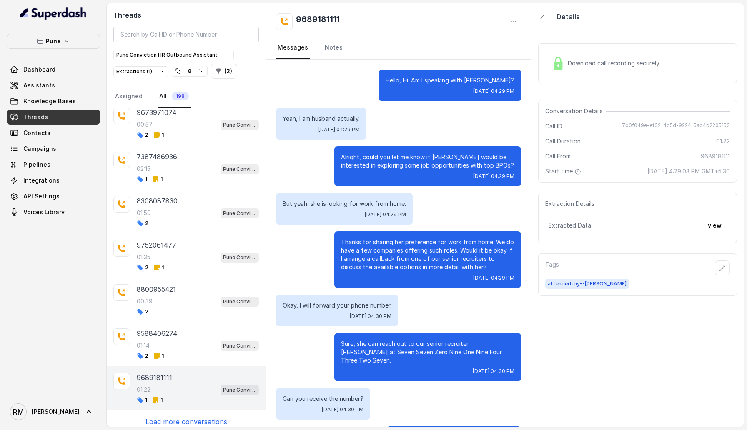
scroll to position [280, 0]
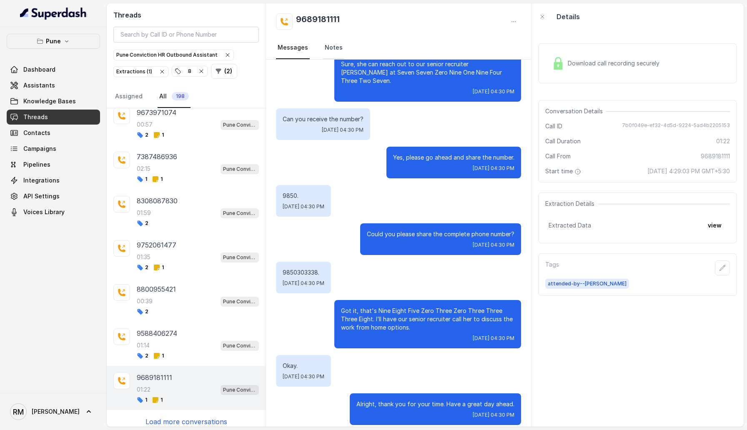
click at [340, 48] on link "Notes" at bounding box center [333, 48] width 21 height 23
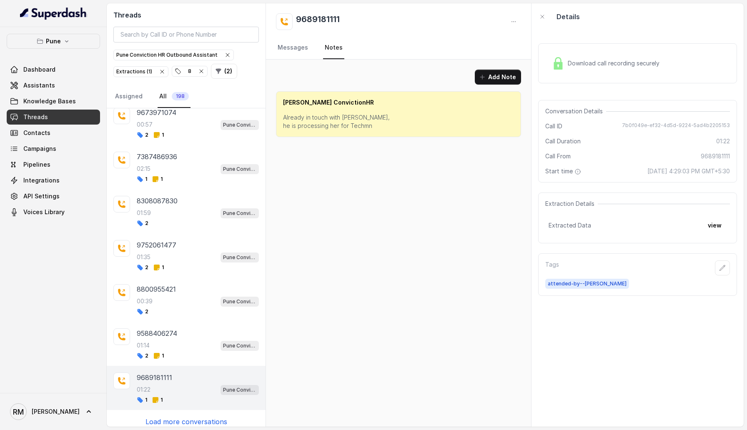
click at [166, 417] on p "Load more conversations" at bounding box center [186, 422] width 82 height 10
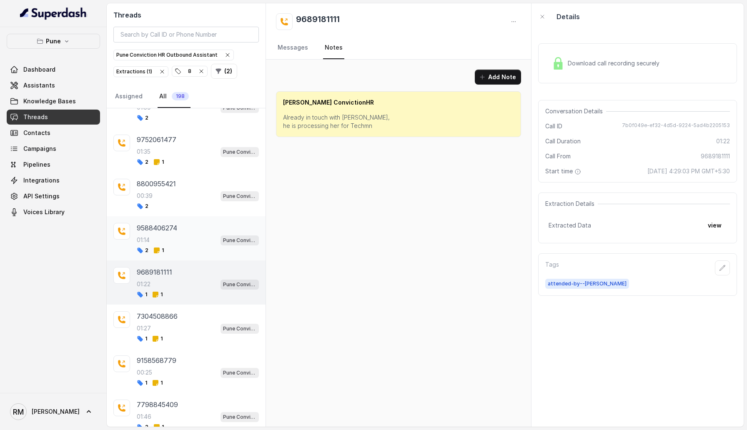
scroll to position [1148, 0]
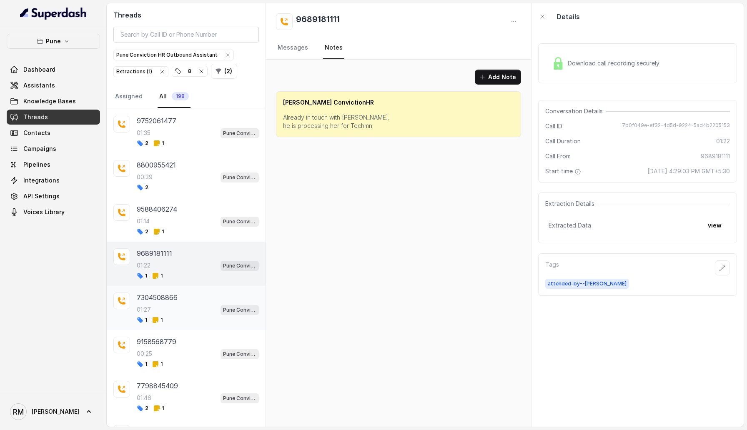
click at [195, 286] on div "7304508866 01:27 Pune Conviction HR Outbound Assistant 1 1" at bounding box center [186, 308] width 159 height 44
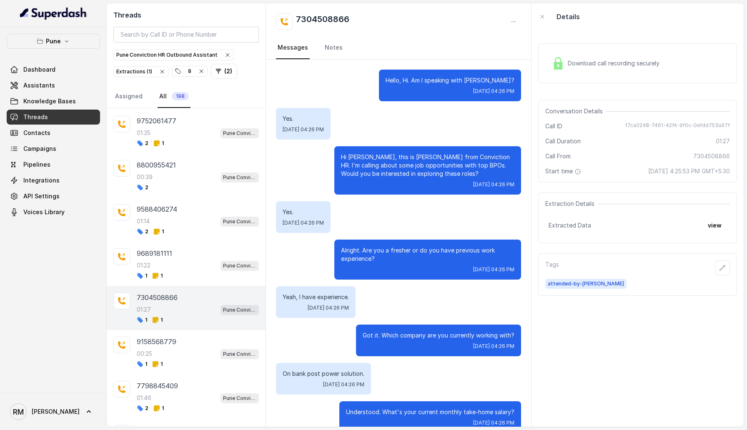
scroll to position [416, 0]
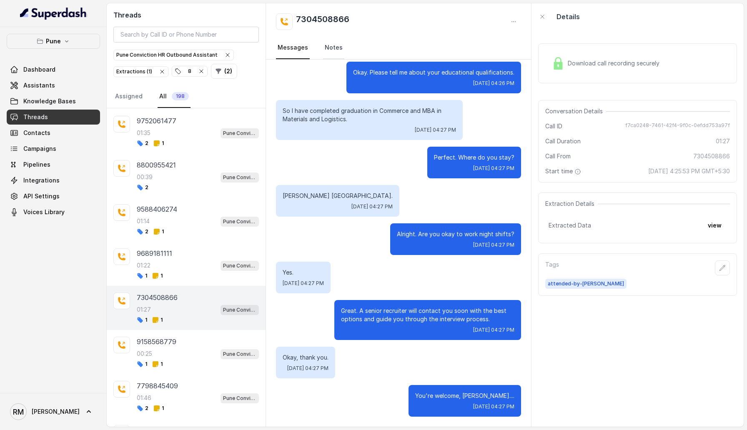
click at [335, 50] on link "Notes" at bounding box center [333, 48] width 21 height 23
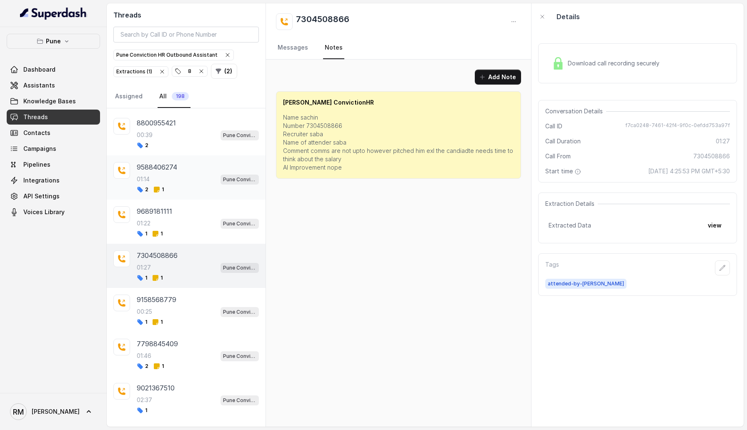
scroll to position [1193, 0]
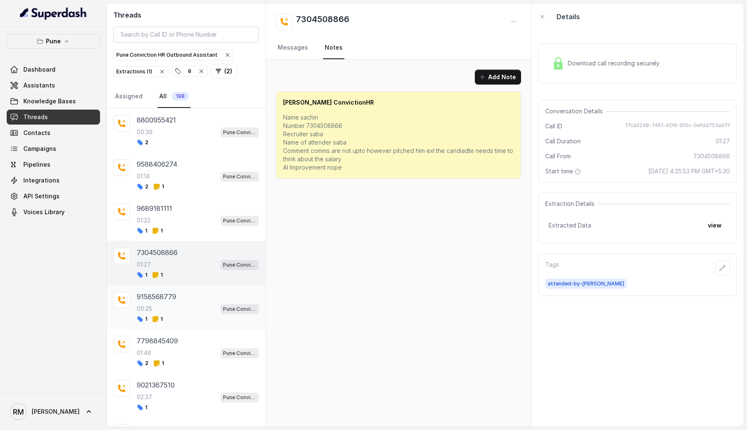
click at [183, 292] on div "9158568779" at bounding box center [198, 297] width 122 height 10
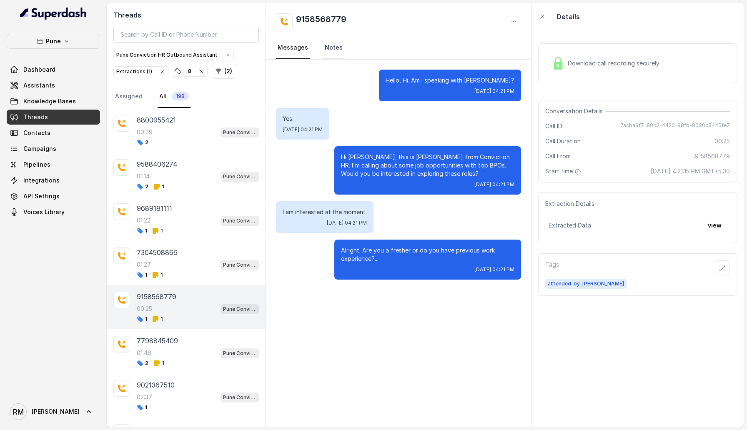
click at [336, 49] on link "Notes" at bounding box center [333, 48] width 21 height 23
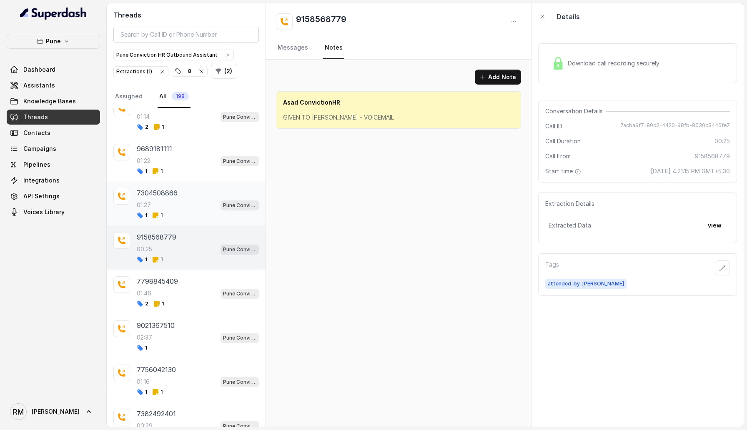
scroll to position [1255, 0]
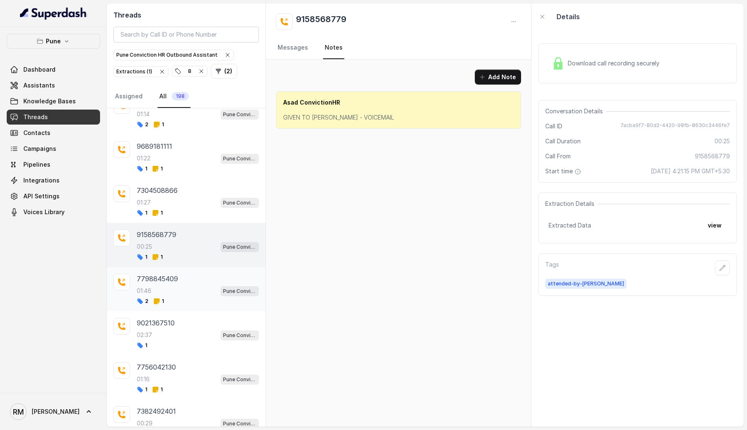
click at [212, 274] on div "7798845409" at bounding box center [198, 279] width 122 height 10
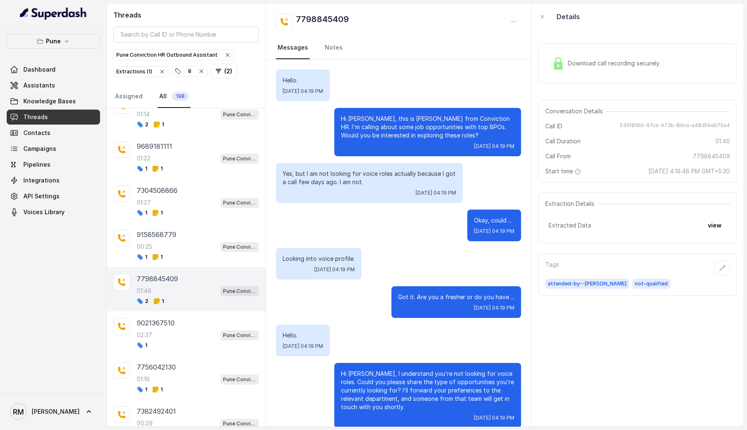
scroll to position [555, 0]
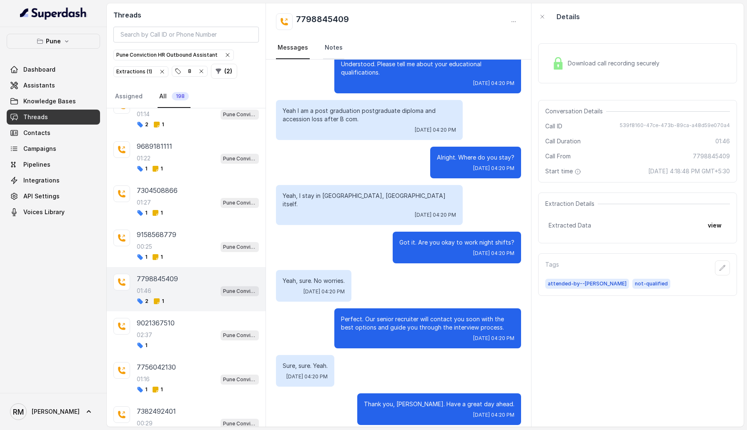
click at [335, 39] on link "Notes" at bounding box center [333, 48] width 21 height 23
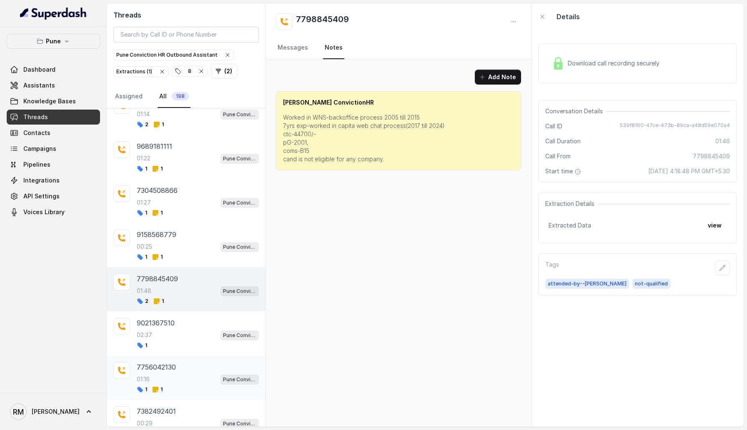
click at [181, 374] on div "01:16 Pune Conviction HR Outbound Assistant" at bounding box center [198, 379] width 122 height 11
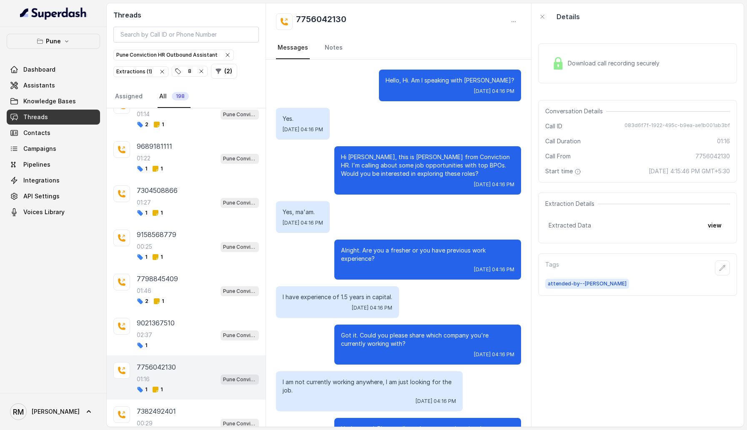
scroll to position [510, 0]
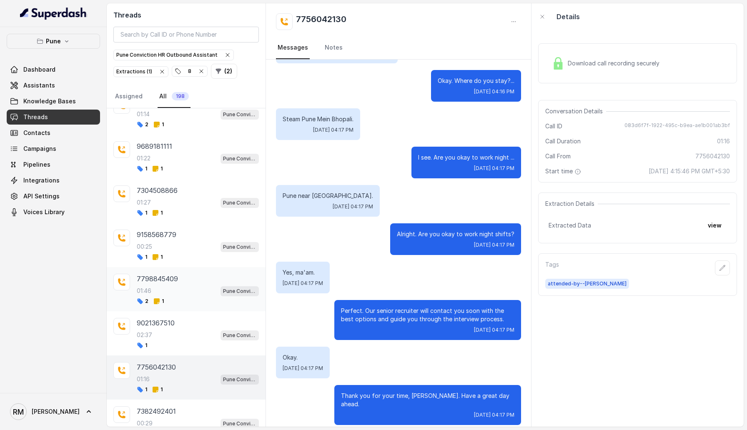
click at [186, 290] on div "7798845409 01:46 Pune Conviction HR Outbound Assistant 2 1" at bounding box center [198, 289] width 122 height 31
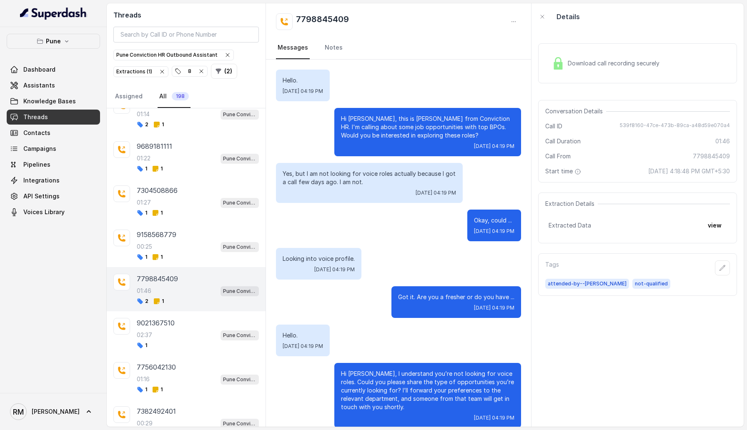
scroll to position [555, 0]
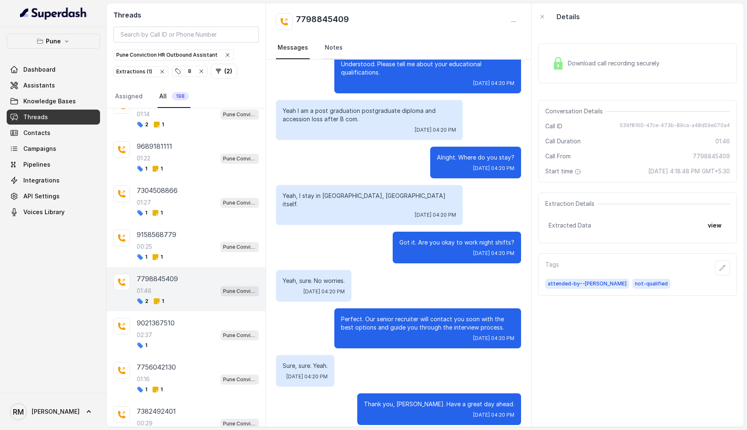
click at [335, 48] on link "Notes" at bounding box center [333, 48] width 21 height 23
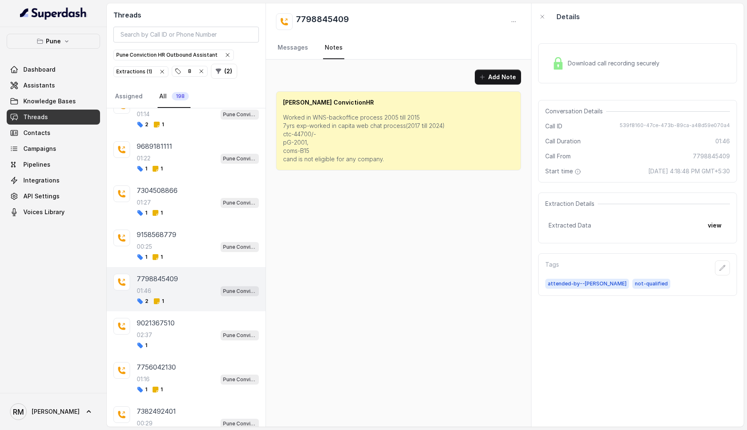
scroll to position [0, 0]
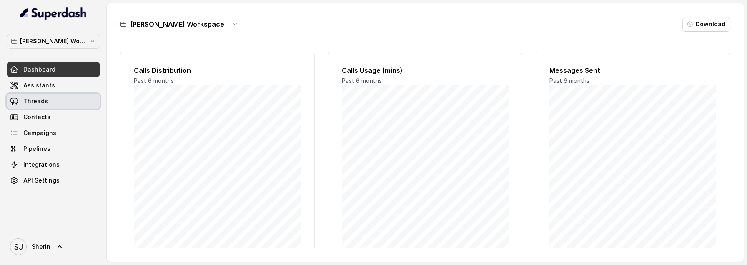
click at [48, 105] on link "Threads" at bounding box center [53, 101] width 93 height 15
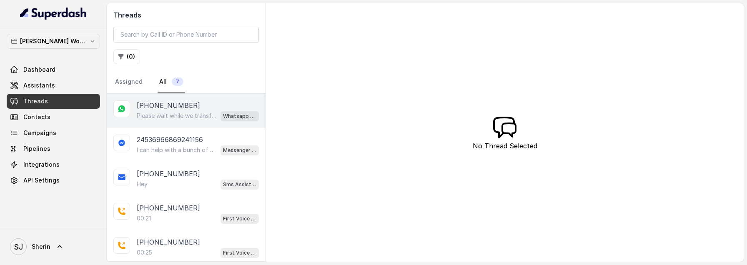
click at [143, 109] on p "+919884769554" at bounding box center [168, 105] width 63 height 10
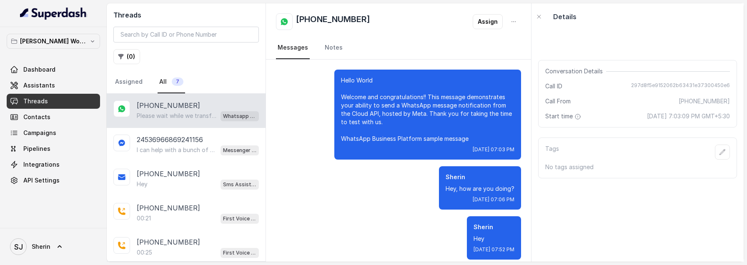
scroll to position [843, 0]
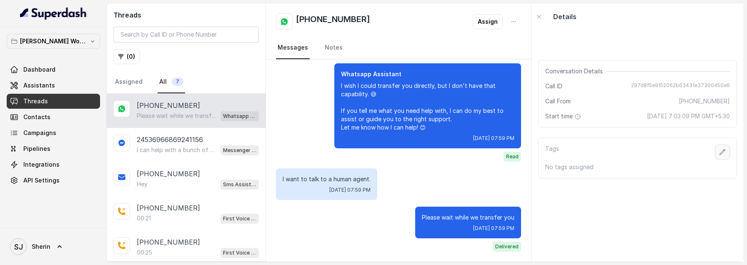
click at [721, 153] on icon "button" at bounding box center [722, 151] width 5 height 5
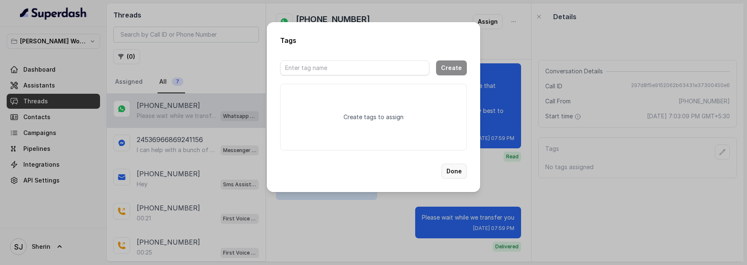
click at [455, 177] on button "Done" at bounding box center [453, 171] width 25 height 15
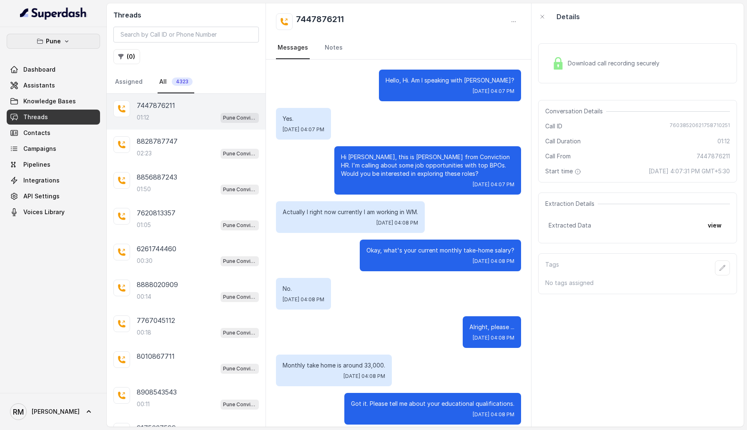
scroll to position [370, 0]
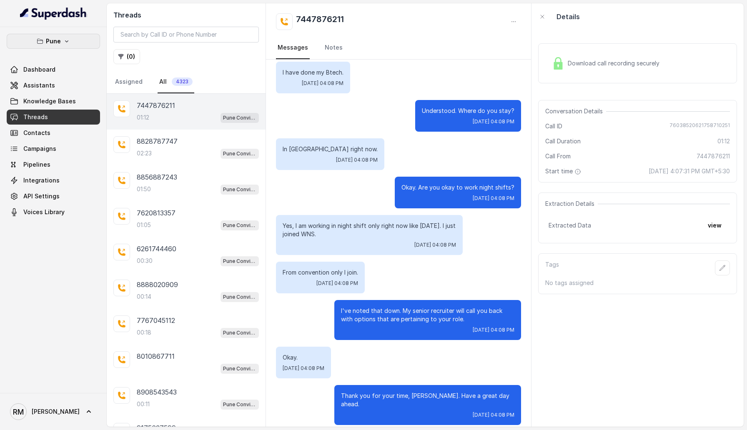
click at [68, 40] on icon "button" at bounding box center [66, 41] width 7 height 7
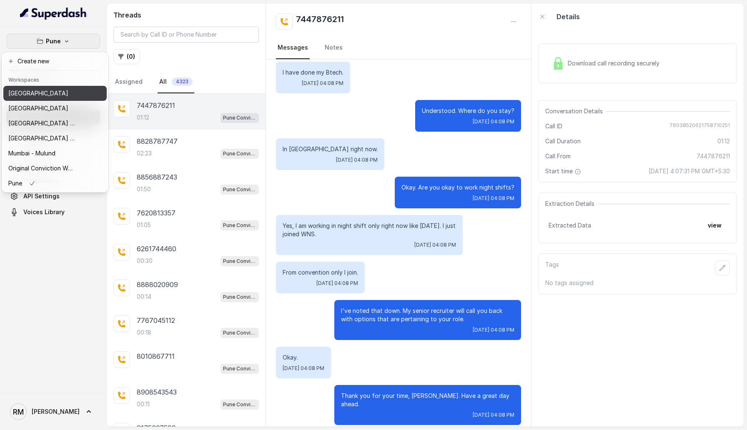
click at [52, 99] on button "[GEOGRAPHIC_DATA]" at bounding box center [54, 93] width 103 height 15
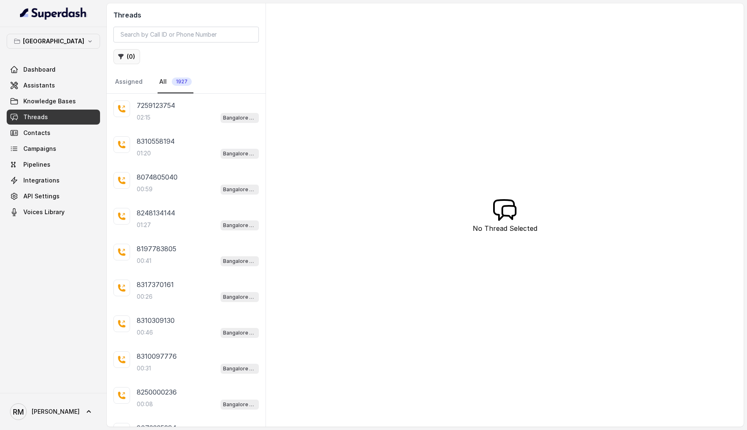
click at [135, 54] on button "( 0 )" at bounding box center [126, 56] width 27 height 15
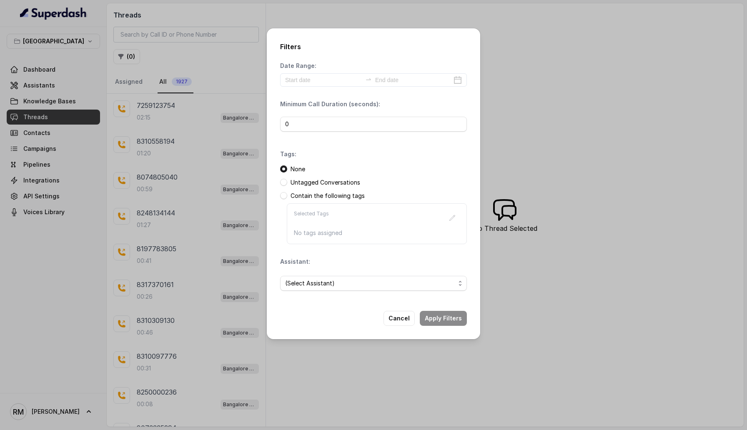
click at [340, 193] on p "Contain the following tags" at bounding box center [327, 196] width 74 height 8
click at [281, 195] on span at bounding box center [283, 195] width 7 height 7
click at [457, 215] on button "button" at bounding box center [452, 217] width 15 height 15
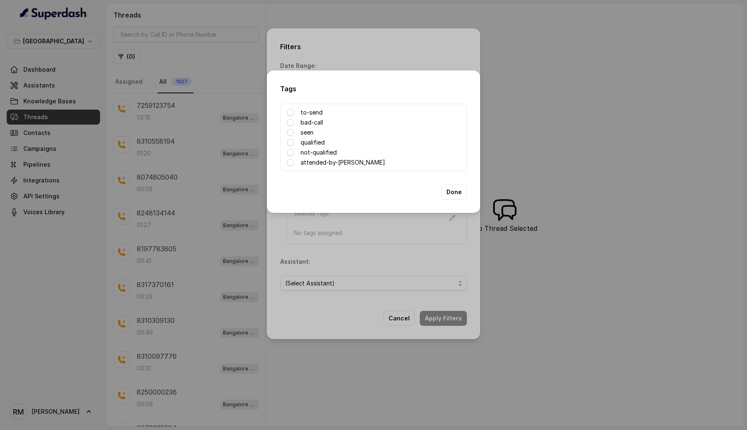
click at [303, 143] on label "qualified" at bounding box center [312, 143] width 24 height 10
click at [443, 195] on button "Done" at bounding box center [453, 192] width 25 height 15
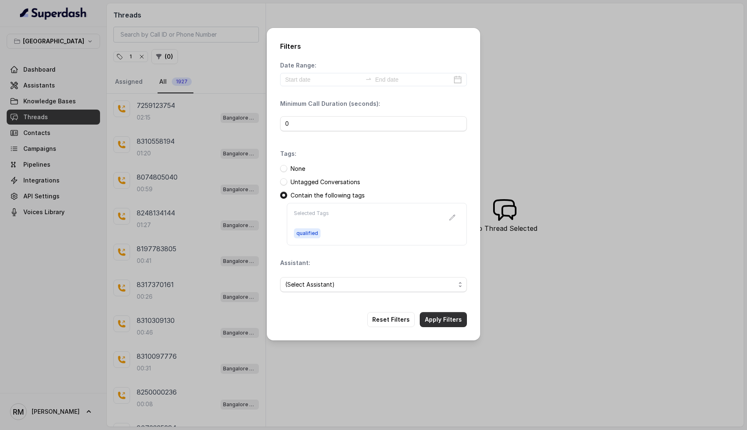
click at [443, 319] on button "Apply Filters" at bounding box center [443, 319] width 47 height 15
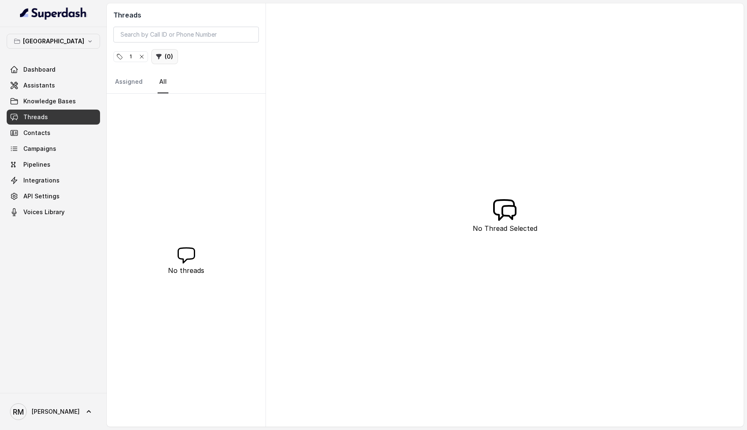
click at [163, 60] on button "( 0 )" at bounding box center [164, 56] width 27 height 15
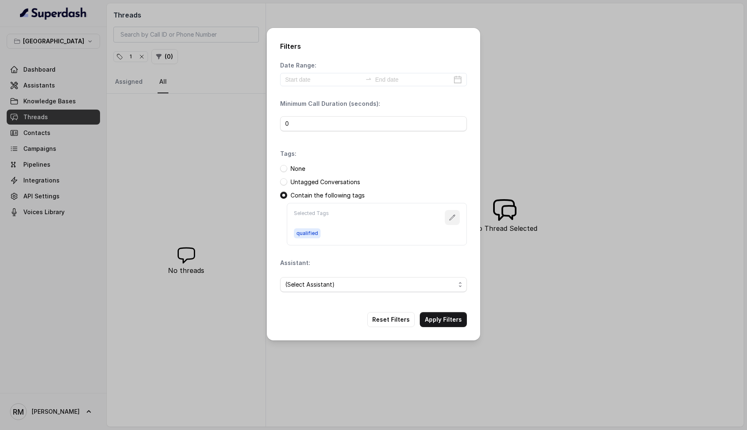
click at [455, 214] on icon "button" at bounding box center [452, 217] width 7 height 7
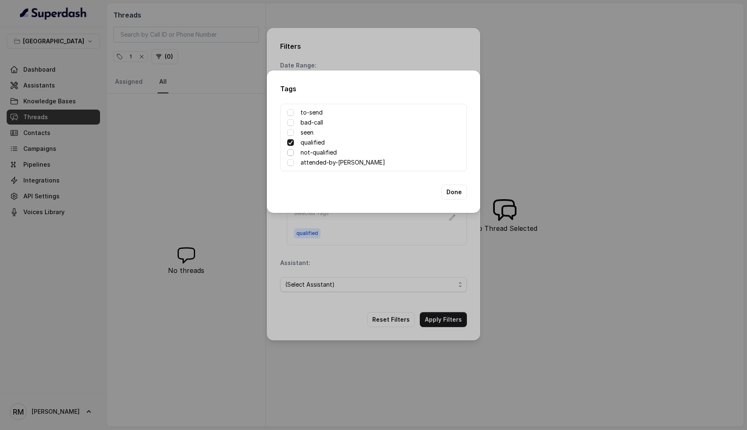
click at [290, 155] on span at bounding box center [290, 152] width 7 height 7
click at [290, 144] on span at bounding box center [290, 142] width 7 height 7
click at [455, 188] on button "Done" at bounding box center [453, 192] width 25 height 15
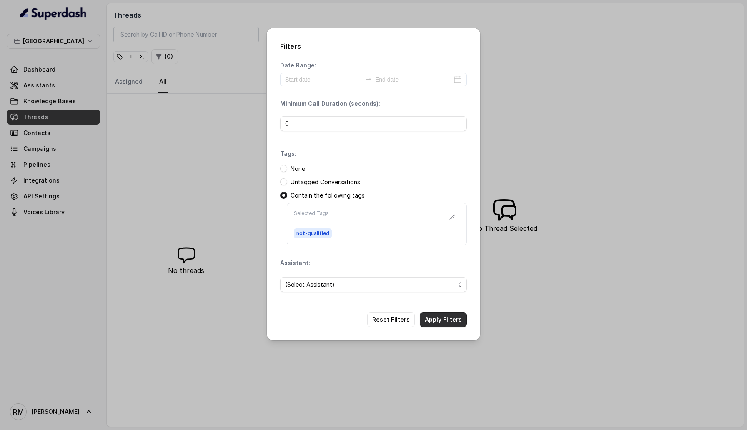
click at [443, 322] on button "Apply Filters" at bounding box center [443, 319] width 47 height 15
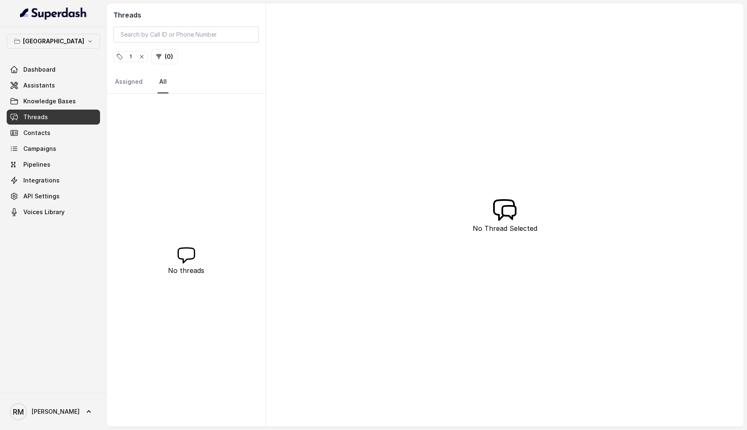
click at [139, 59] on icon "button" at bounding box center [141, 56] width 7 height 7
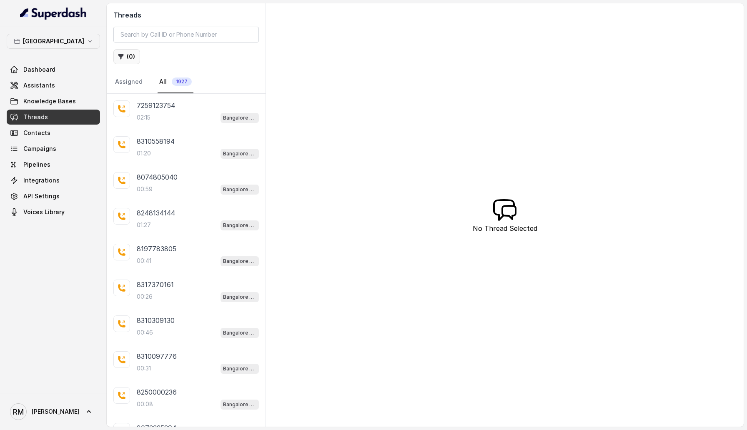
click at [125, 53] on button "( 0 )" at bounding box center [126, 56] width 27 height 15
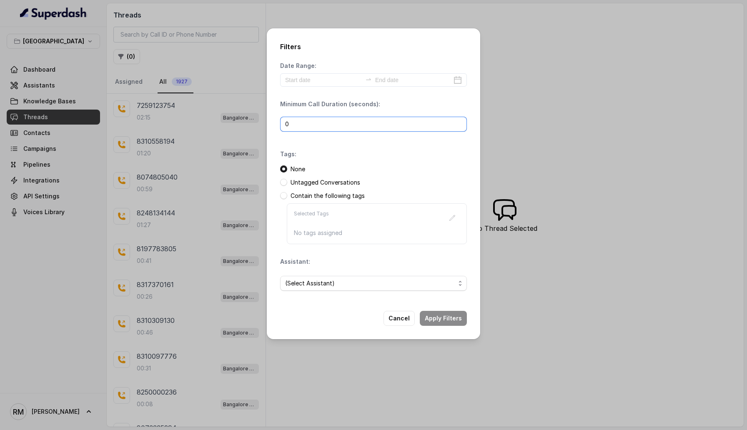
click at [313, 127] on input "0" at bounding box center [373, 124] width 187 height 15
type input "1"
click at [448, 320] on button "Apply Filters" at bounding box center [443, 318] width 47 height 15
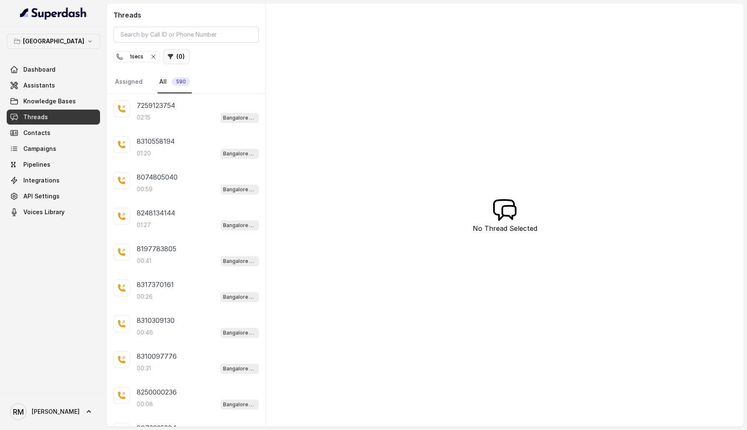
click at [176, 59] on button "( 0 )" at bounding box center [176, 56] width 27 height 15
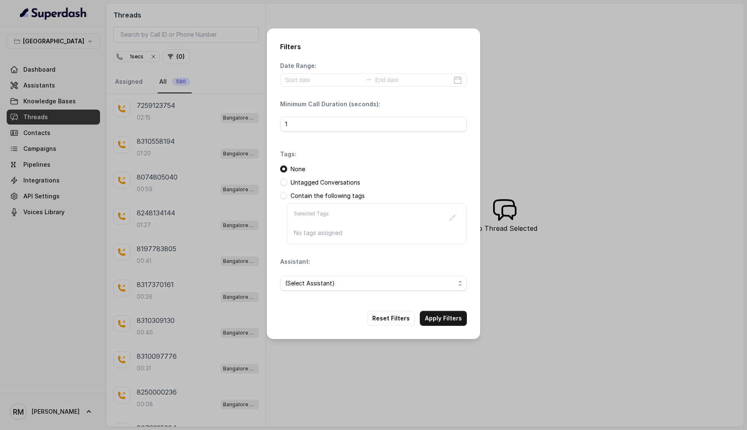
click at [283, 185] on span at bounding box center [283, 182] width 7 height 7
click at [446, 316] on button "Apply Filters" at bounding box center [443, 318] width 47 height 15
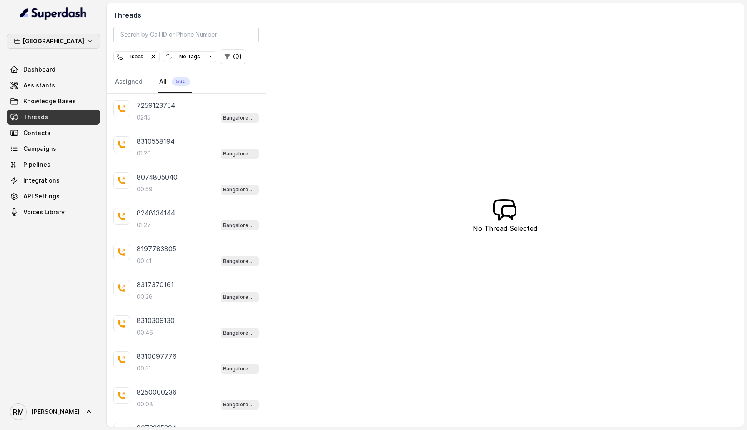
click at [79, 48] on button "[GEOGRAPHIC_DATA]" at bounding box center [53, 41] width 93 height 15
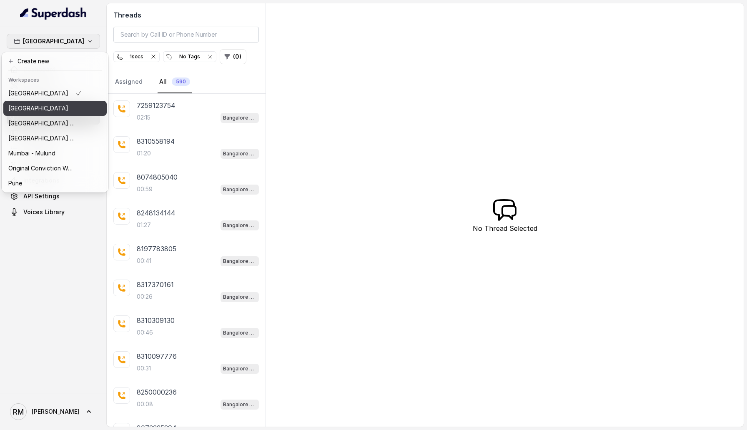
click at [65, 106] on div "[GEOGRAPHIC_DATA]" at bounding box center [44, 108] width 73 height 10
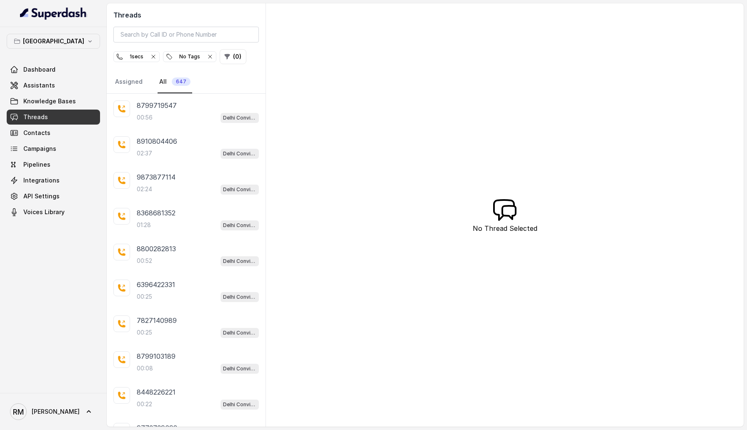
click at [155, 57] on icon "button" at bounding box center [153, 56] width 7 height 7
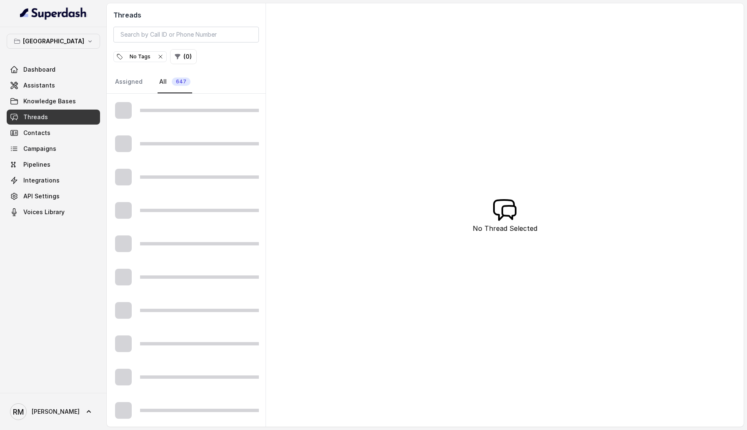
click at [160, 58] on icon "button" at bounding box center [160, 56] width 7 height 7
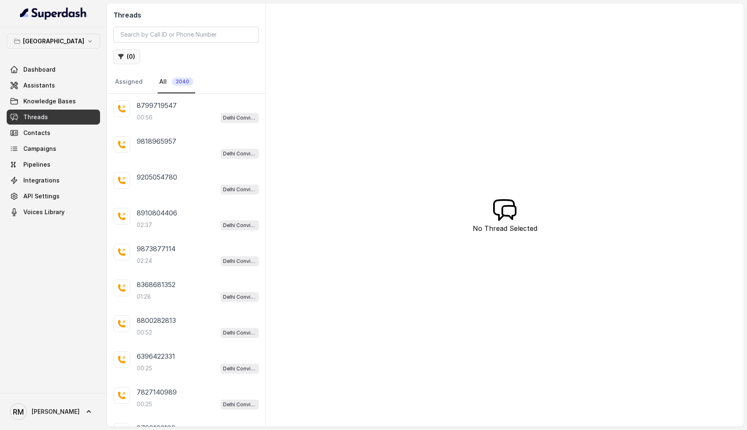
click at [125, 58] on button "( 0 )" at bounding box center [126, 56] width 27 height 15
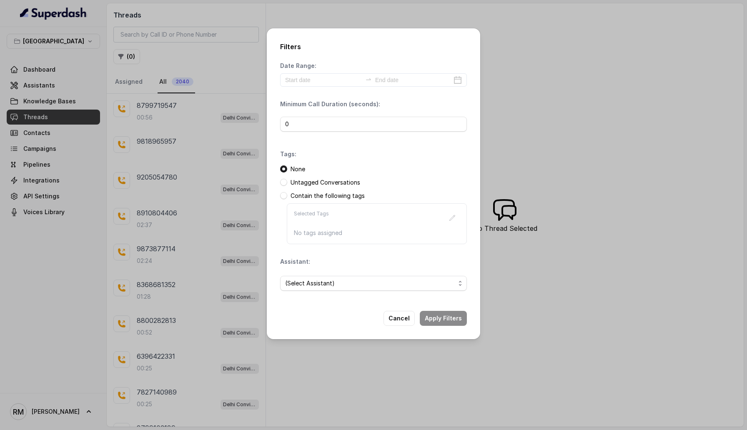
click at [317, 195] on p "Contain the following tags" at bounding box center [327, 196] width 74 height 8
click at [283, 195] on span at bounding box center [283, 195] width 7 height 7
click at [452, 215] on icon "button" at bounding box center [452, 218] width 7 height 7
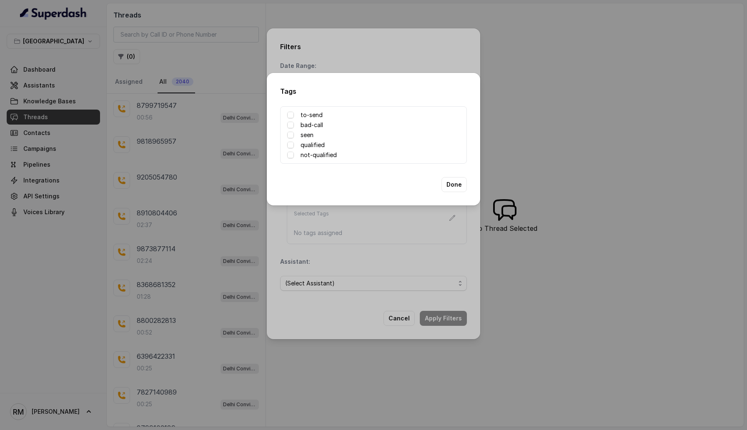
click at [313, 144] on label "qualified" at bounding box center [312, 145] width 24 height 10
click at [292, 143] on span at bounding box center [290, 145] width 7 height 7
click at [455, 181] on button "Done" at bounding box center [453, 184] width 25 height 15
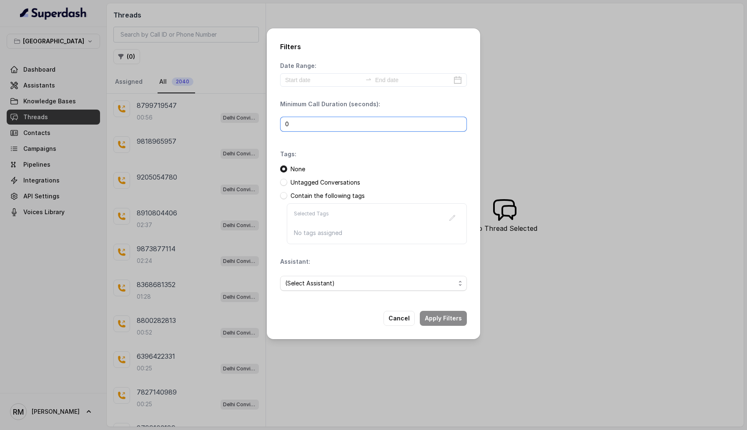
click at [293, 123] on input "0" at bounding box center [373, 124] width 187 height 15
type input "1"
click at [431, 321] on button "Apply Filters" at bounding box center [443, 318] width 47 height 15
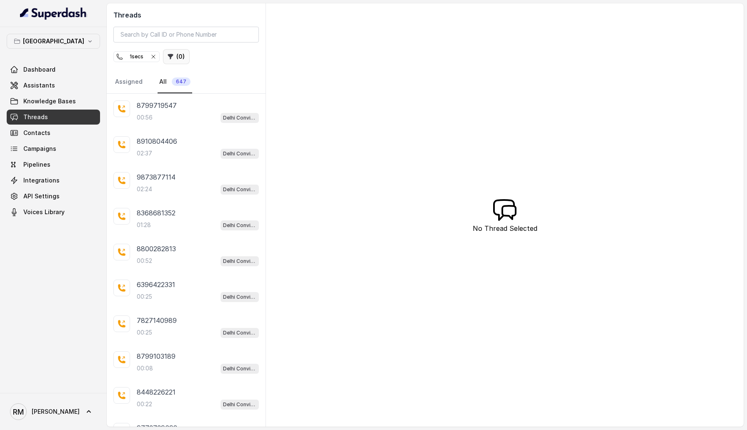
click at [176, 56] on button "( 0 )" at bounding box center [176, 56] width 27 height 15
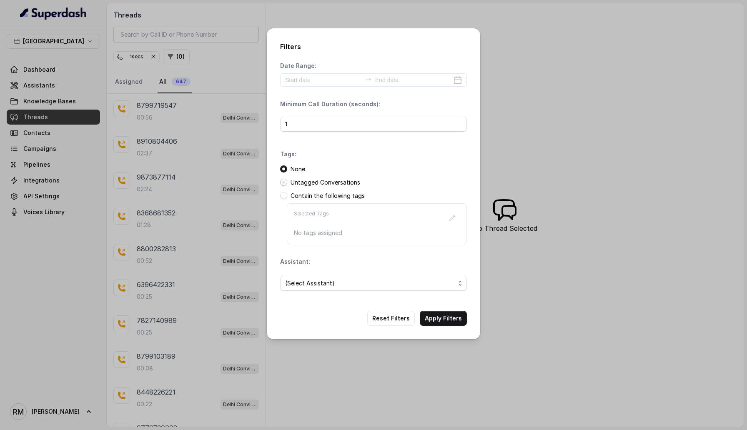
click at [283, 181] on span at bounding box center [283, 182] width 7 height 7
click at [438, 317] on button "Apply Filters" at bounding box center [443, 318] width 47 height 15
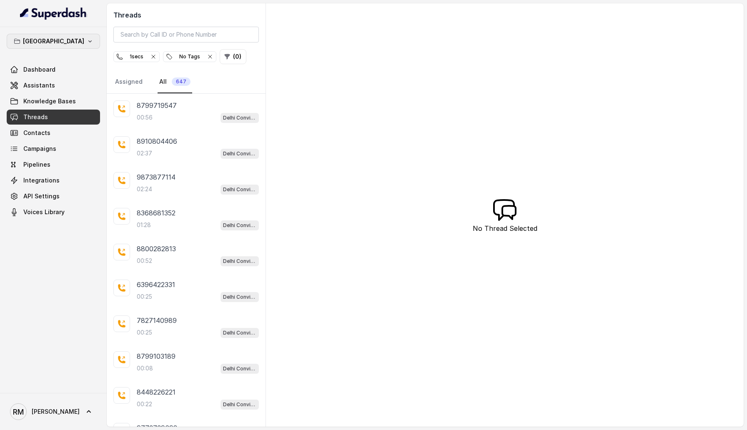
click at [53, 37] on p "[GEOGRAPHIC_DATA]" at bounding box center [53, 41] width 61 height 10
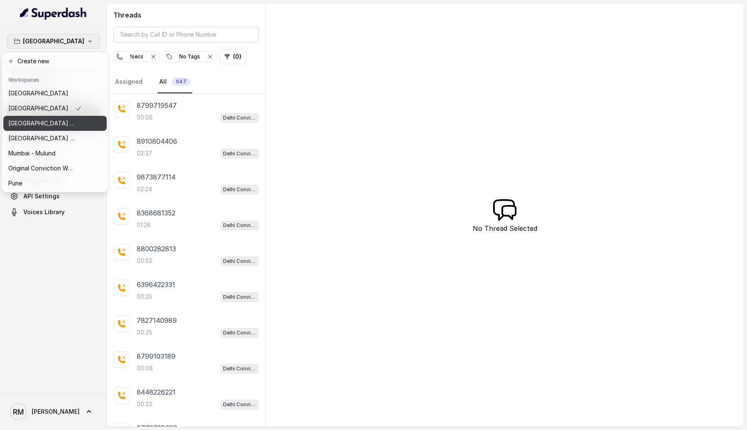
click at [62, 121] on p "⁠⁠[GEOGRAPHIC_DATA] - Ijmima - [GEOGRAPHIC_DATA]" at bounding box center [41, 123] width 67 height 10
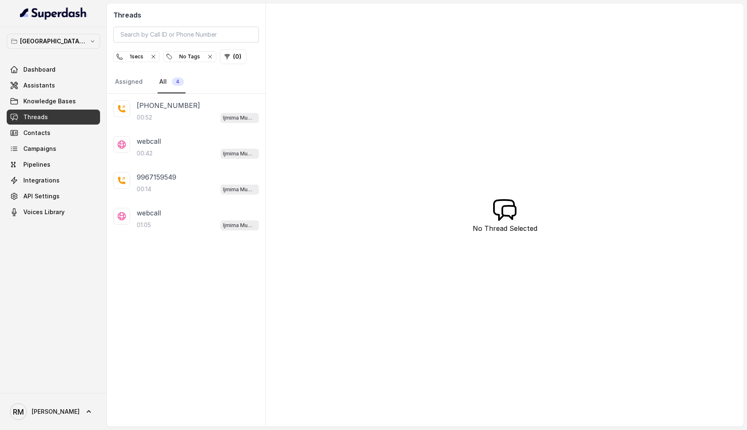
click at [210, 56] on icon "button" at bounding box center [210, 56] width 7 height 7
click at [49, 42] on p "⁠⁠[GEOGRAPHIC_DATA] - Ijmima - [GEOGRAPHIC_DATA]" at bounding box center [53, 41] width 67 height 10
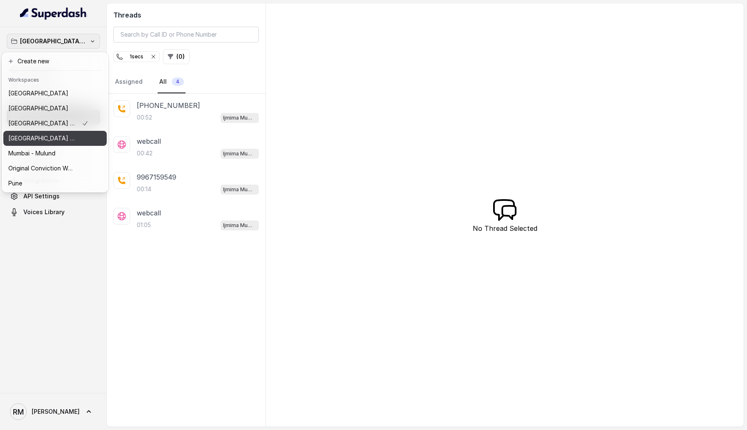
click at [53, 136] on p "[GEOGRAPHIC_DATA] - [GEOGRAPHIC_DATA] - [GEOGRAPHIC_DATA]" at bounding box center [41, 138] width 67 height 10
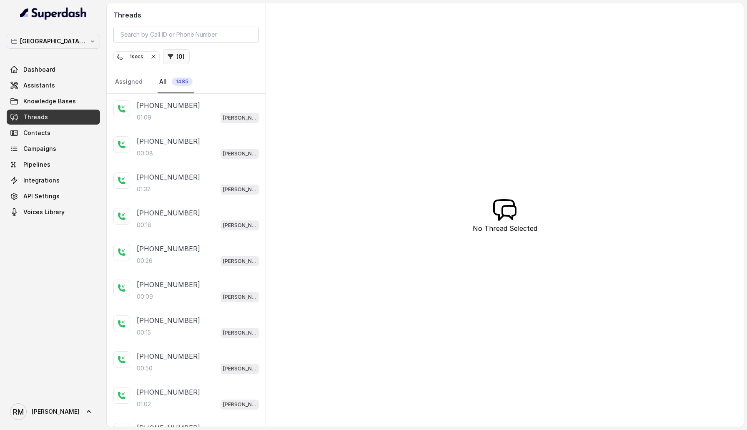
click at [176, 53] on button "( 0 )" at bounding box center [176, 56] width 27 height 15
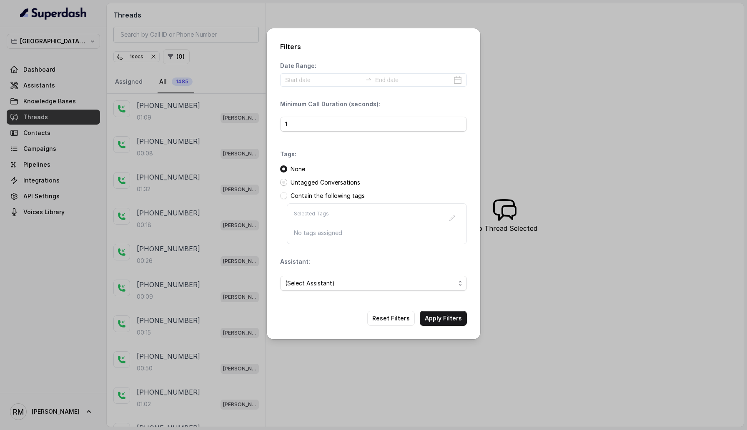
click at [285, 183] on span at bounding box center [283, 182] width 7 height 7
click at [445, 323] on button "Apply Filters" at bounding box center [443, 318] width 47 height 15
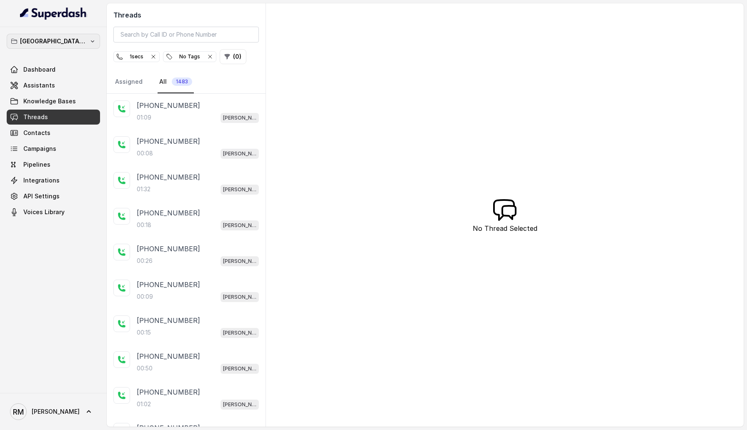
click at [55, 41] on p "[GEOGRAPHIC_DATA] - [GEOGRAPHIC_DATA] - [GEOGRAPHIC_DATA]" at bounding box center [53, 41] width 67 height 10
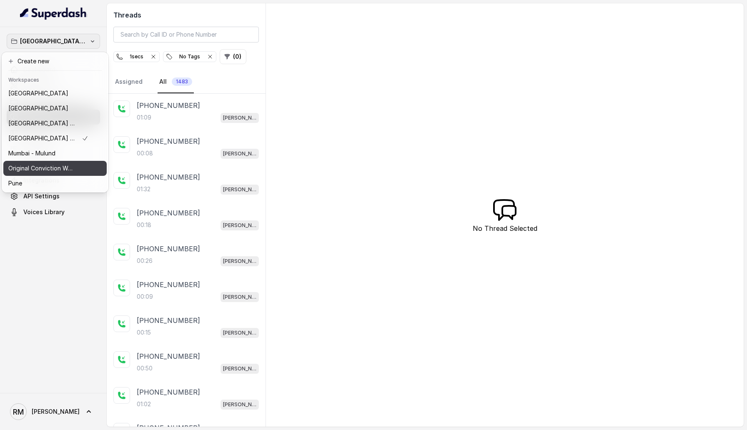
click at [46, 178] on div "Pune" at bounding box center [48, 183] width 80 height 10
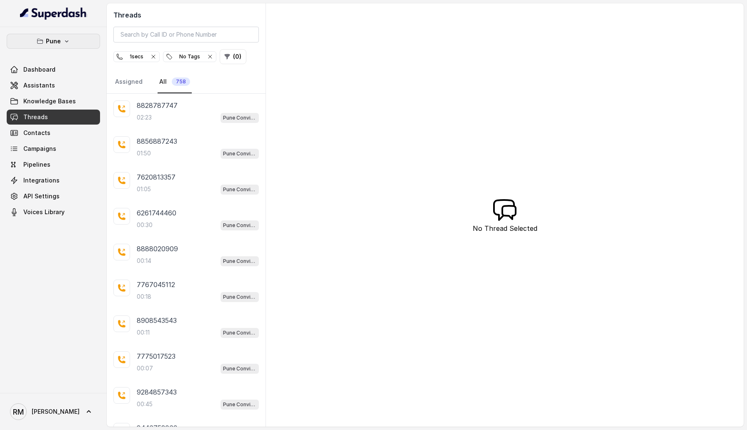
click at [66, 36] on button "Pune" at bounding box center [53, 41] width 93 height 15
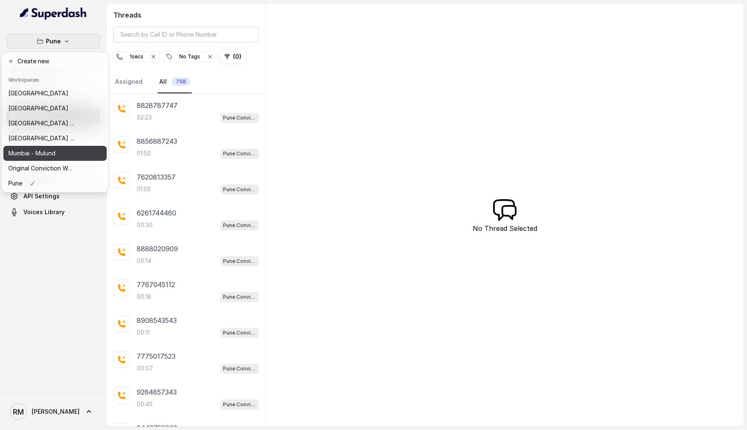
click at [61, 152] on div "Mumbai - Mulund" at bounding box center [41, 153] width 67 height 10
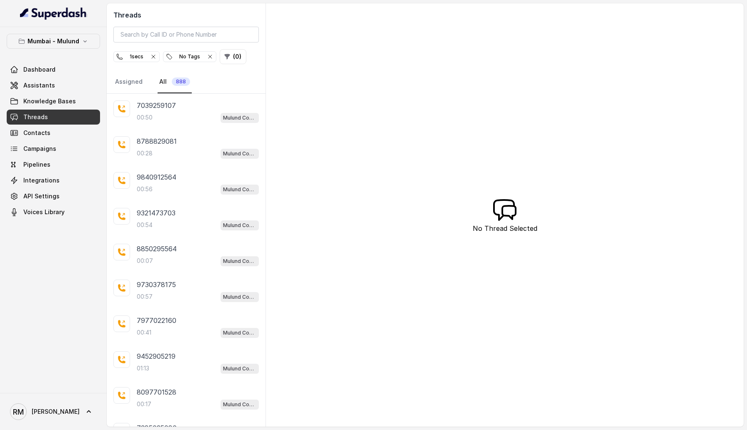
click at [154, 59] on icon "button" at bounding box center [153, 56] width 7 height 7
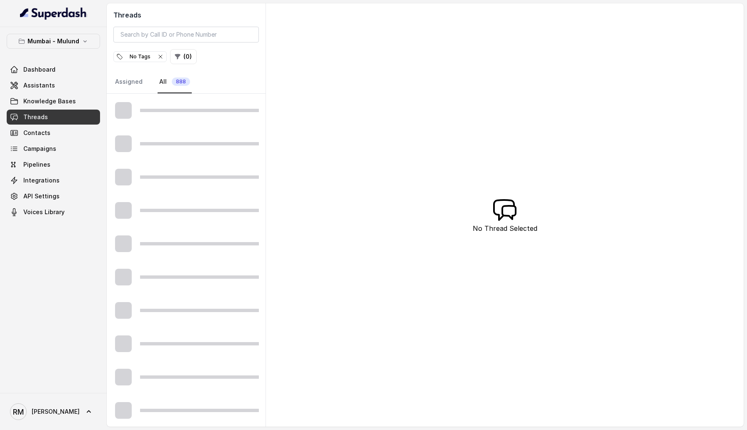
click at [157, 58] on icon "button" at bounding box center [160, 56] width 7 height 7
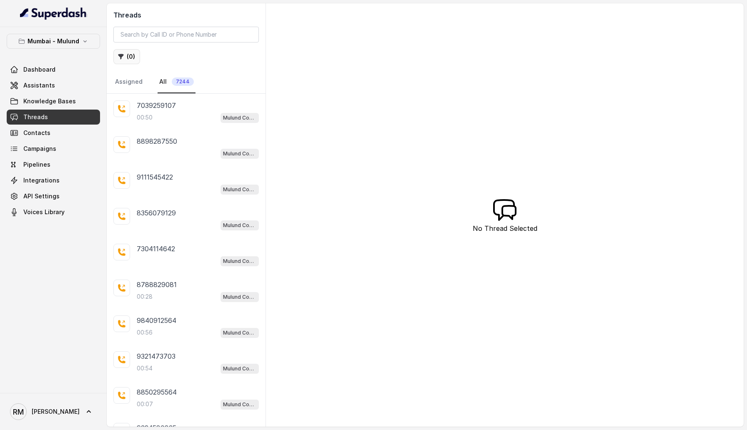
click at [126, 61] on button "( 0 )" at bounding box center [126, 56] width 27 height 15
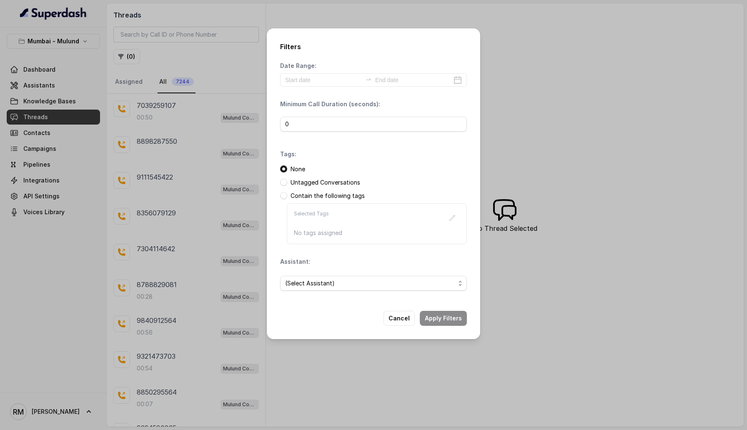
click at [340, 196] on p "Contain the following tags" at bounding box center [327, 196] width 74 height 8
click at [282, 196] on span at bounding box center [283, 195] width 7 height 7
click at [283, 182] on span at bounding box center [283, 182] width 7 height 7
click at [436, 311] on button "Apply Filters" at bounding box center [443, 318] width 47 height 15
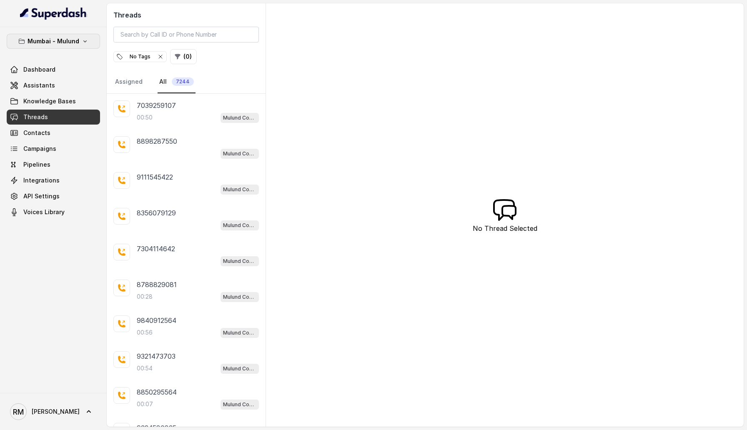
click at [41, 38] on p "Mumbai - Mulund" at bounding box center [54, 41] width 52 height 10
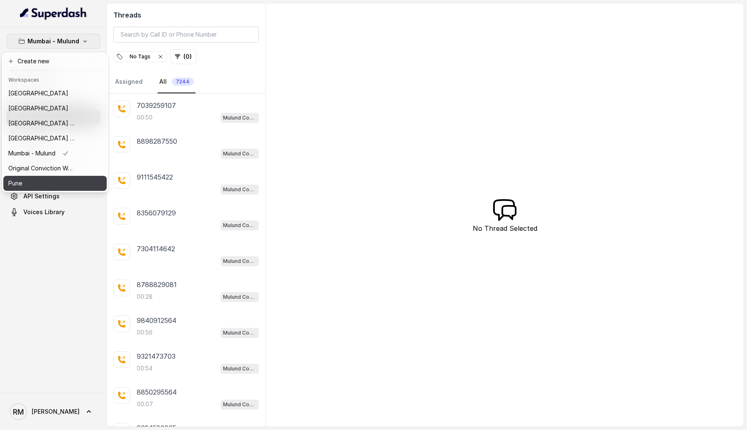
click at [57, 183] on div "Pune" at bounding box center [41, 183] width 67 height 10
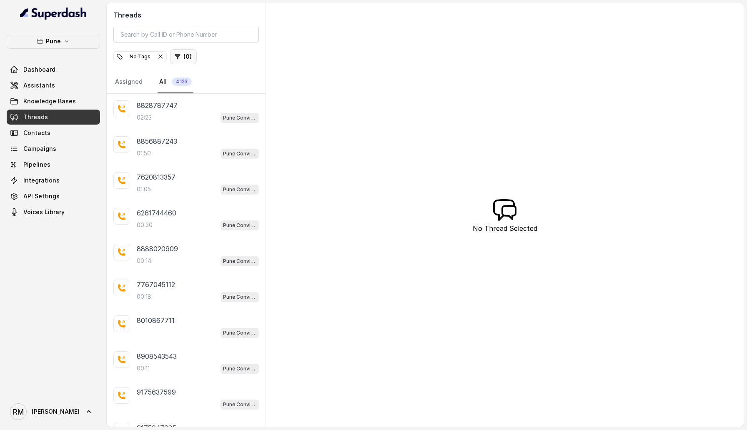
click at [180, 58] on button "( 0 )" at bounding box center [183, 56] width 27 height 15
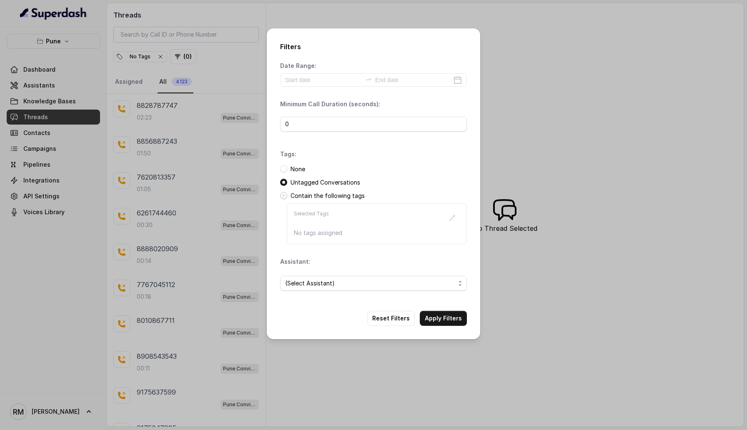
click at [284, 196] on span at bounding box center [283, 195] width 7 height 7
click at [421, 240] on div "Selected Tags No tags assigned" at bounding box center [377, 223] width 180 height 41
click at [366, 235] on p "No tags assigned" at bounding box center [377, 233] width 166 height 8
click at [281, 196] on span at bounding box center [283, 195] width 7 height 7
click at [454, 216] on icon "button" at bounding box center [452, 217] width 5 height 5
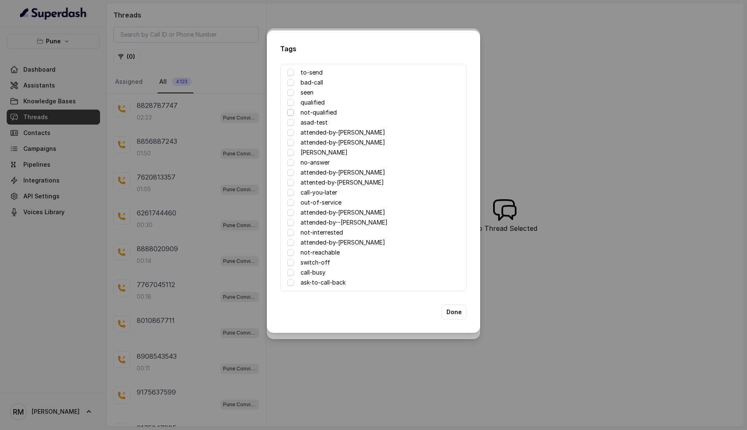
click at [291, 113] on span at bounding box center [290, 112] width 7 height 7
click at [456, 314] on button "Done" at bounding box center [453, 312] width 25 height 15
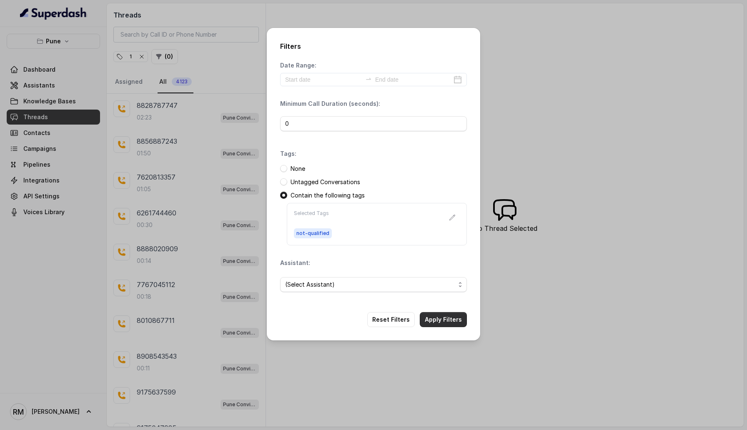
click at [456, 320] on button "Apply Filters" at bounding box center [443, 319] width 47 height 15
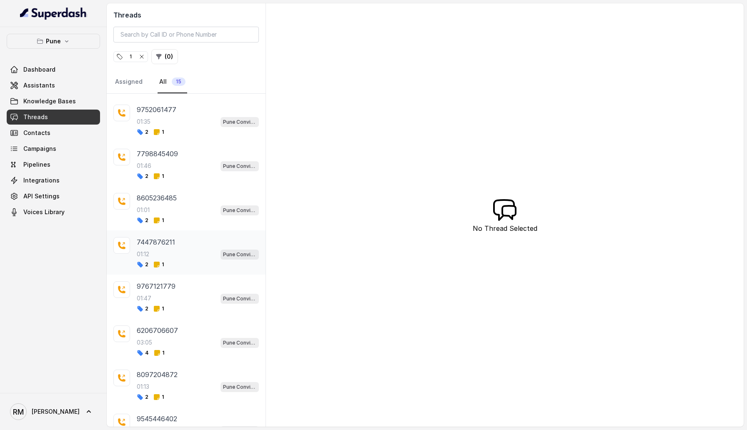
scroll to position [130, 0]
click at [180, 414] on p "Load more conversations" at bounding box center [186, 417] width 82 height 10
click at [145, 56] on icon "button" at bounding box center [141, 56] width 7 height 7
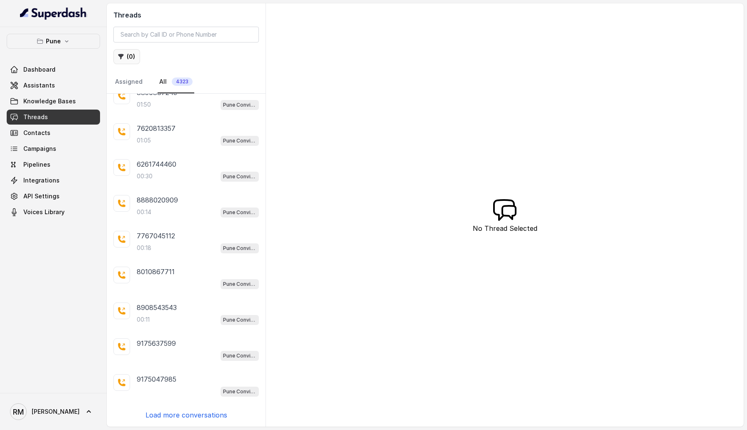
click at [132, 57] on button "( 0 )" at bounding box center [126, 56] width 27 height 15
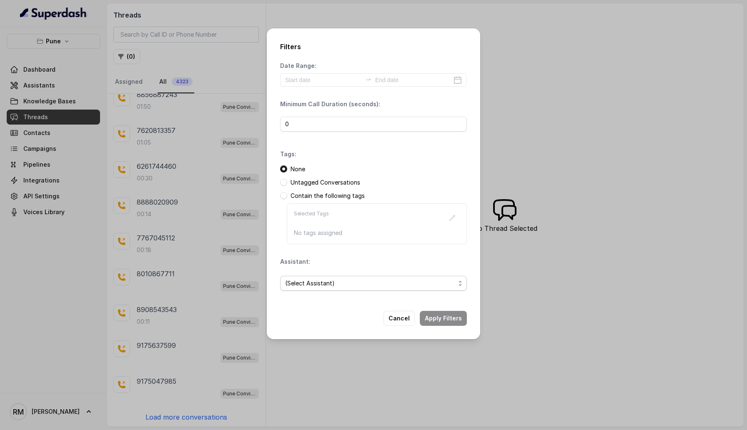
click at [334, 284] on span "(Select Assistant)" at bounding box center [370, 283] width 170 height 10
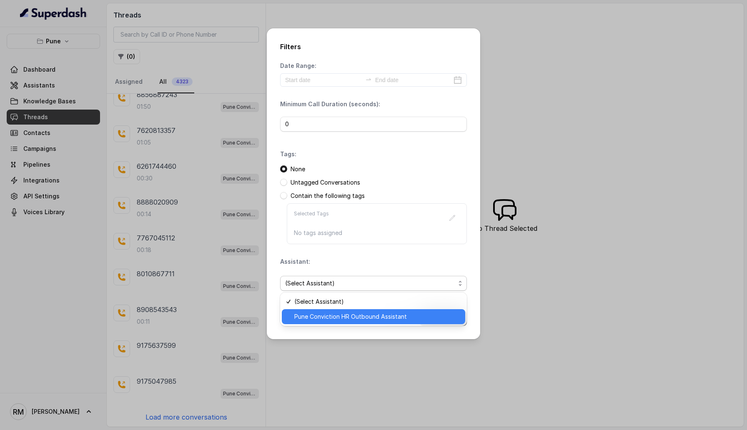
click at [343, 312] on span "Pune Conviction HR Outbound Assistant" at bounding box center [377, 317] width 166 height 10
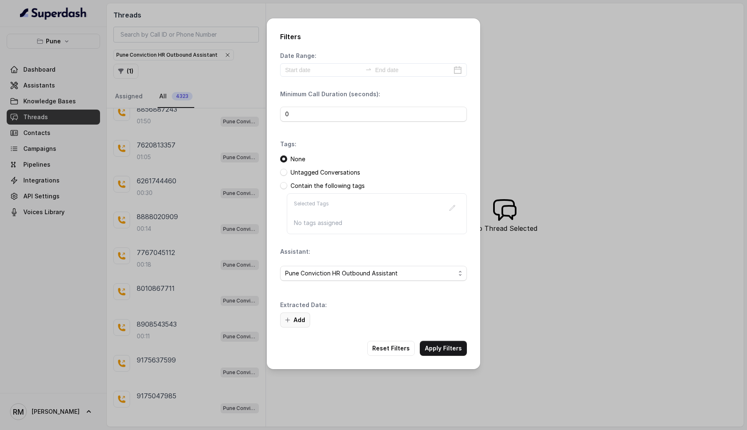
click at [305, 316] on button "Add" at bounding box center [295, 320] width 30 height 15
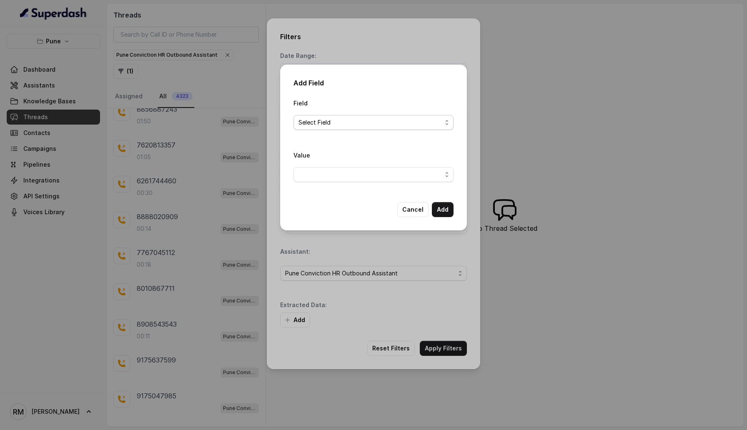
click at [321, 120] on span "Select Field" at bounding box center [369, 123] width 143 height 10
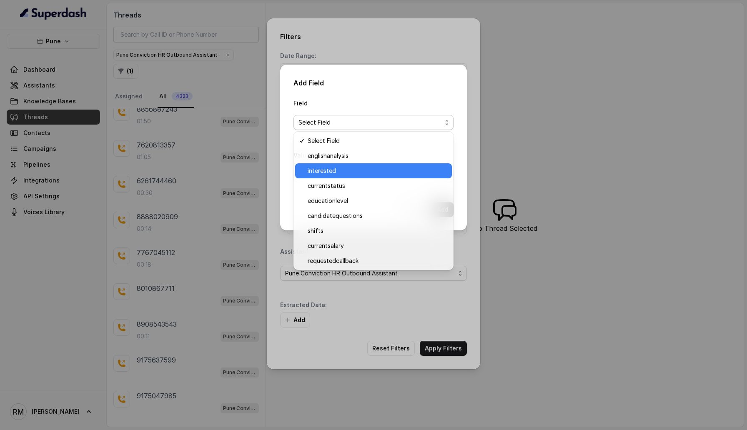
click at [330, 167] on span "interested" at bounding box center [377, 171] width 139 height 10
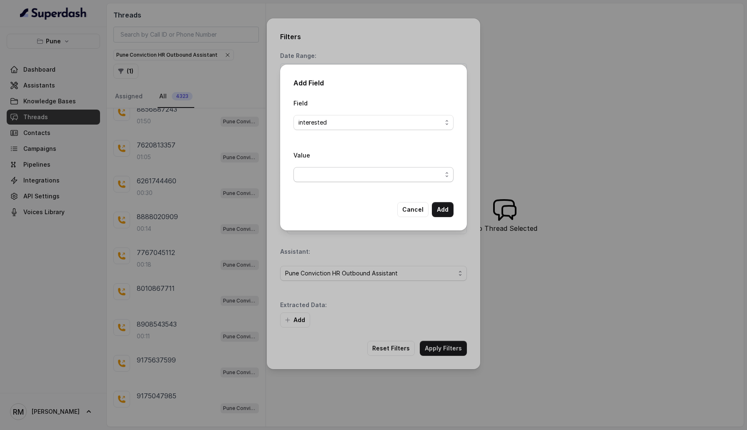
click at [333, 167] on span "button" at bounding box center [373, 174] width 160 height 15
click at [338, 206] on span "Yes" at bounding box center [377, 208] width 139 height 10
click at [445, 208] on button "Add" at bounding box center [443, 209] width 22 height 15
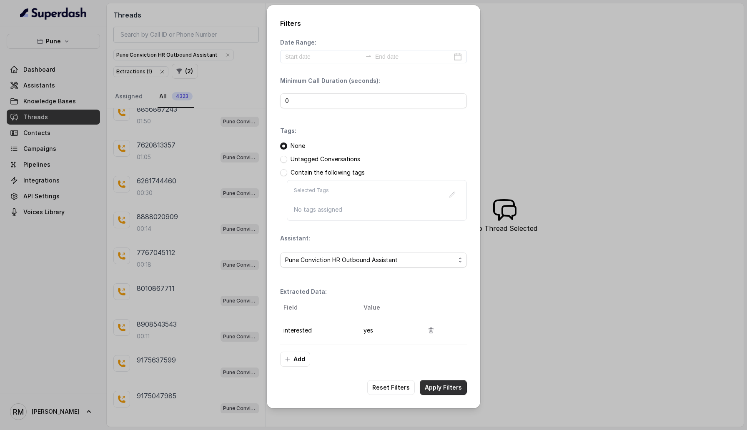
click at [448, 384] on button "Apply Filters" at bounding box center [443, 387] width 47 height 15
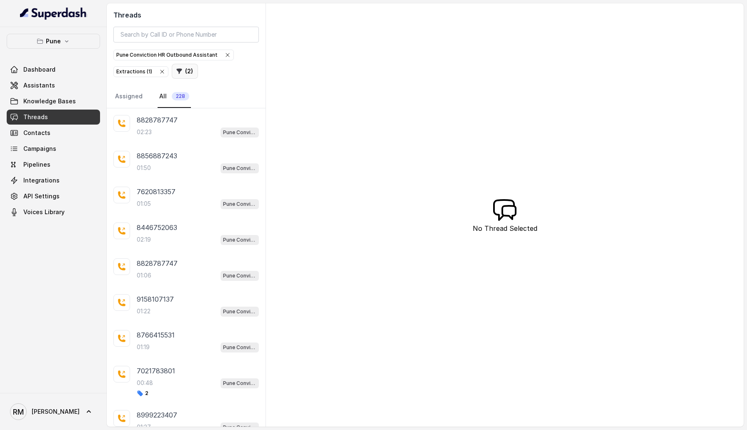
click at [184, 73] on button "( 2 )" at bounding box center [185, 71] width 26 height 15
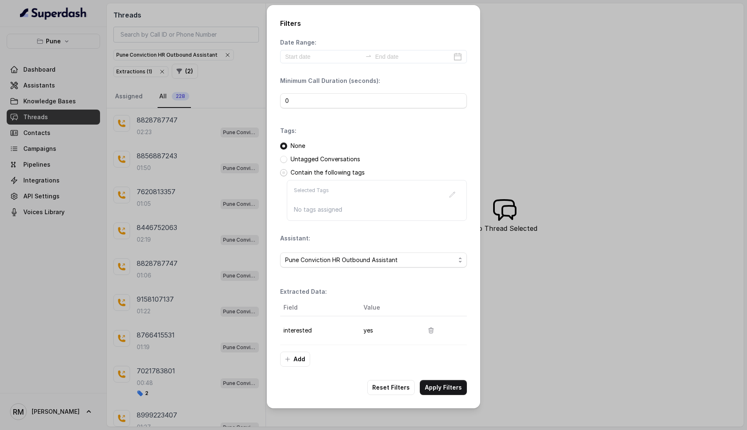
click at [283, 173] on span at bounding box center [283, 172] width 7 height 7
click at [453, 191] on icon "button" at bounding box center [452, 194] width 7 height 7
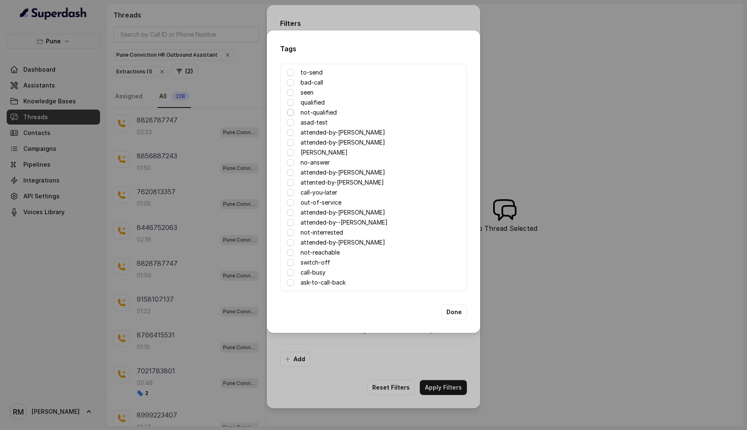
click at [290, 113] on span at bounding box center [290, 112] width 7 height 7
click at [459, 312] on button "Done" at bounding box center [453, 312] width 25 height 15
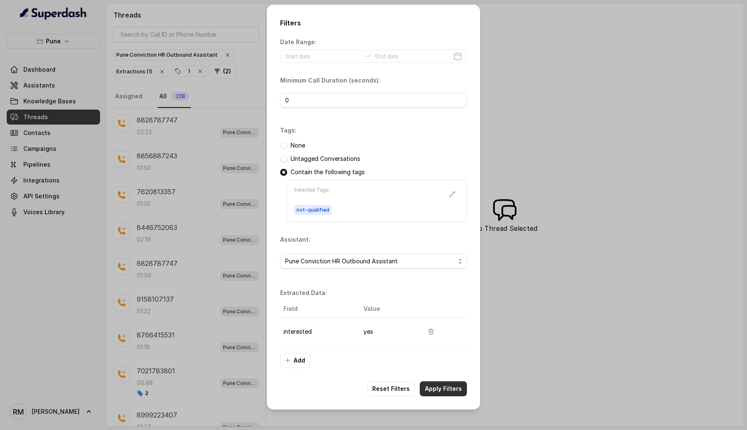
click at [446, 392] on button "Apply Filters" at bounding box center [443, 388] width 47 height 15
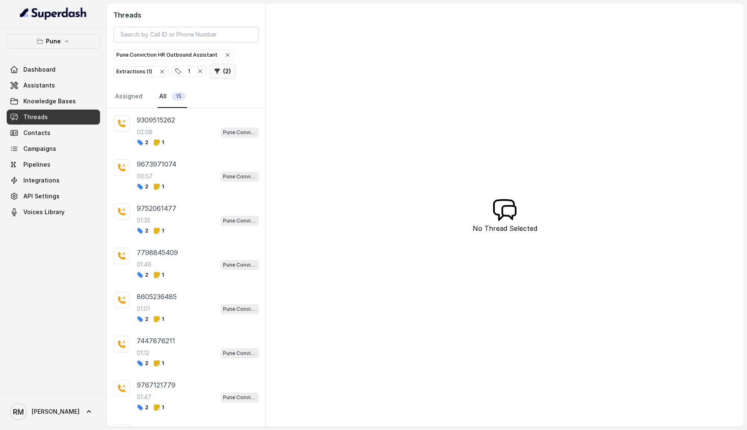
click at [224, 71] on button "( 2 )" at bounding box center [223, 71] width 26 height 15
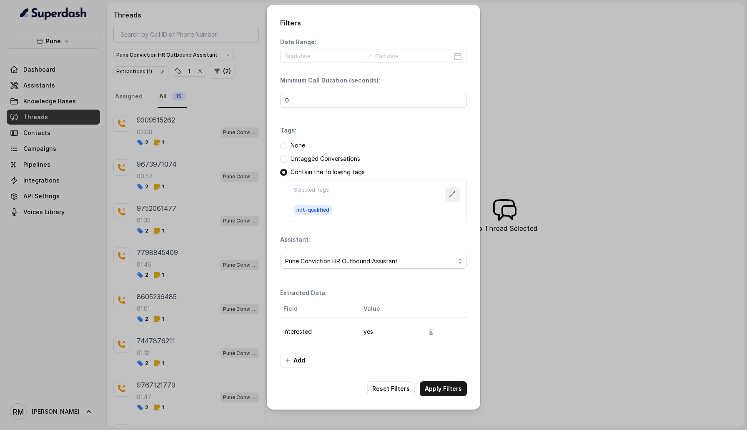
click at [452, 192] on icon "button" at bounding box center [452, 194] width 7 height 7
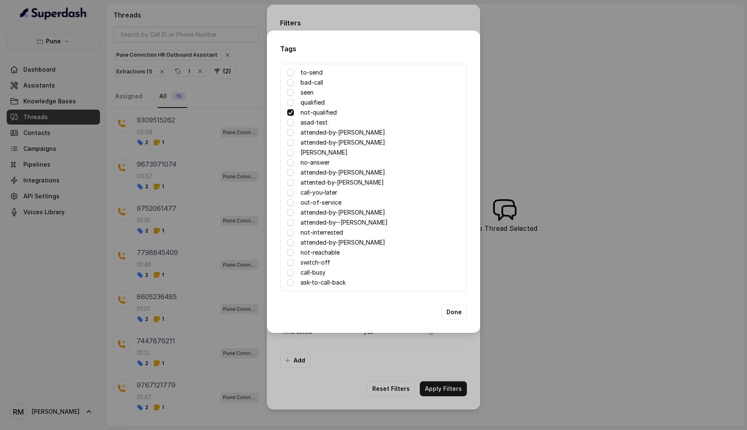
click at [292, 113] on span at bounding box center [290, 112] width 7 height 7
click at [290, 163] on span at bounding box center [290, 162] width 7 height 7
click at [291, 194] on span at bounding box center [290, 192] width 7 height 7
click at [290, 194] on span at bounding box center [290, 192] width 7 height 7
click at [459, 309] on button "Done" at bounding box center [453, 312] width 25 height 15
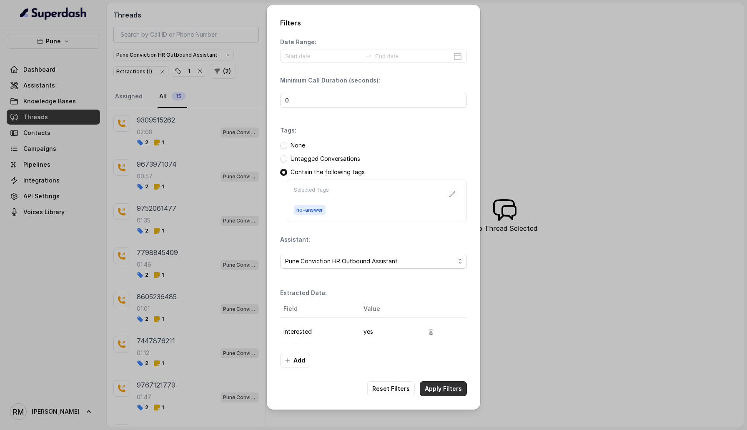
click at [447, 391] on button "Apply Filters" at bounding box center [443, 388] width 47 height 15
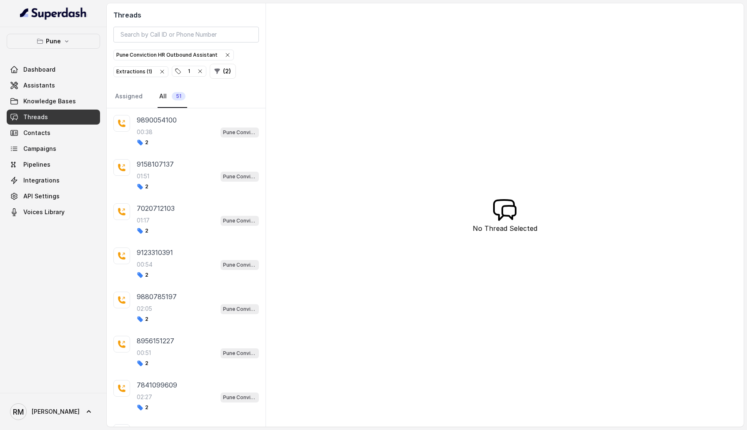
click at [197, 69] on icon "button" at bounding box center [200, 71] width 7 height 7
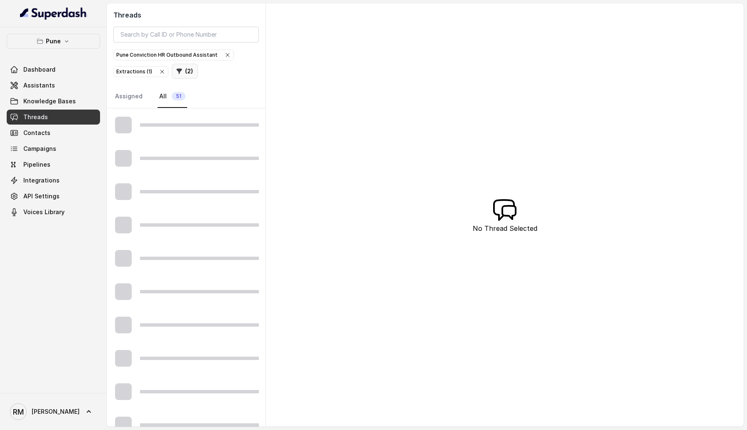
click at [185, 69] on button "( 2 )" at bounding box center [185, 71] width 26 height 15
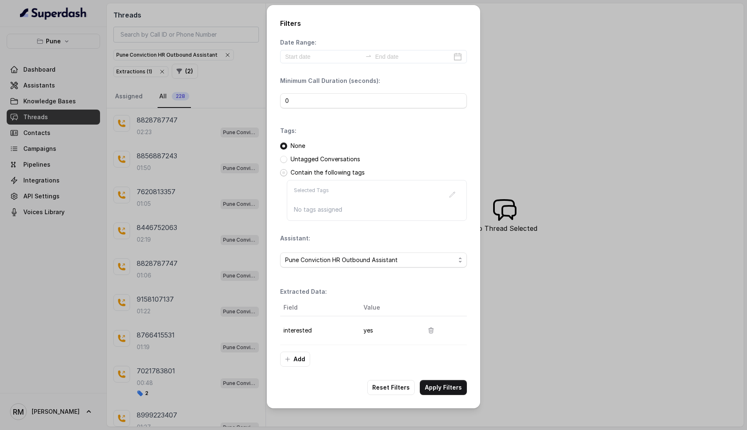
click at [284, 173] on span at bounding box center [283, 172] width 7 height 7
click at [449, 192] on icon "button" at bounding box center [452, 194] width 7 height 7
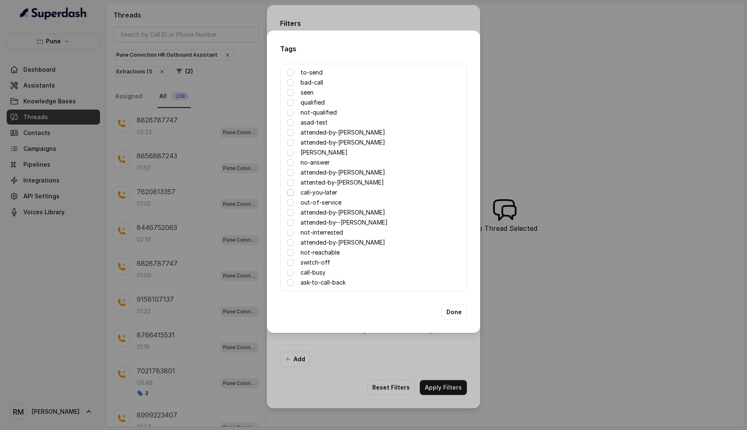
click at [288, 193] on span at bounding box center [290, 192] width 7 height 7
click at [451, 310] on button "Done" at bounding box center [453, 312] width 25 height 15
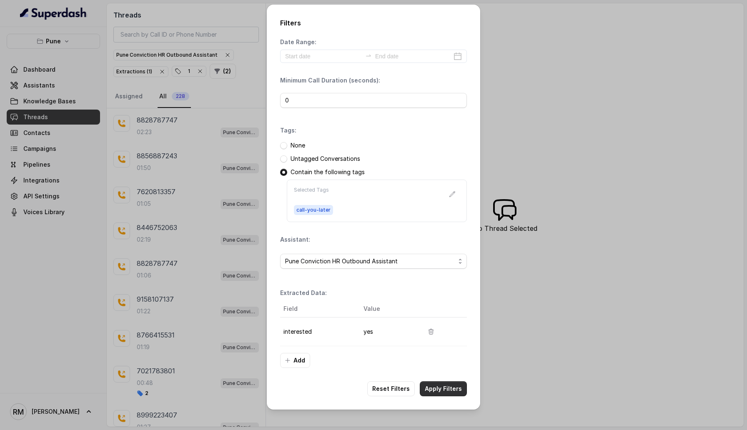
click at [447, 393] on button "Apply Filters" at bounding box center [443, 388] width 47 height 15
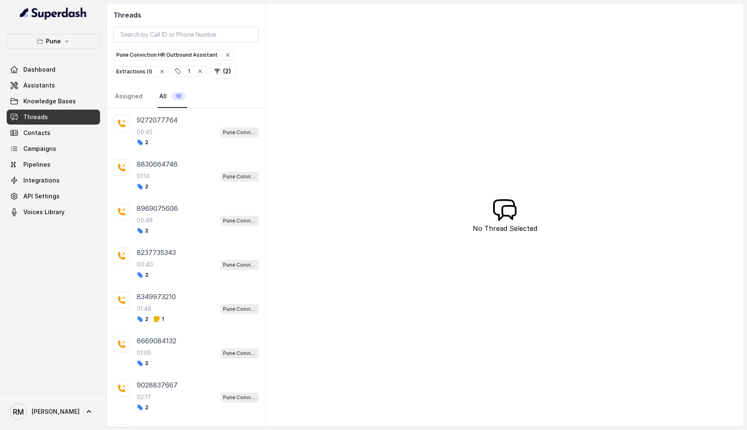
click at [198, 75] on div "1" at bounding box center [189, 71] width 29 height 8
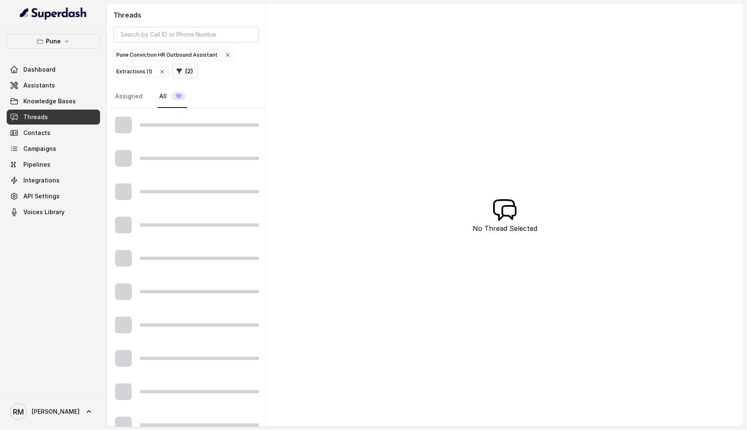
click at [188, 69] on button "( 2 )" at bounding box center [185, 71] width 26 height 15
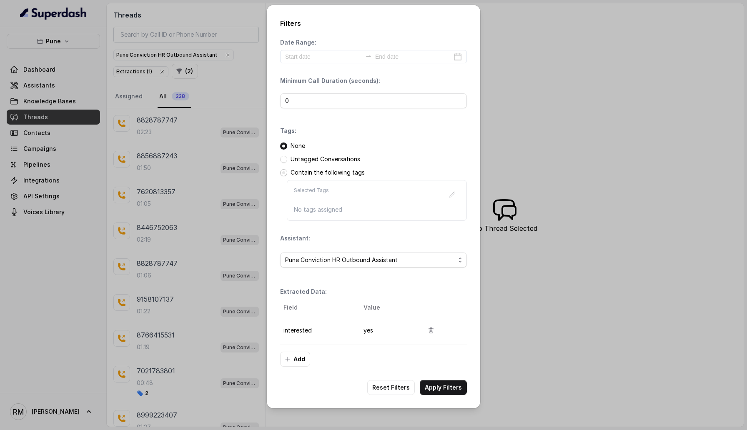
click at [284, 171] on span at bounding box center [283, 172] width 7 height 7
click at [450, 190] on button "button" at bounding box center [452, 194] width 15 height 15
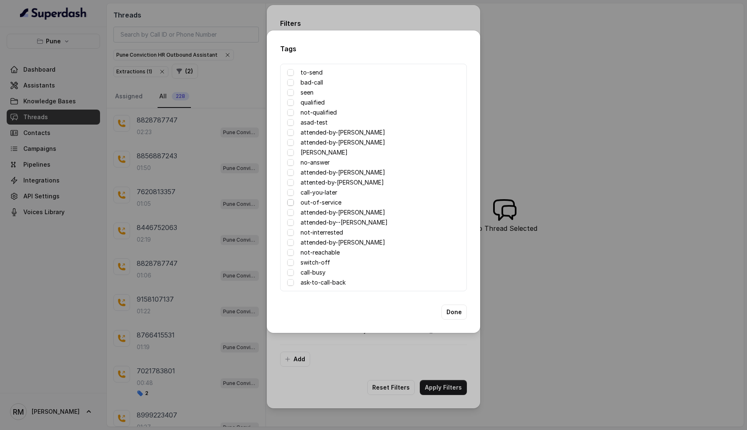
click at [288, 204] on span at bounding box center [290, 202] width 7 height 7
click at [287, 252] on span at bounding box center [290, 252] width 7 height 7
click at [291, 262] on span at bounding box center [290, 262] width 7 height 7
click at [291, 271] on span at bounding box center [290, 272] width 7 height 7
click at [292, 233] on span at bounding box center [290, 232] width 7 height 7
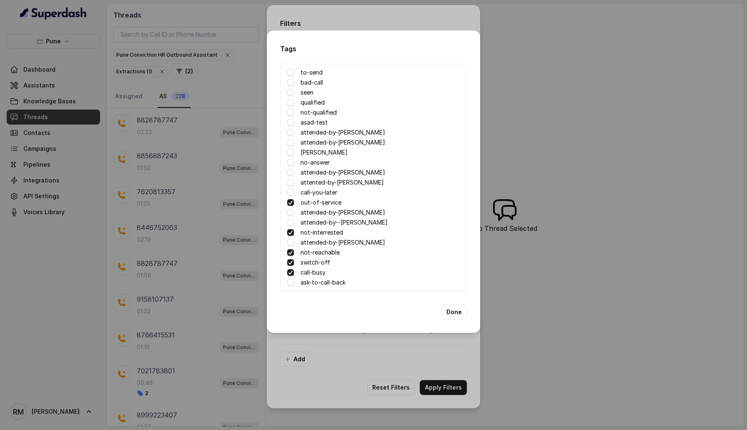
click at [292, 233] on span at bounding box center [290, 232] width 7 height 7
click at [290, 281] on span at bounding box center [290, 282] width 7 height 7
click at [456, 312] on button "Done" at bounding box center [453, 312] width 25 height 15
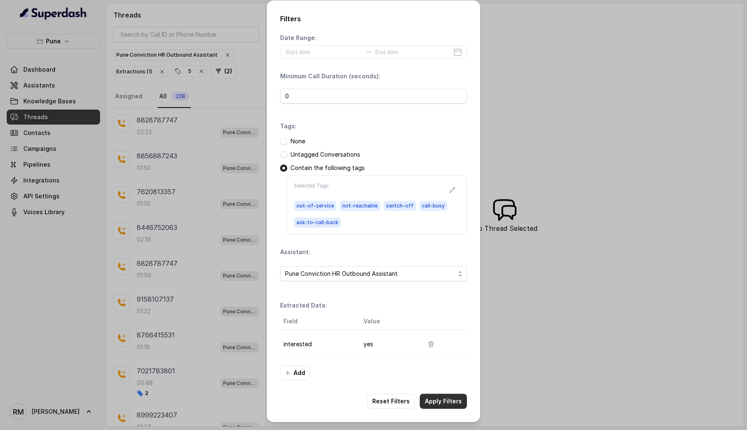
click at [441, 401] on button "Apply Filters" at bounding box center [443, 401] width 47 height 15
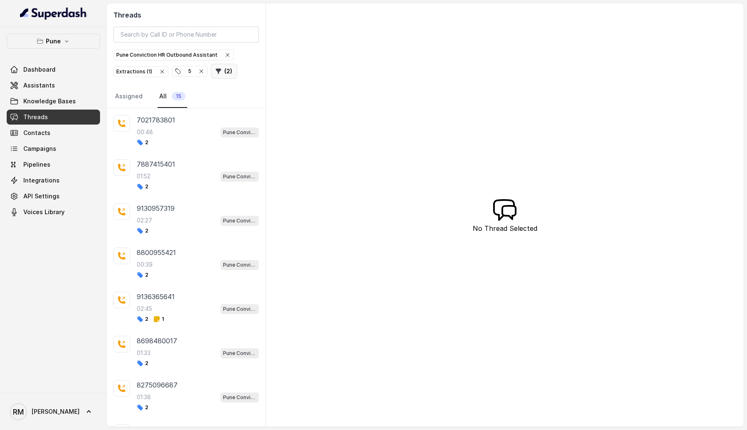
click at [218, 72] on icon "button" at bounding box center [218, 71] width 7 height 7
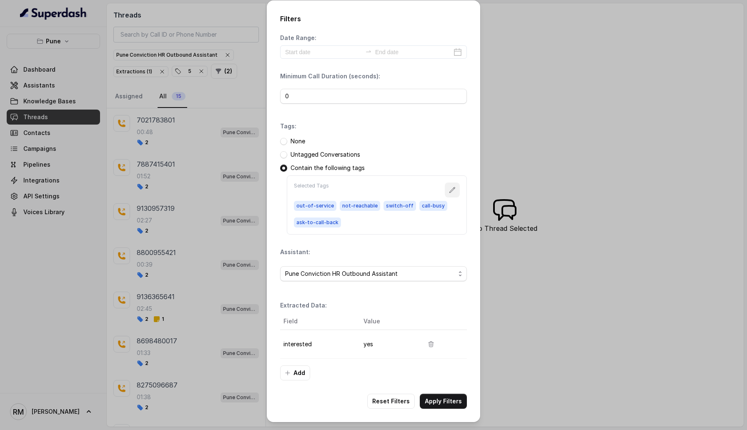
click at [448, 193] on button "button" at bounding box center [452, 190] width 15 height 15
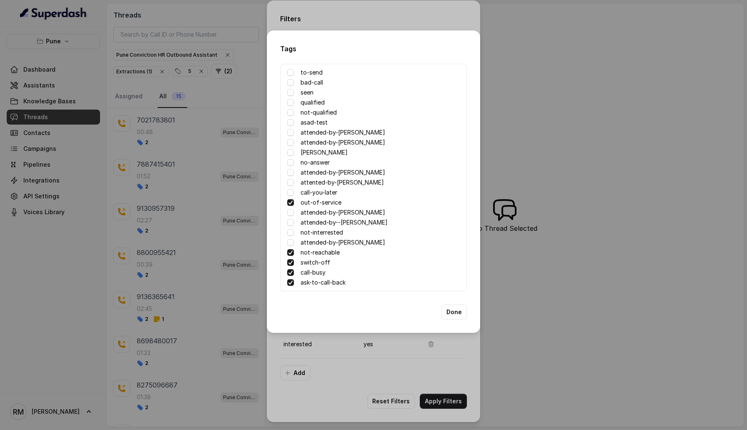
click at [292, 203] on span at bounding box center [290, 202] width 7 height 7
click at [289, 251] on span at bounding box center [290, 252] width 7 height 7
click at [291, 261] on span at bounding box center [290, 262] width 7 height 7
click at [291, 271] on span at bounding box center [290, 272] width 7 height 7
click at [291, 285] on span at bounding box center [290, 282] width 7 height 7
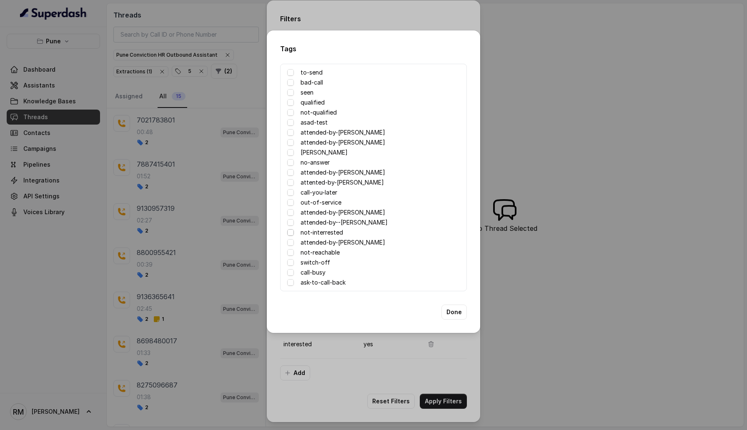
click at [292, 232] on span at bounding box center [290, 232] width 7 height 7
click at [454, 313] on button "Done" at bounding box center [453, 312] width 25 height 15
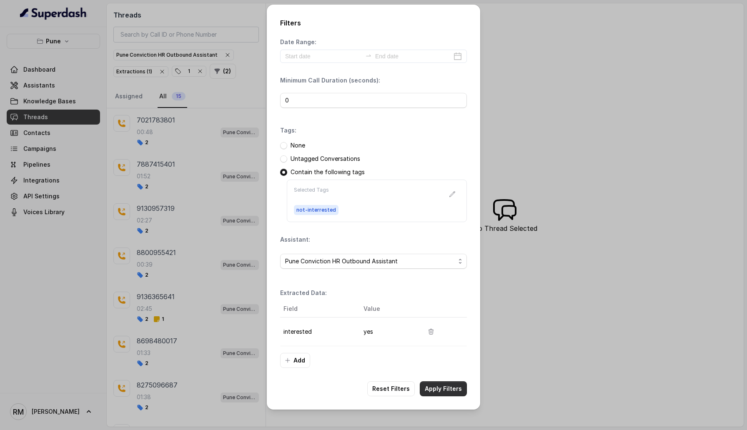
click at [448, 388] on button "Apply Filters" at bounding box center [443, 388] width 47 height 15
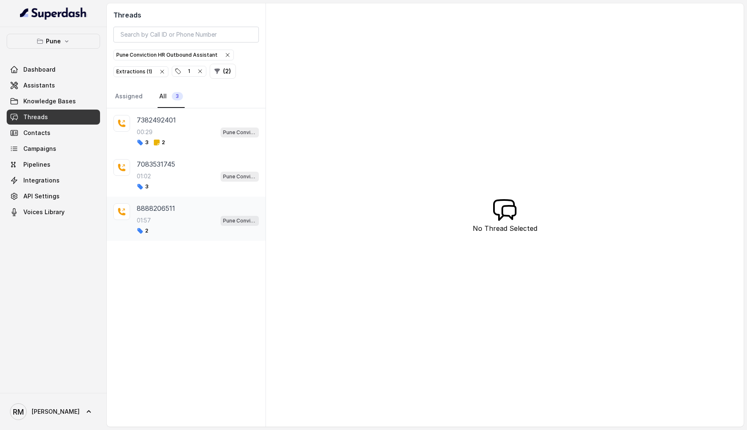
click at [177, 220] on div "01:57 Pune Conviction HR Outbound Assistant" at bounding box center [198, 220] width 122 height 11
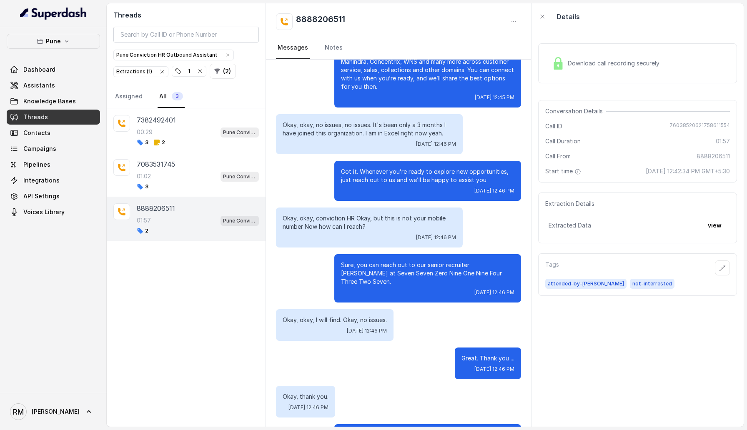
scroll to position [500, 0]
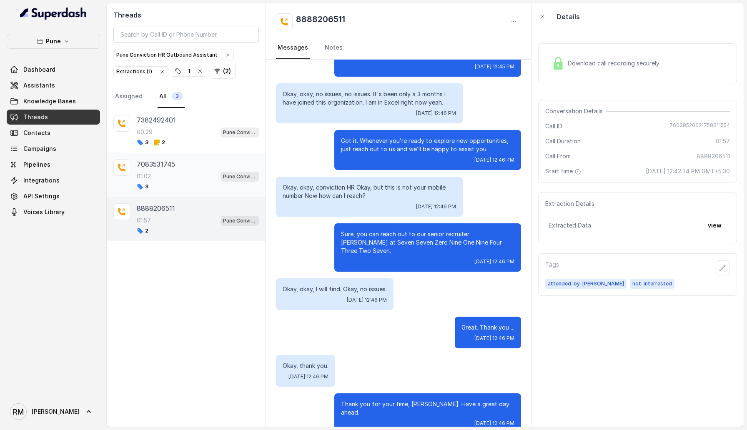
click at [189, 183] on div "3" at bounding box center [198, 186] width 122 height 7
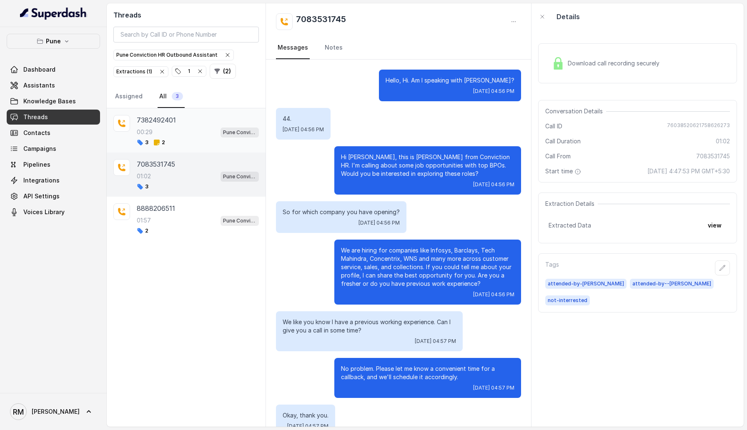
click at [209, 132] on div "00:29 Pune Conviction HR Outbound Assistant" at bounding box center [198, 132] width 122 height 11
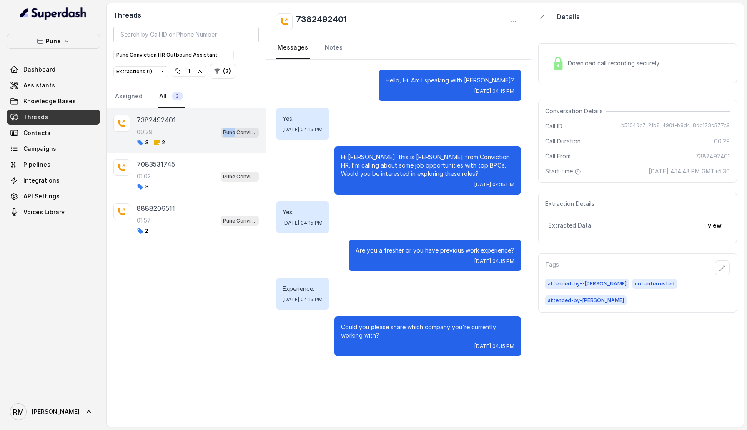
click at [209, 132] on div "00:29 Pune Conviction HR Outbound Assistant" at bounding box center [198, 132] width 122 height 11
click at [203, 140] on div "3 2" at bounding box center [198, 142] width 122 height 7
click at [341, 43] on nav "Messages Notes" at bounding box center [398, 48] width 245 height 23
click at [338, 46] on link "Notes" at bounding box center [333, 48] width 21 height 23
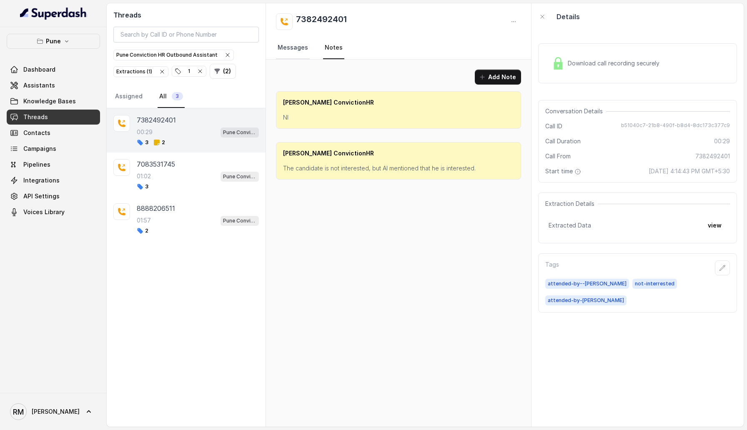
click at [294, 48] on link "Messages" at bounding box center [293, 48] width 34 height 23
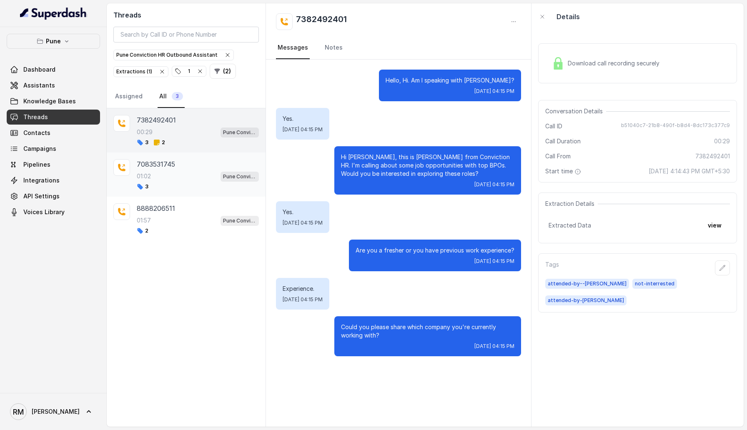
click at [182, 179] on div "01:02 Pune Conviction HR Outbound Assistant" at bounding box center [198, 176] width 122 height 11
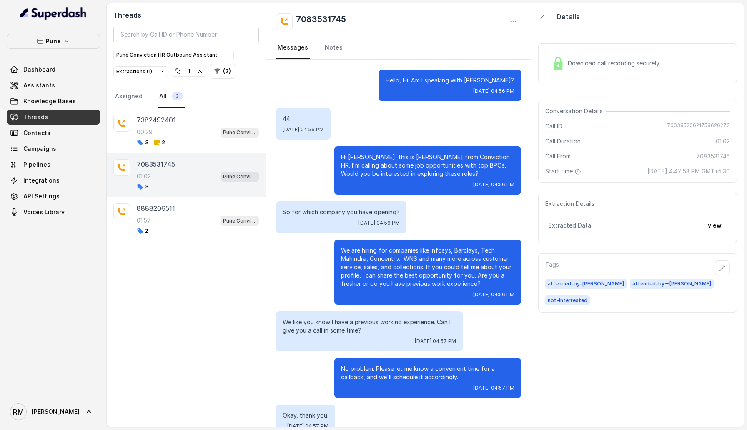
scroll to position [58, 0]
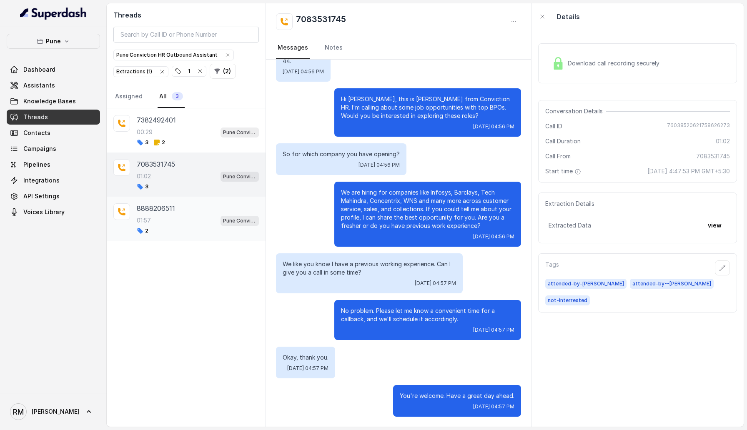
click at [196, 208] on div "8888206511" at bounding box center [198, 208] width 122 height 10
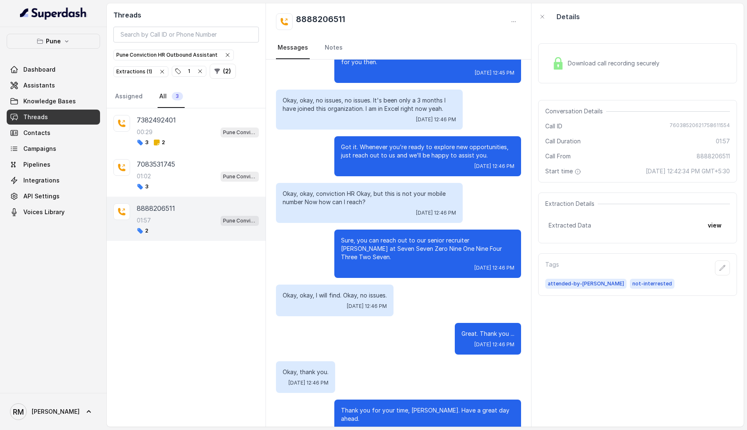
scroll to position [493, 0]
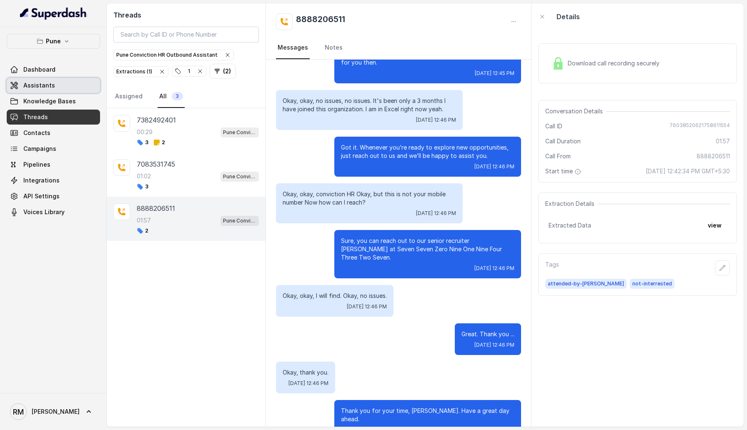
click at [20, 85] on link "Assistants" at bounding box center [53, 85] width 93 height 15
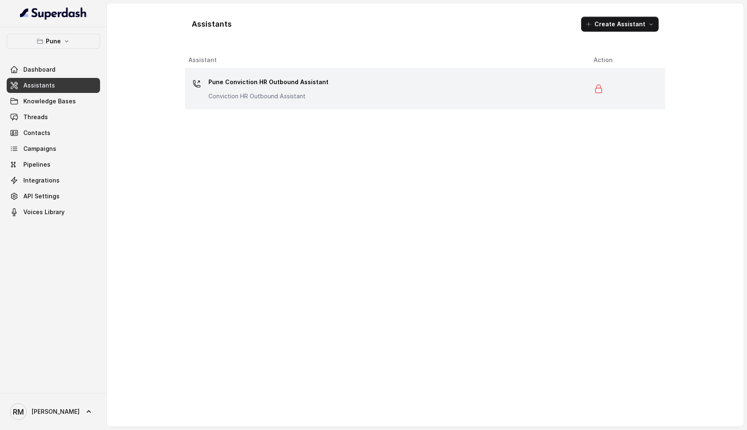
click at [325, 78] on div "Pune Conviction HR Outbound Assistant Conviction HR Outbound Assistant" at bounding box center [384, 88] width 392 height 27
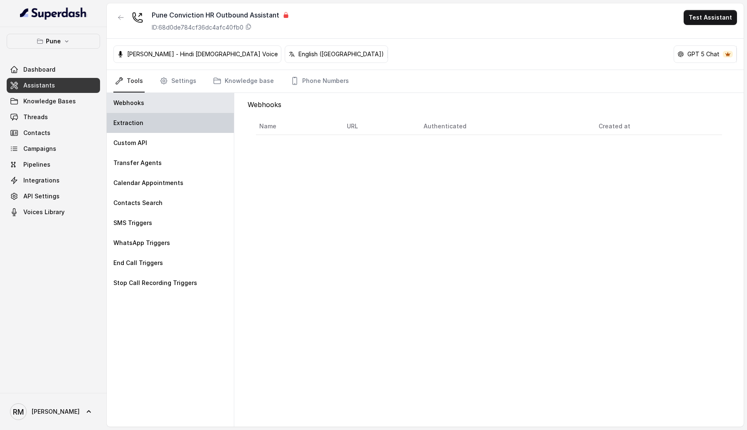
click at [171, 126] on div "Extraction" at bounding box center [170, 123] width 127 height 20
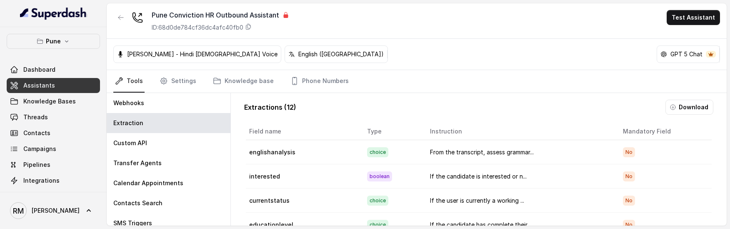
click at [121, 17] on icon "button" at bounding box center [121, 17] width 7 height 7
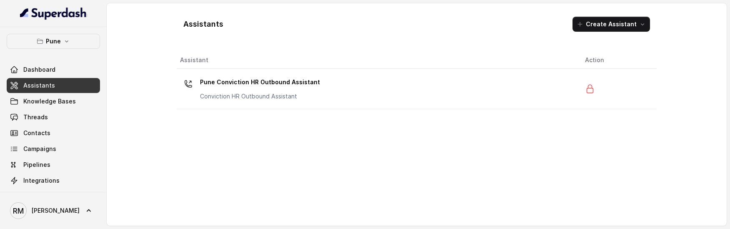
click at [240, 78] on p "Pune Conviction HR Outbound Assistant" at bounding box center [260, 81] width 120 height 13
